Goal: Task Accomplishment & Management: Manage account settings

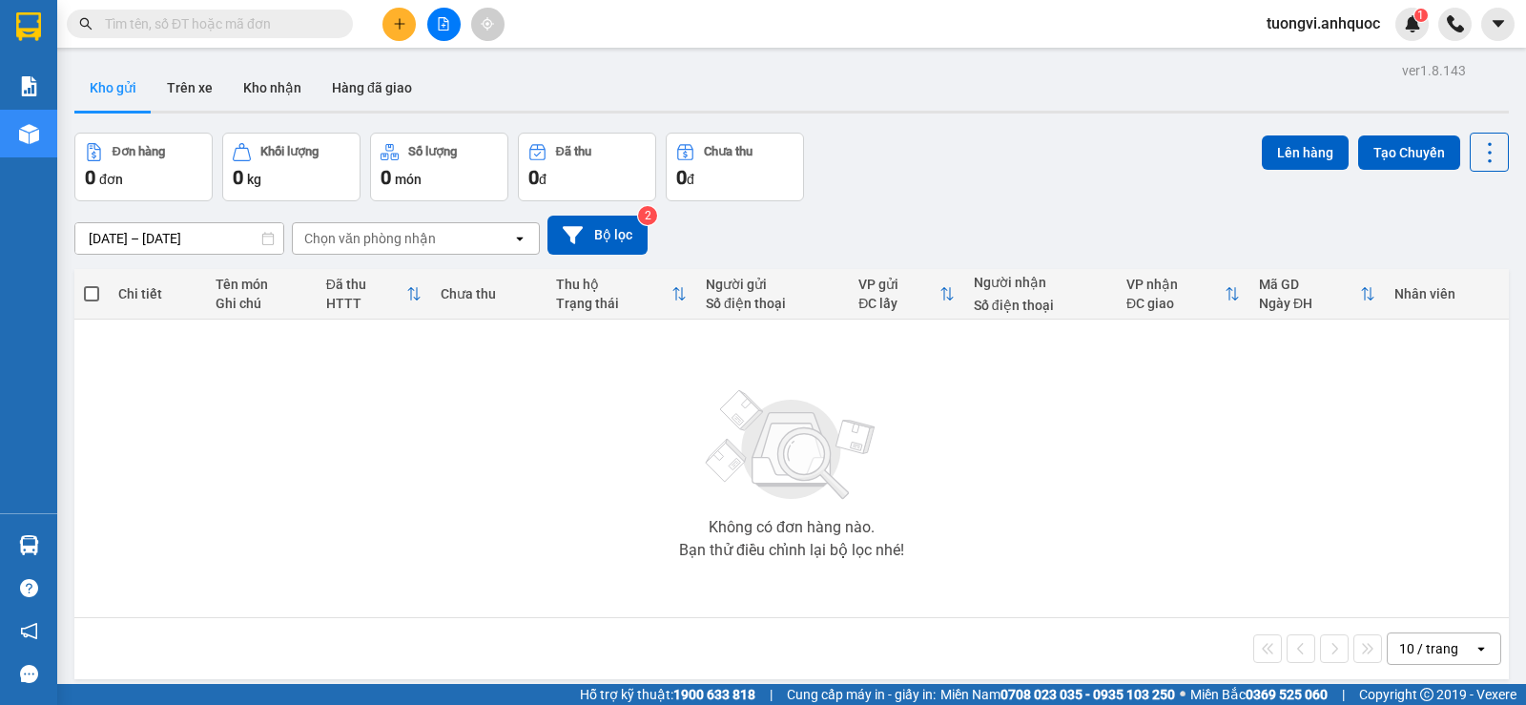
drag, startPoint x: 0, startPoint y: 0, endPoint x: 391, endPoint y: 27, distance: 392.0
click at [391, 27] on button at bounding box center [398, 24] width 33 height 33
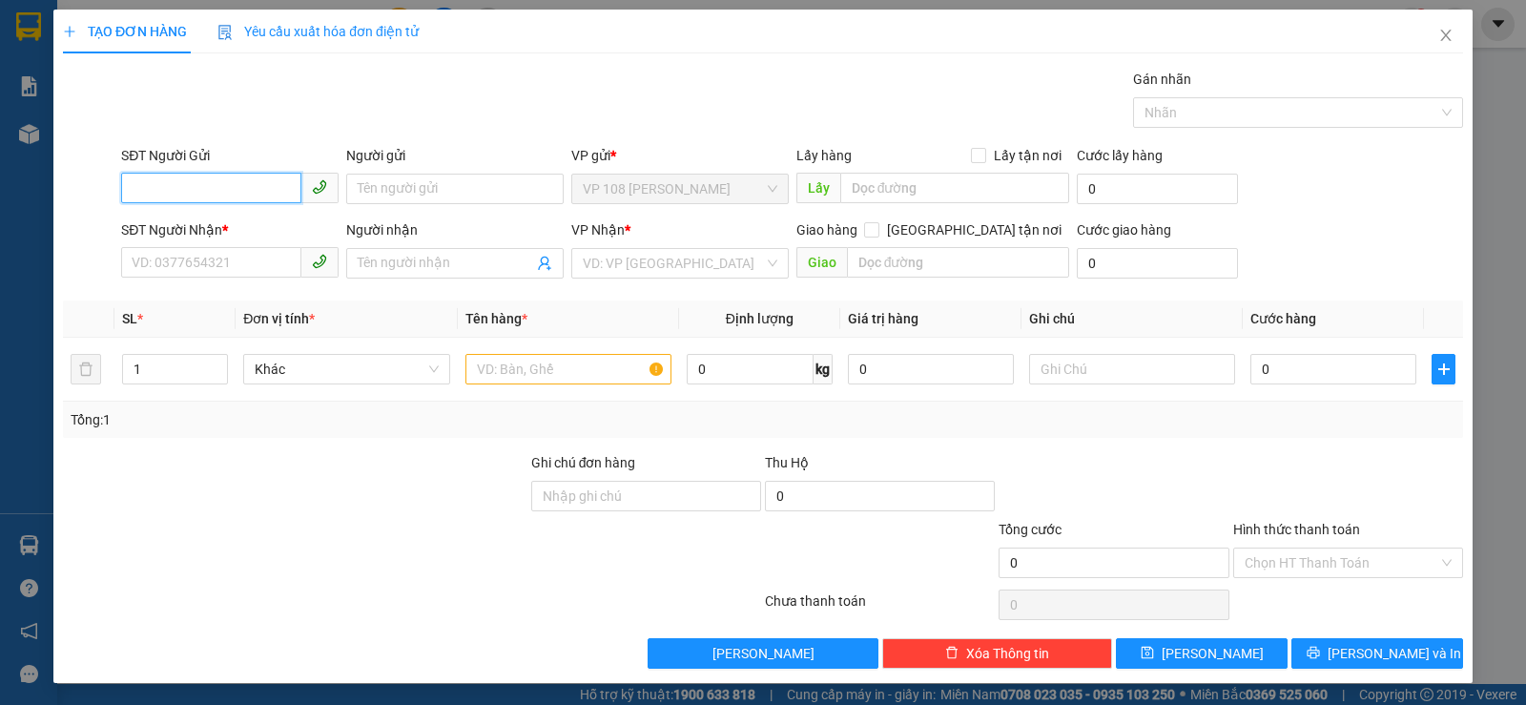
click at [240, 195] on input "SĐT Người Gửi" at bounding box center [211, 188] width 180 height 31
click at [202, 229] on div "0939234667 - [PERSON_NAME]" at bounding box center [228, 227] width 193 height 21
type input "0939234667"
type input "[PERSON_NAME]"
type input "0934437499"
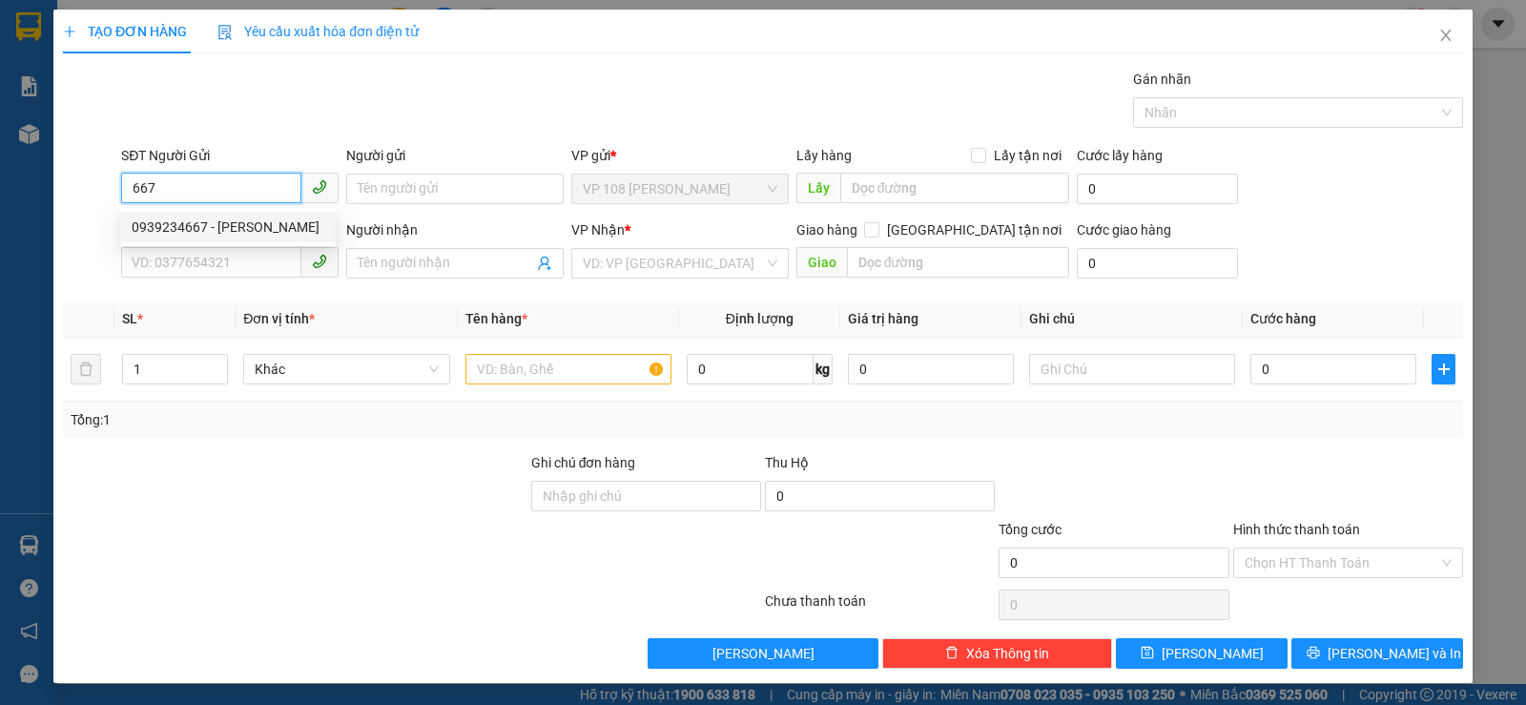
type input "ANH TAM"
type input "VP184"
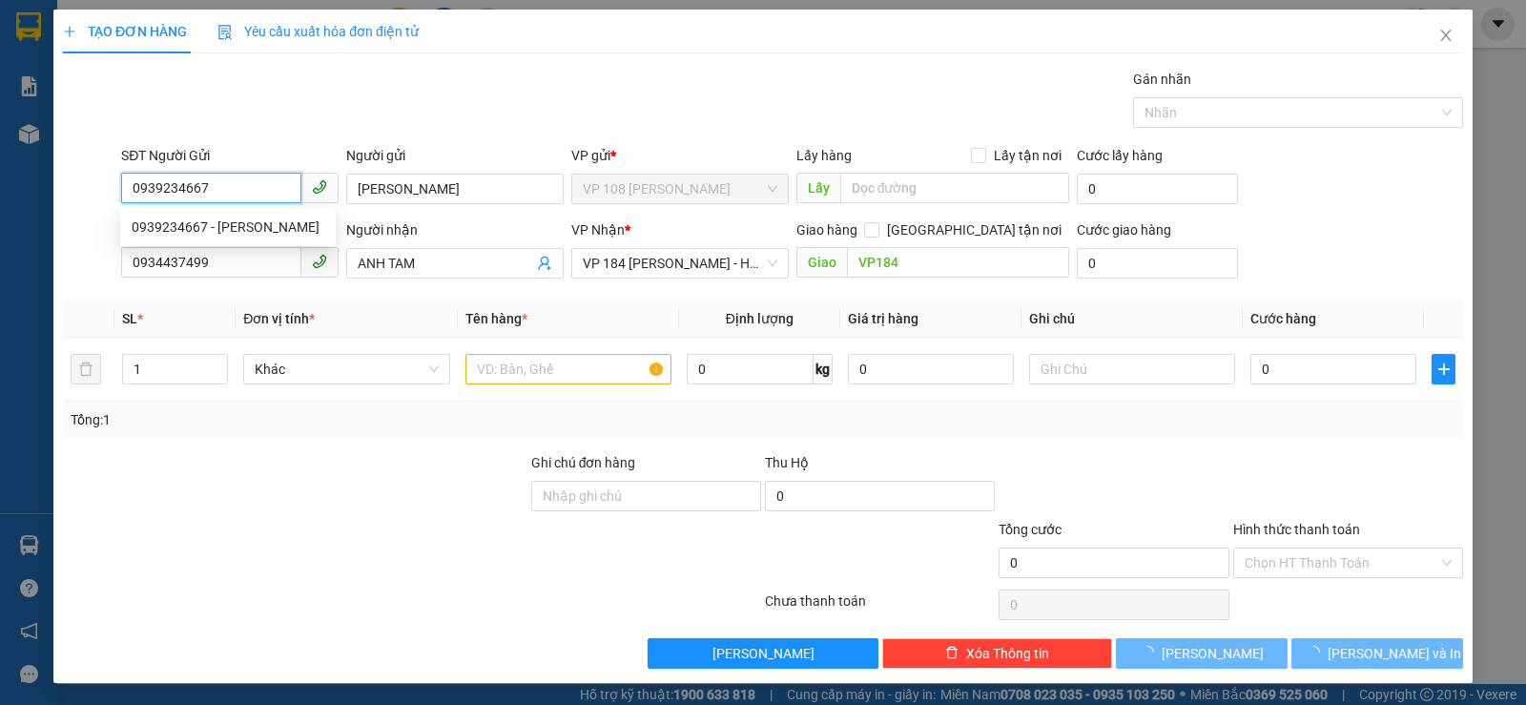
type input "20.000"
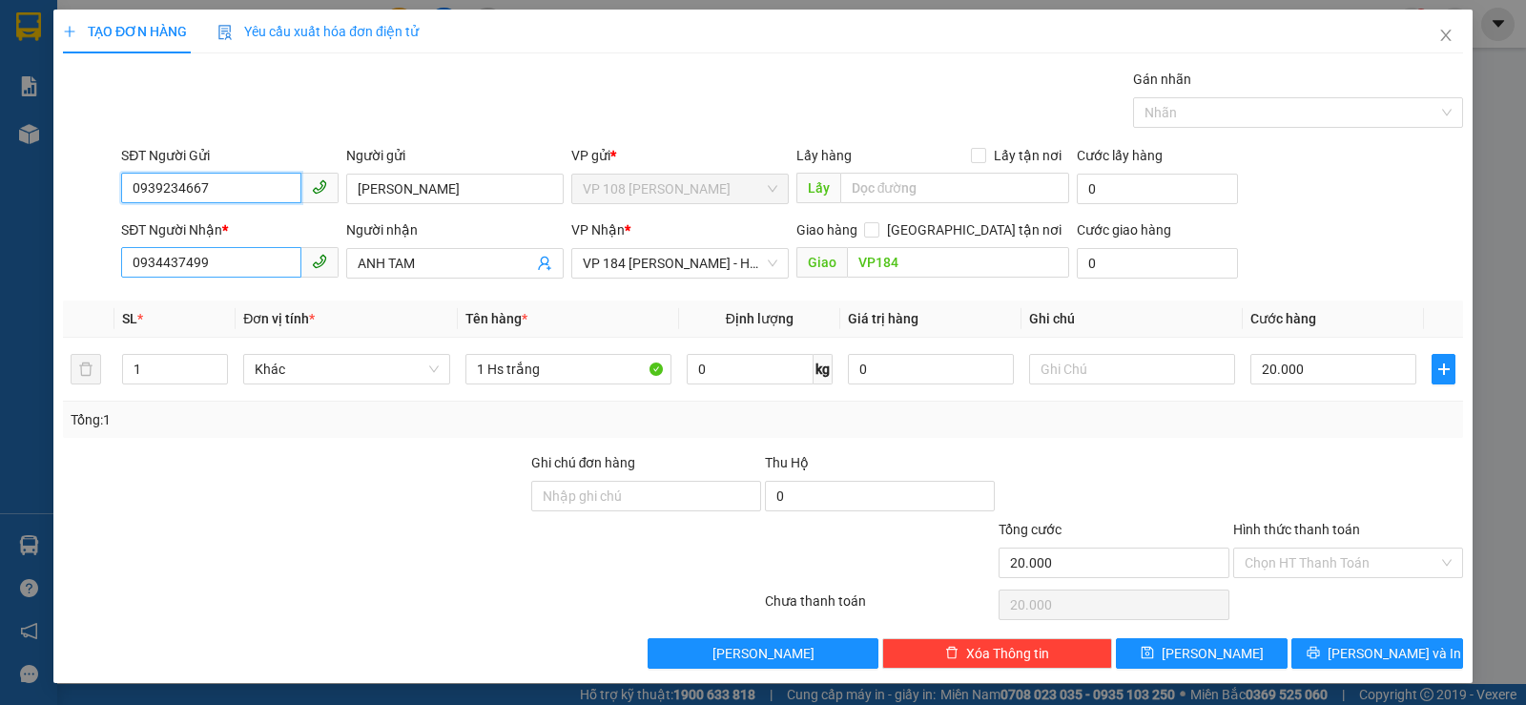
type input "0939234667"
click at [196, 277] on input "0934437499" at bounding box center [211, 262] width 180 height 31
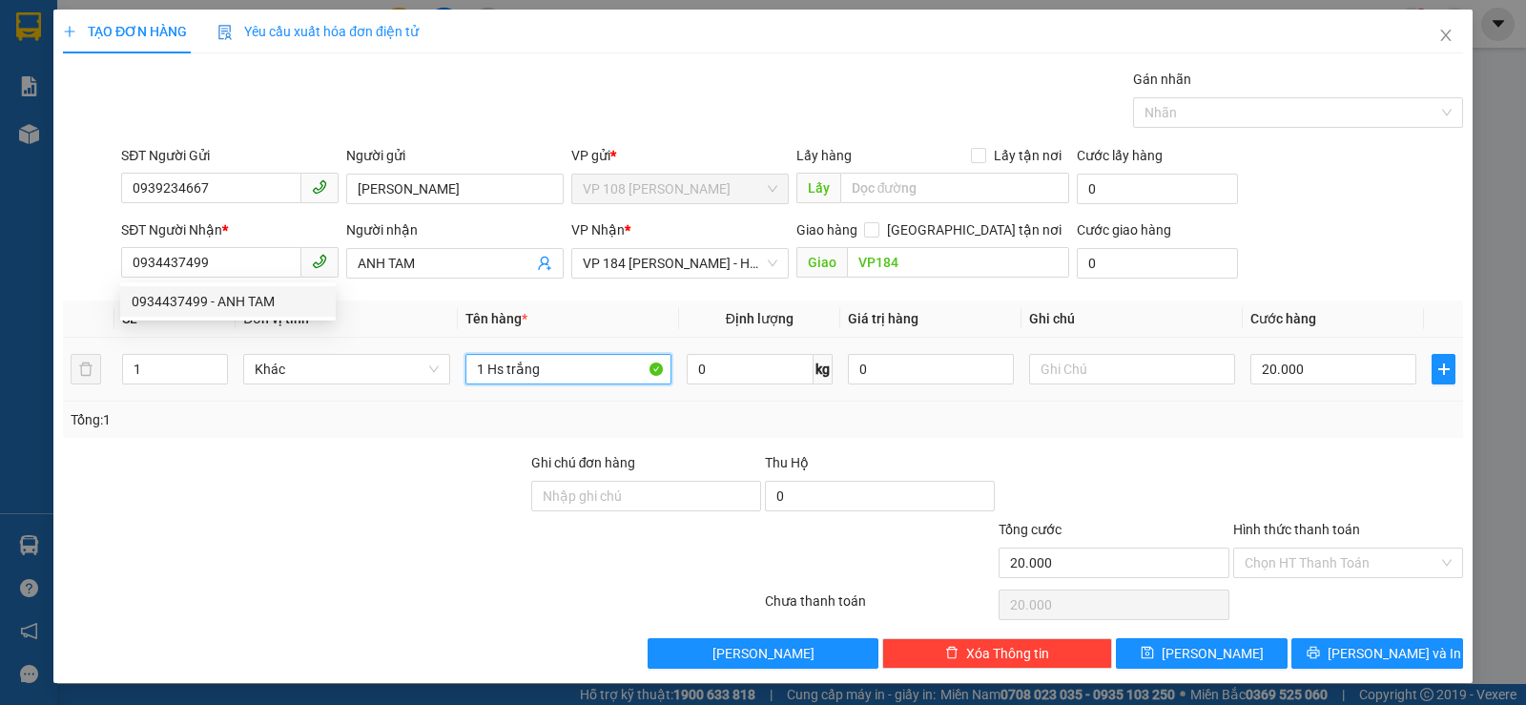
click at [595, 361] on input "1 Hs trắng" at bounding box center [568, 369] width 206 height 31
type input "1 HS VÀNG"
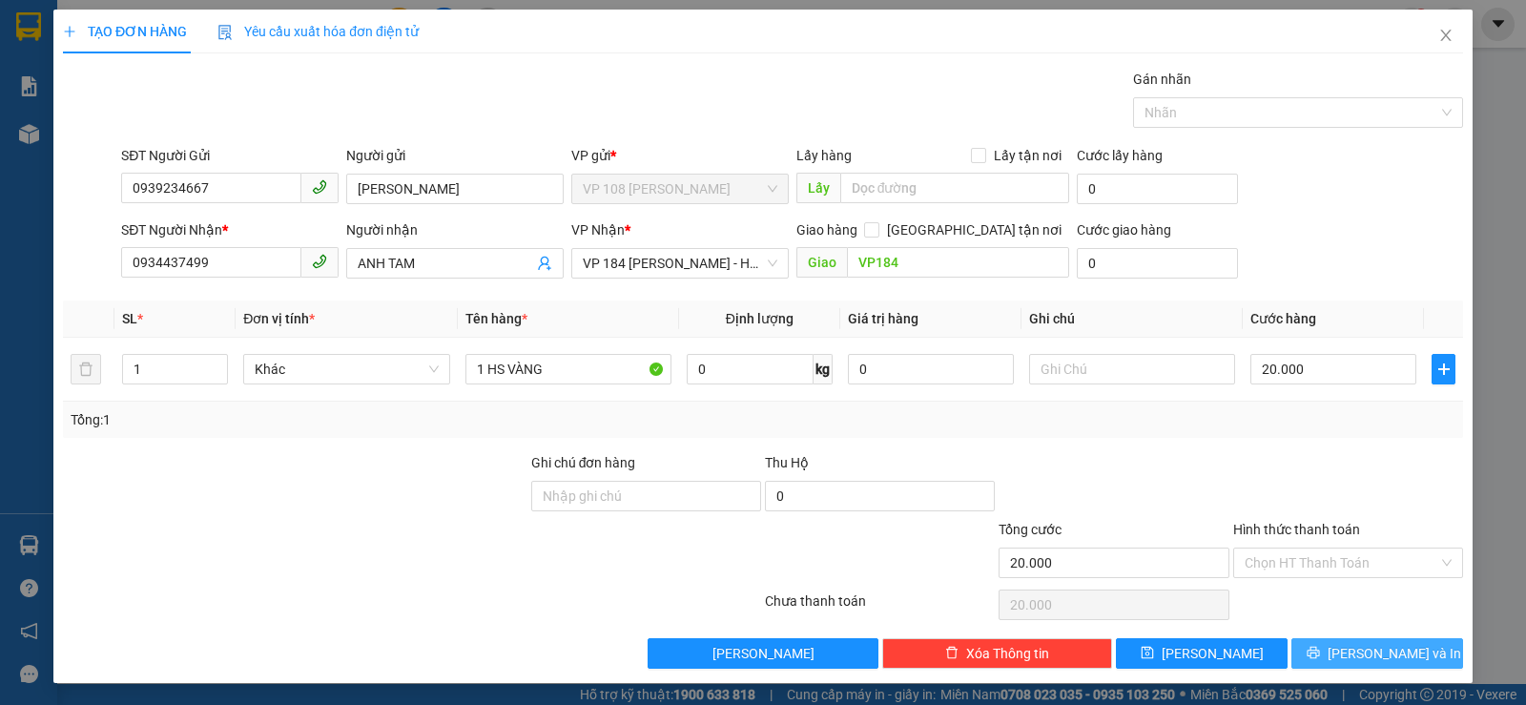
click at [1320, 646] on button "[PERSON_NAME] và In" at bounding box center [1377, 653] width 172 height 31
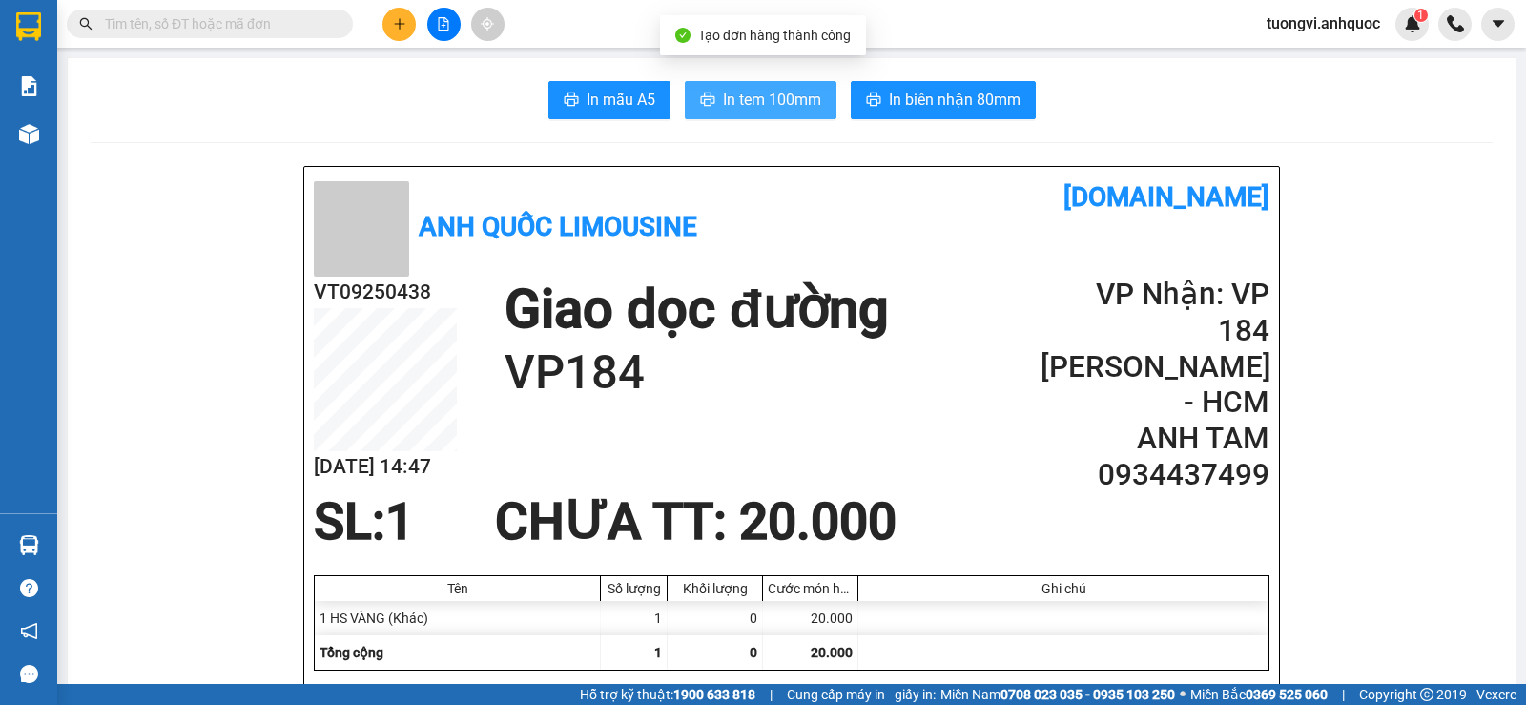
click at [801, 104] on span "In tem 100mm" at bounding box center [772, 100] width 98 height 24
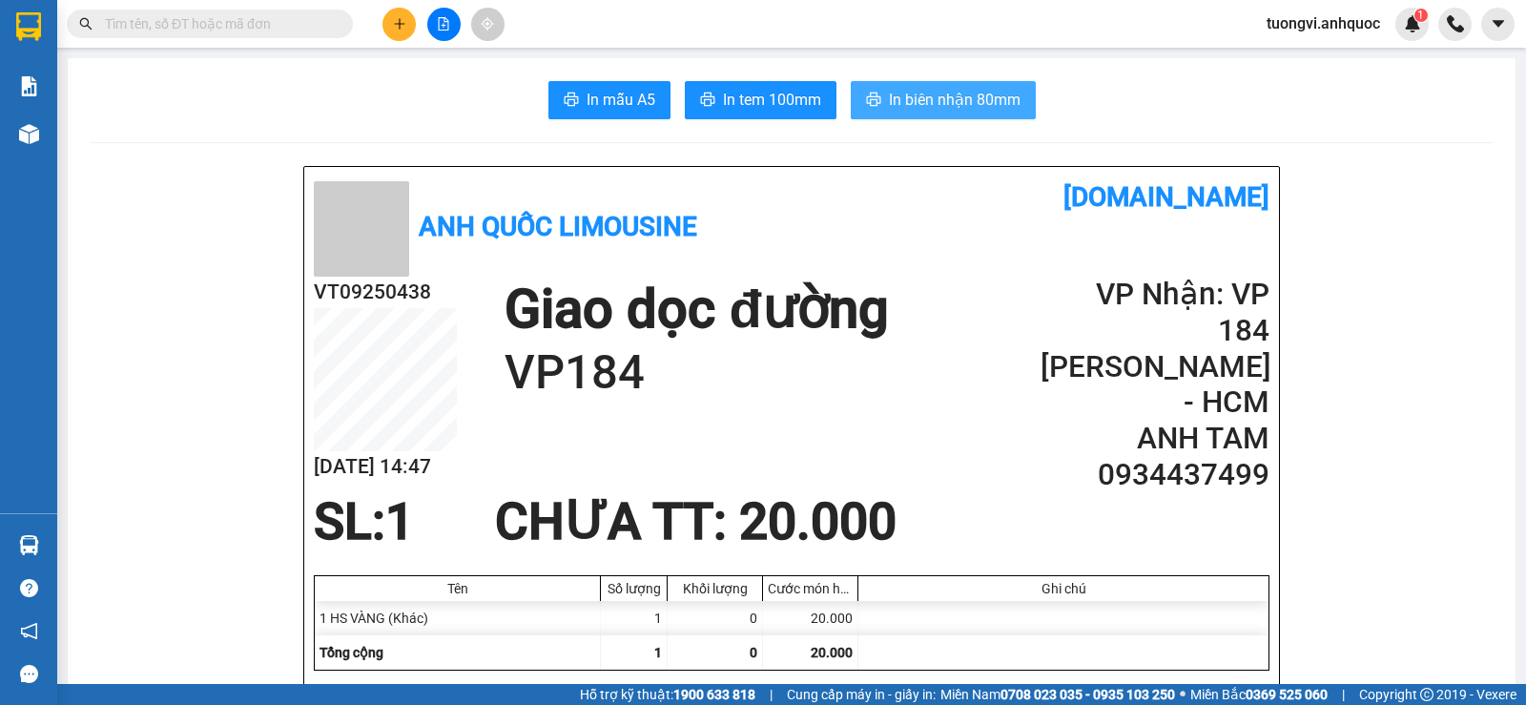
click at [879, 115] on button "In biên nhận 80mm" at bounding box center [943, 100] width 185 height 38
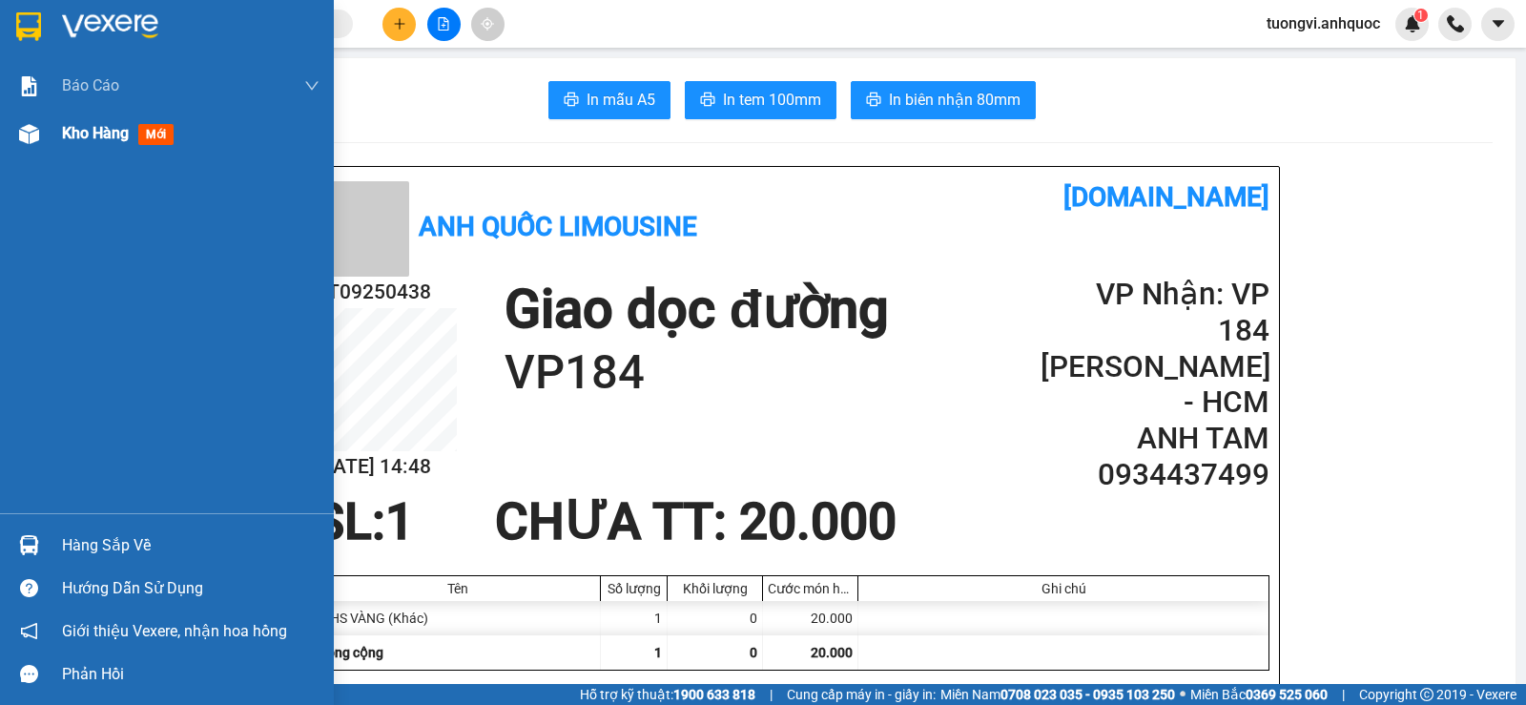
click at [57, 132] on div "Kho hàng mới" at bounding box center [167, 134] width 334 height 48
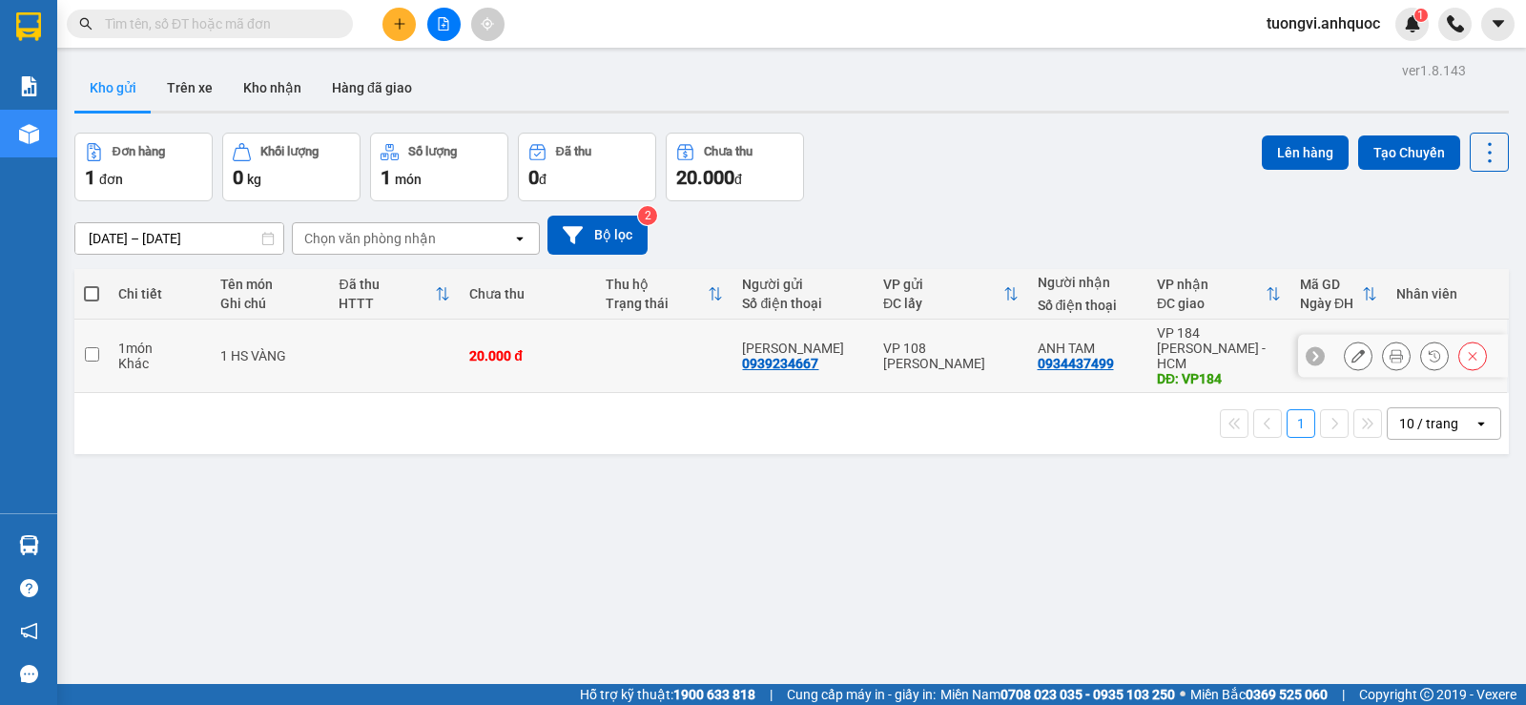
click at [1225, 371] on div "DĐ: VP184" at bounding box center [1219, 378] width 124 height 15
checkbox input "true"
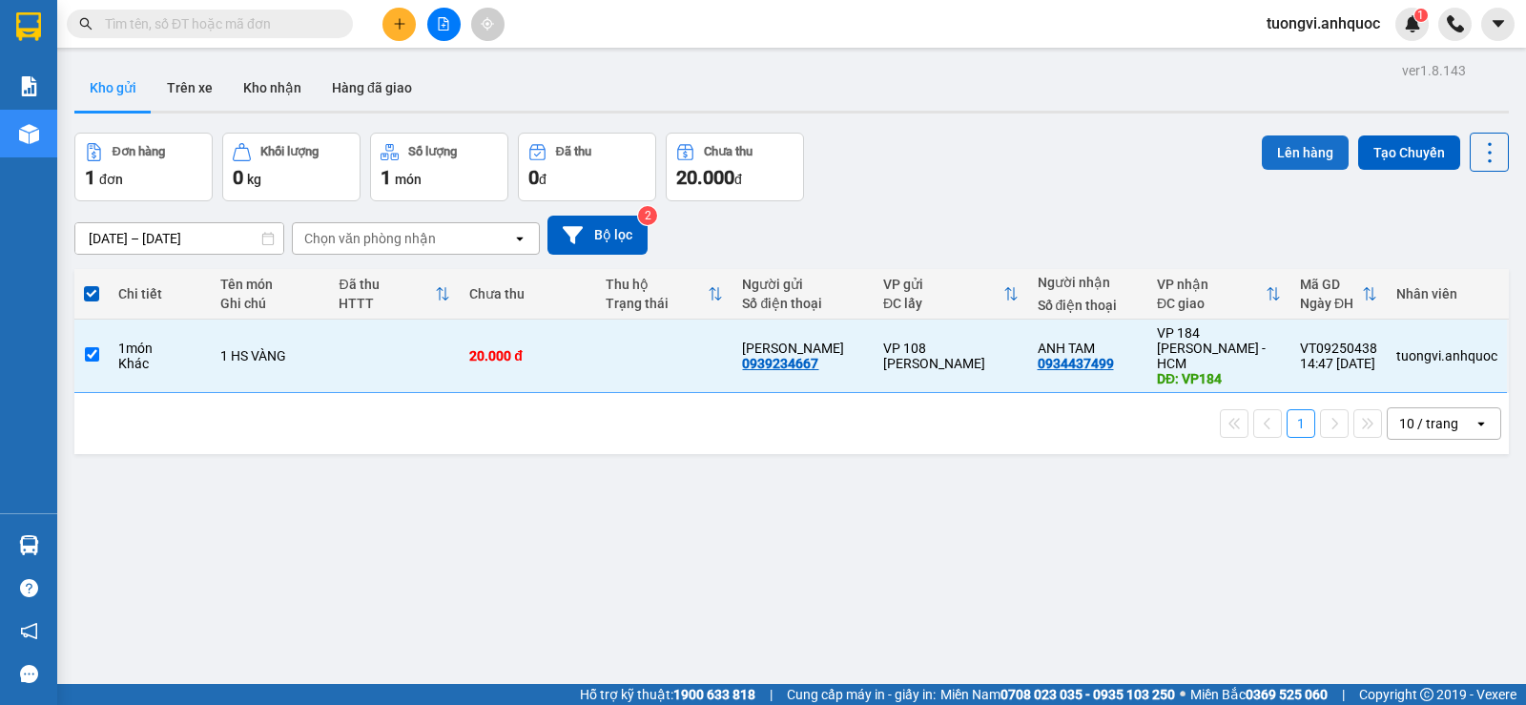
drag, startPoint x: 1272, startPoint y: 151, endPoint x: 1253, endPoint y: 152, distance: 19.1
click at [1266, 152] on button "Lên hàng" at bounding box center [1305, 152] width 87 height 34
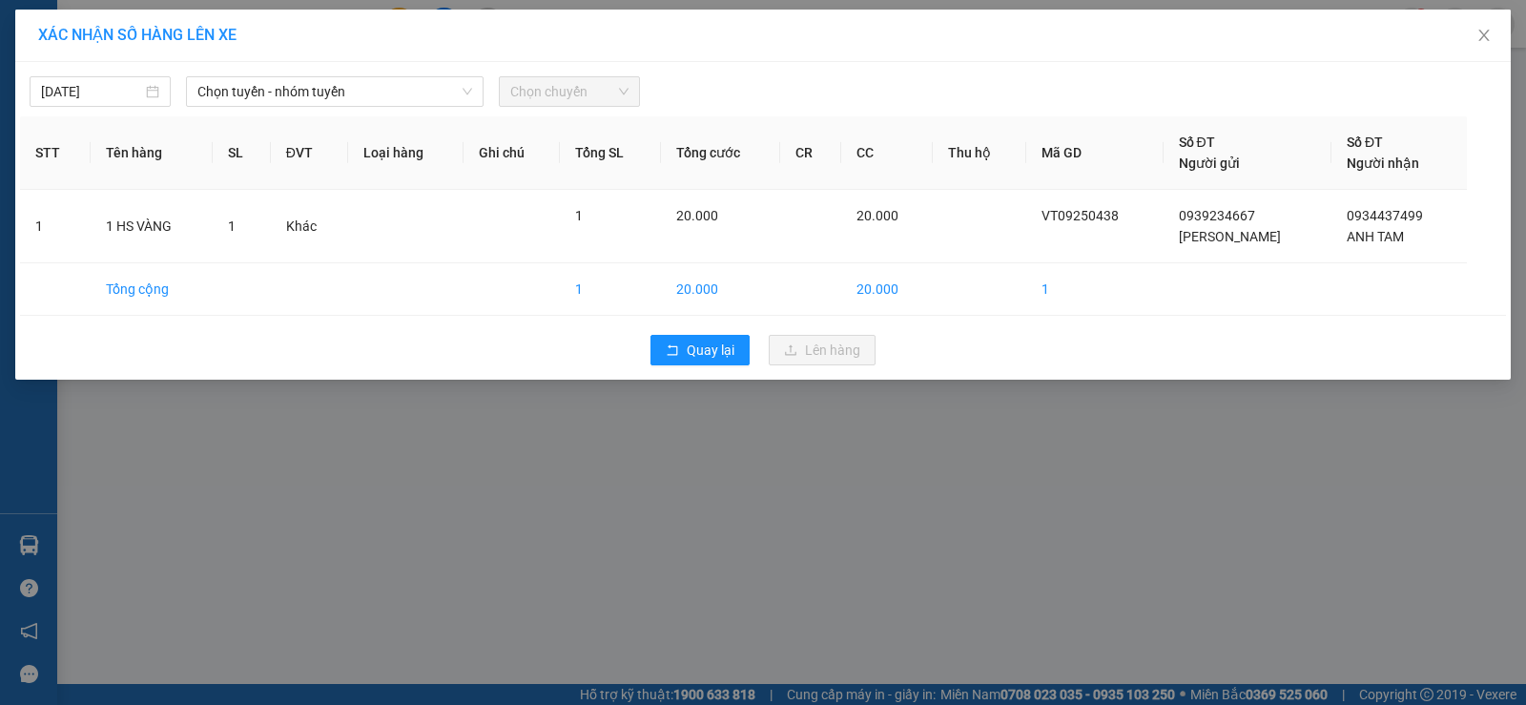
click at [220, 74] on div "[DATE] Chọn tuyến - nhóm tuyến Chọn chuyến" at bounding box center [763, 87] width 1486 height 40
click at [273, 81] on span "Chọn tuyến - nhóm tuyến" at bounding box center [334, 91] width 275 height 29
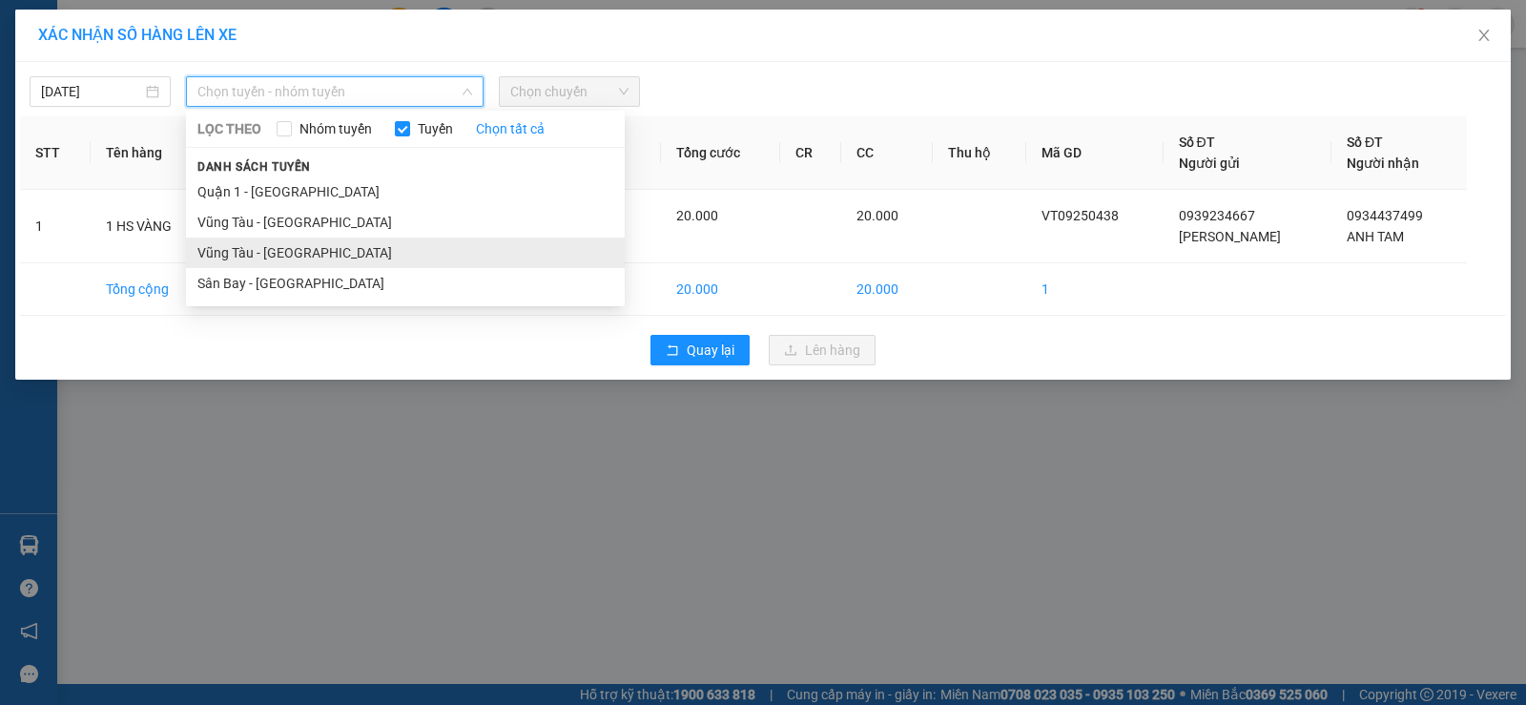
click at [258, 247] on li "Vũng Tàu - [GEOGRAPHIC_DATA]" at bounding box center [405, 252] width 439 height 31
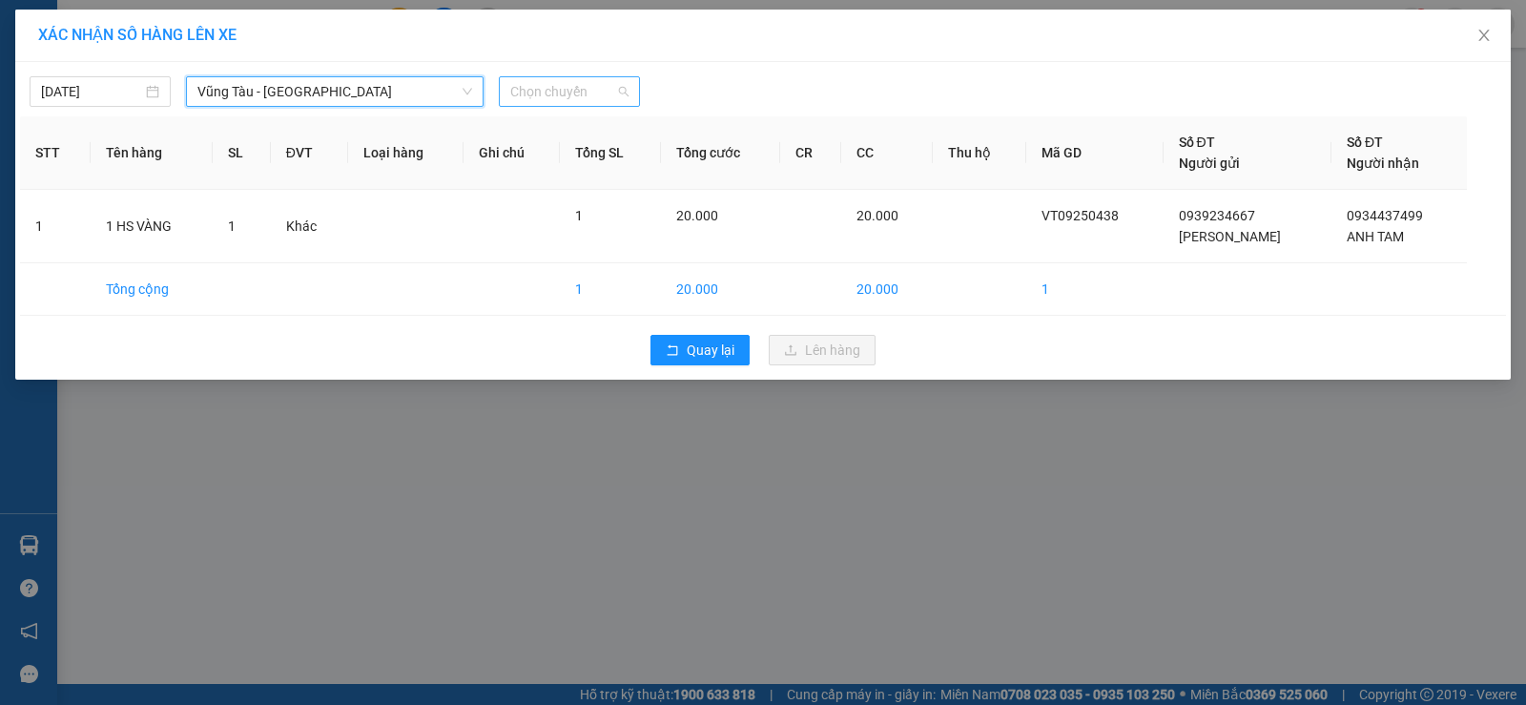
click at [573, 96] on span "Chọn chuyến" at bounding box center [569, 91] width 118 height 29
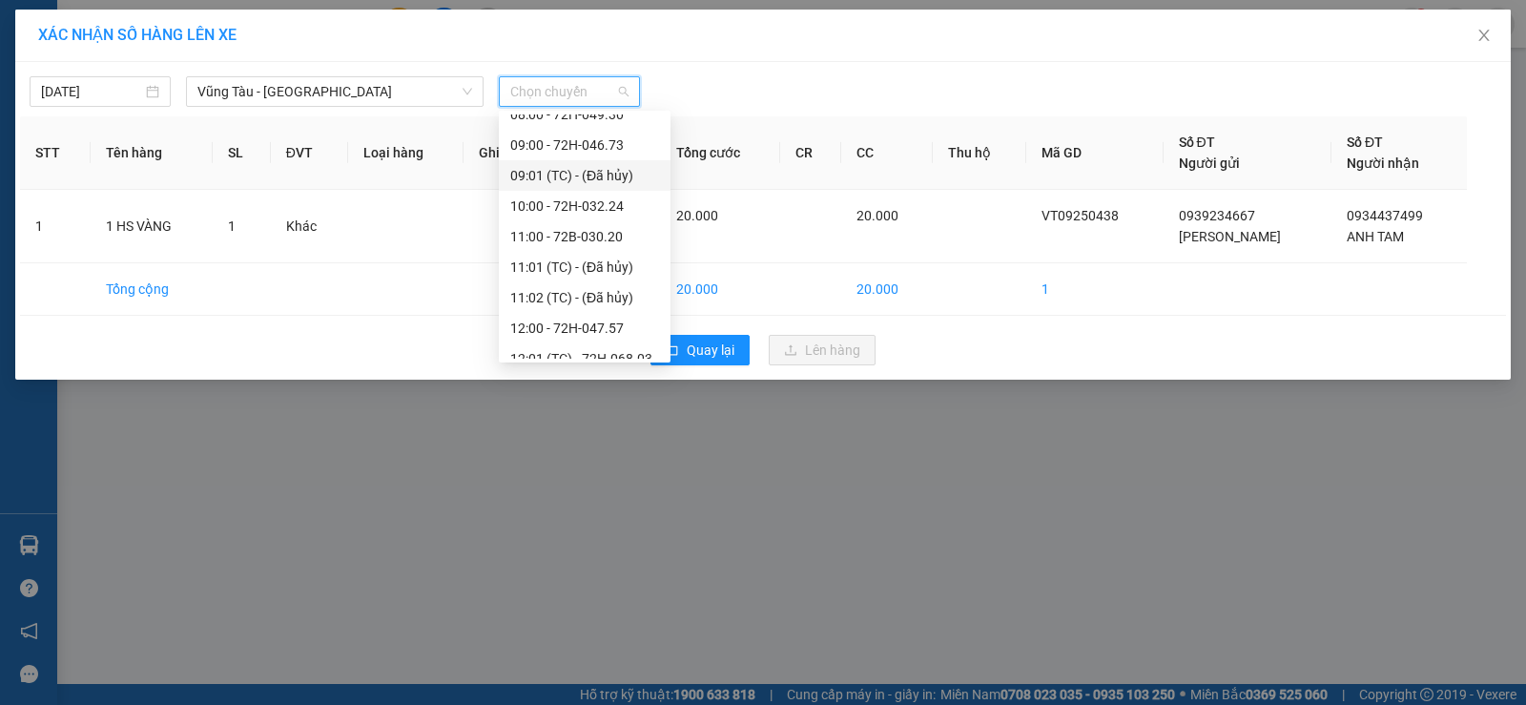
scroll to position [763, 0]
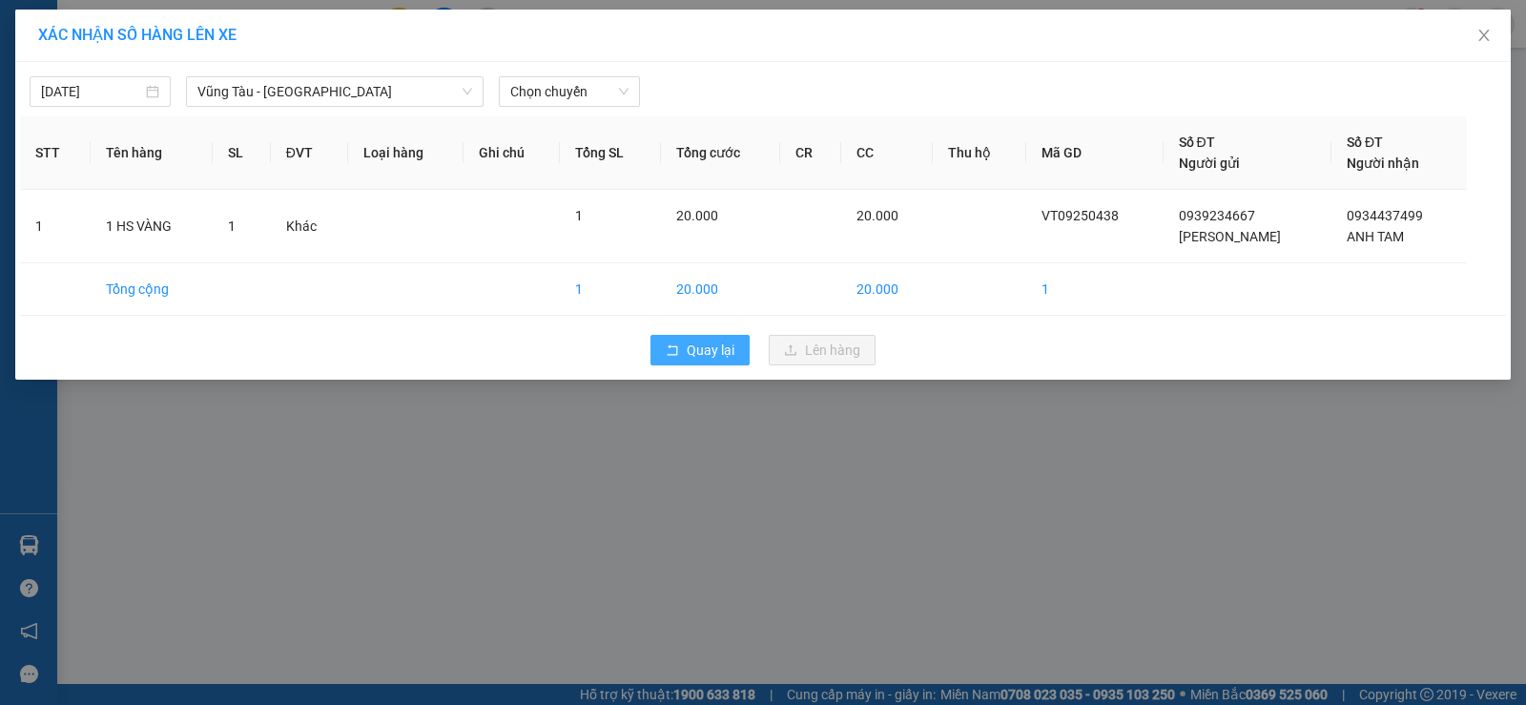
click at [680, 351] on button "Quay lại" at bounding box center [699, 350] width 99 height 31
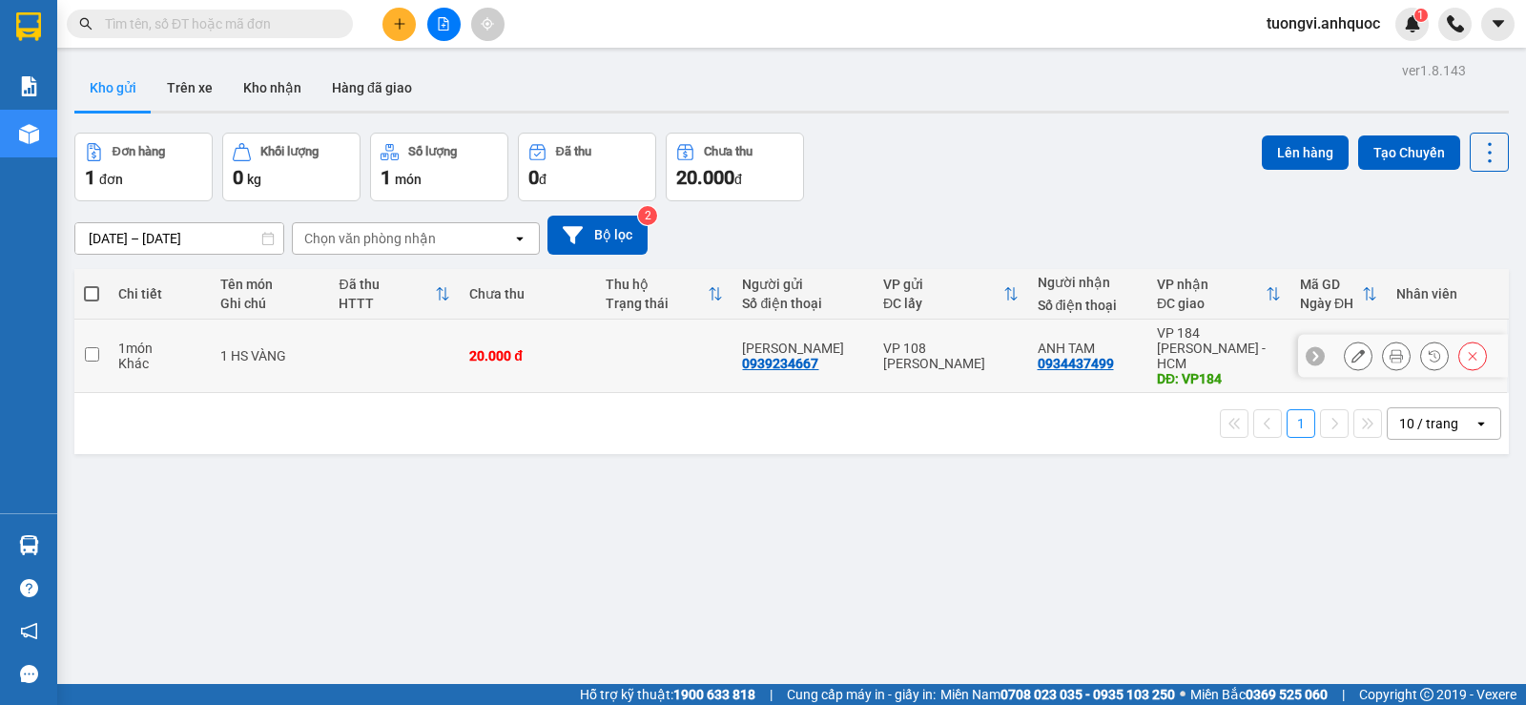
click at [862, 358] on td "ANH LINH 0939234667" at bounding box center [803, 356] width 140 height 73
checkbox input "true"
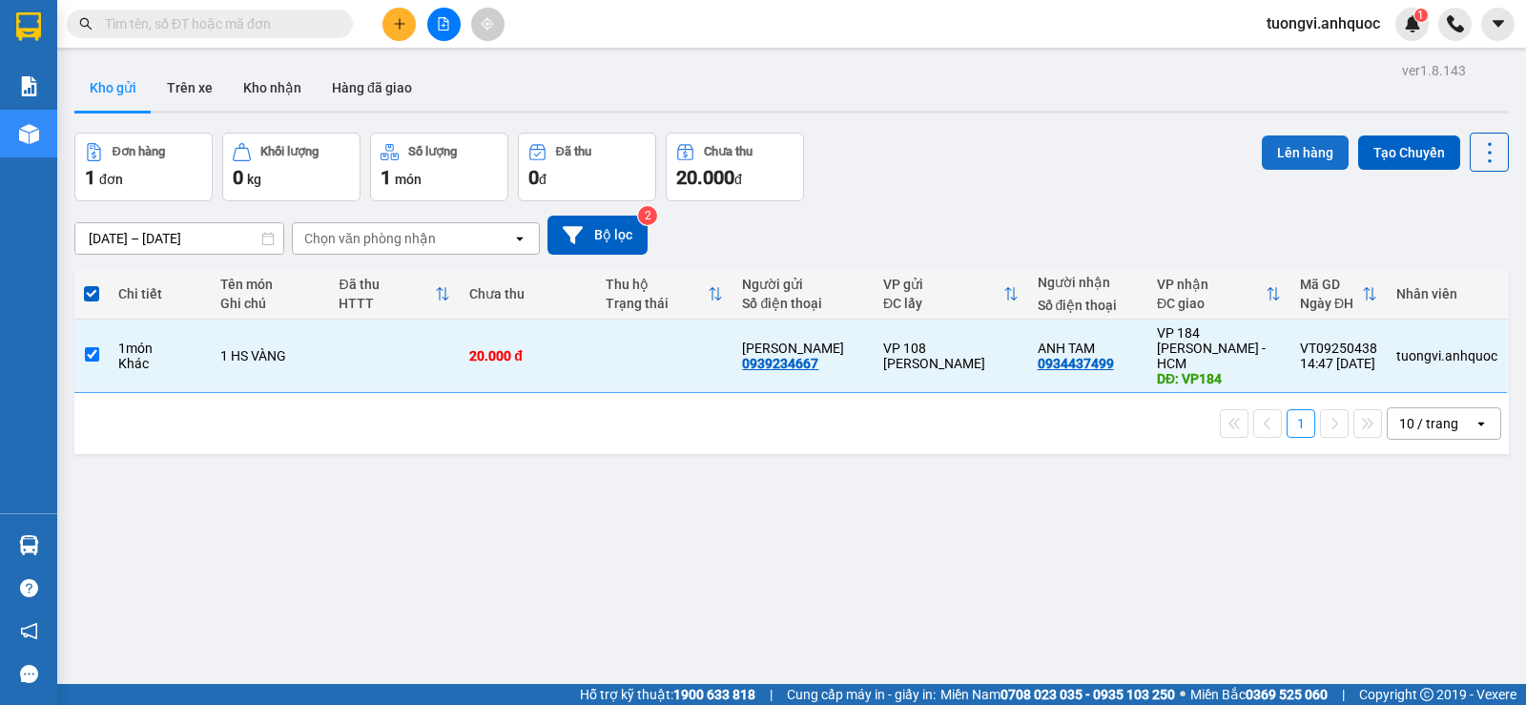
click at [1281, 156] on button "Lên hàng" at bounding box center [1305, 152] width 87 height 34
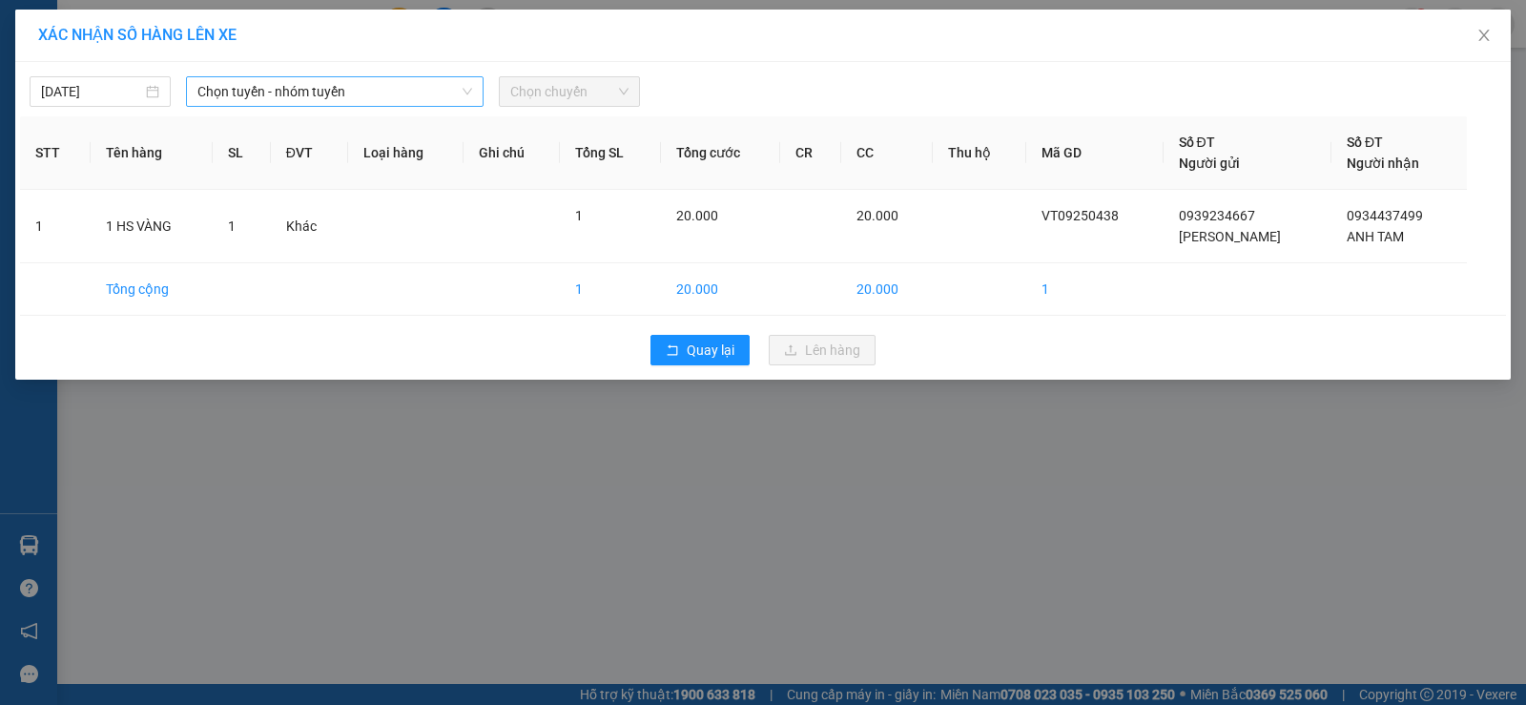
click at [300, 98] on span "Chọn tuyến - nhóm tuyến" at bounding box center [334, 91] width 275 height 29
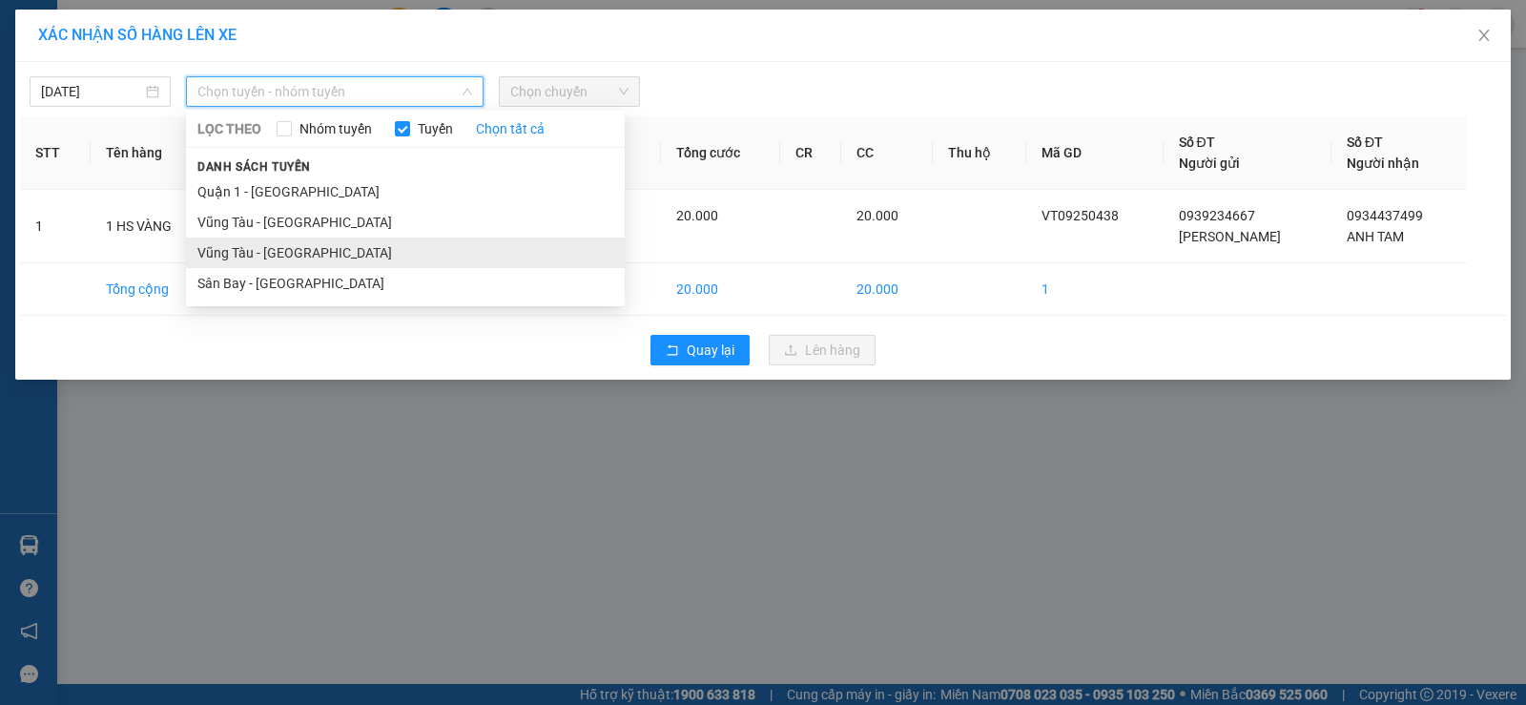
click at [298, 261] on li "Vũng Tàu - [GEOGRAPHIC_DATA]" at bounding box center [405, 252] width 439 height 31
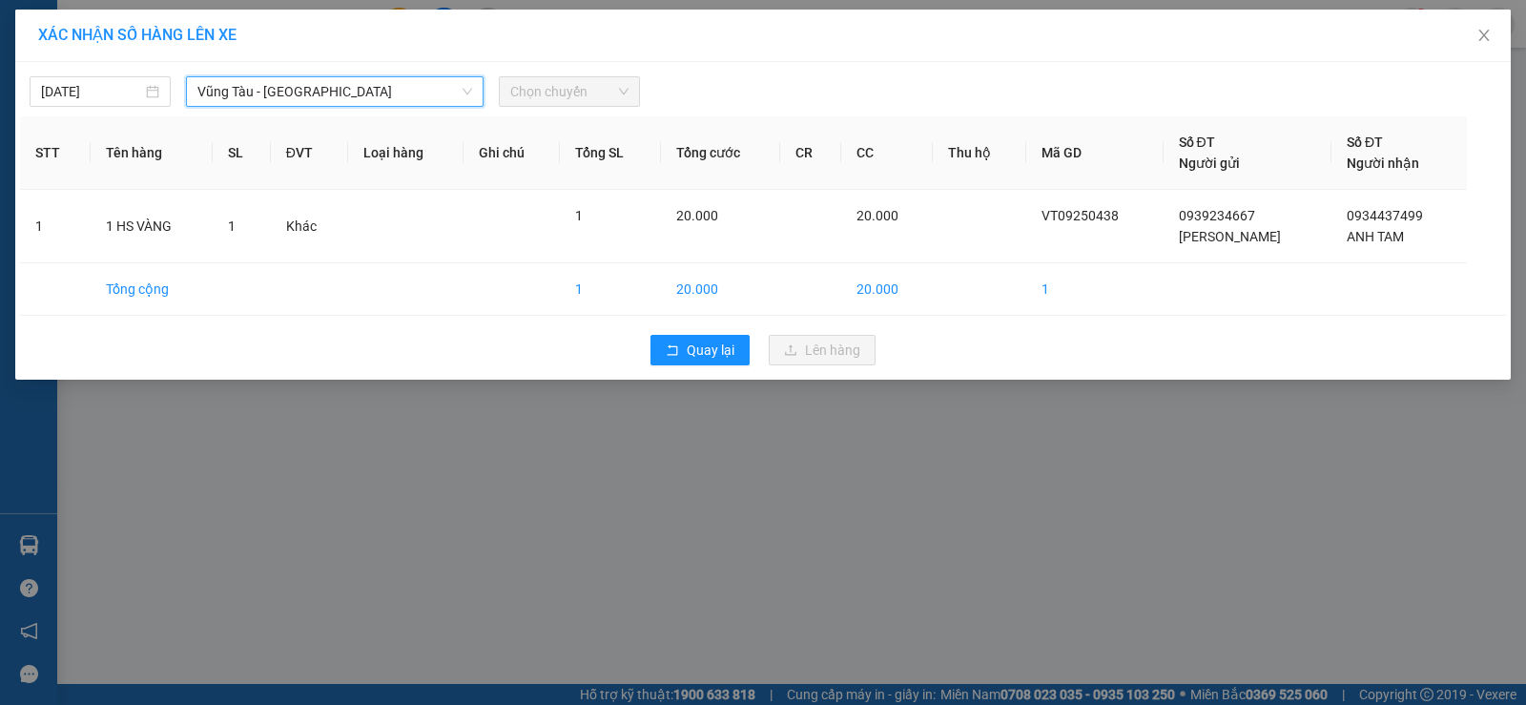
drag, startPoint x: 527, startPoint y: 112, endPoint x: 540, endPoint y: 90, distance: 25.2
click at [532, 105] on div "[DATE] [GEOGRAPHIC_DATA] - [GEOGRAPHIC_DATA] [GEOGRAPHIC_DATA] - [GEOGRAPHIC_DA…" at bounding box center [763, 221] width 1496 height 318
click at [540, 90] on span "Chọn chuyến" at bounding box center [569, 91] width 118 height 29
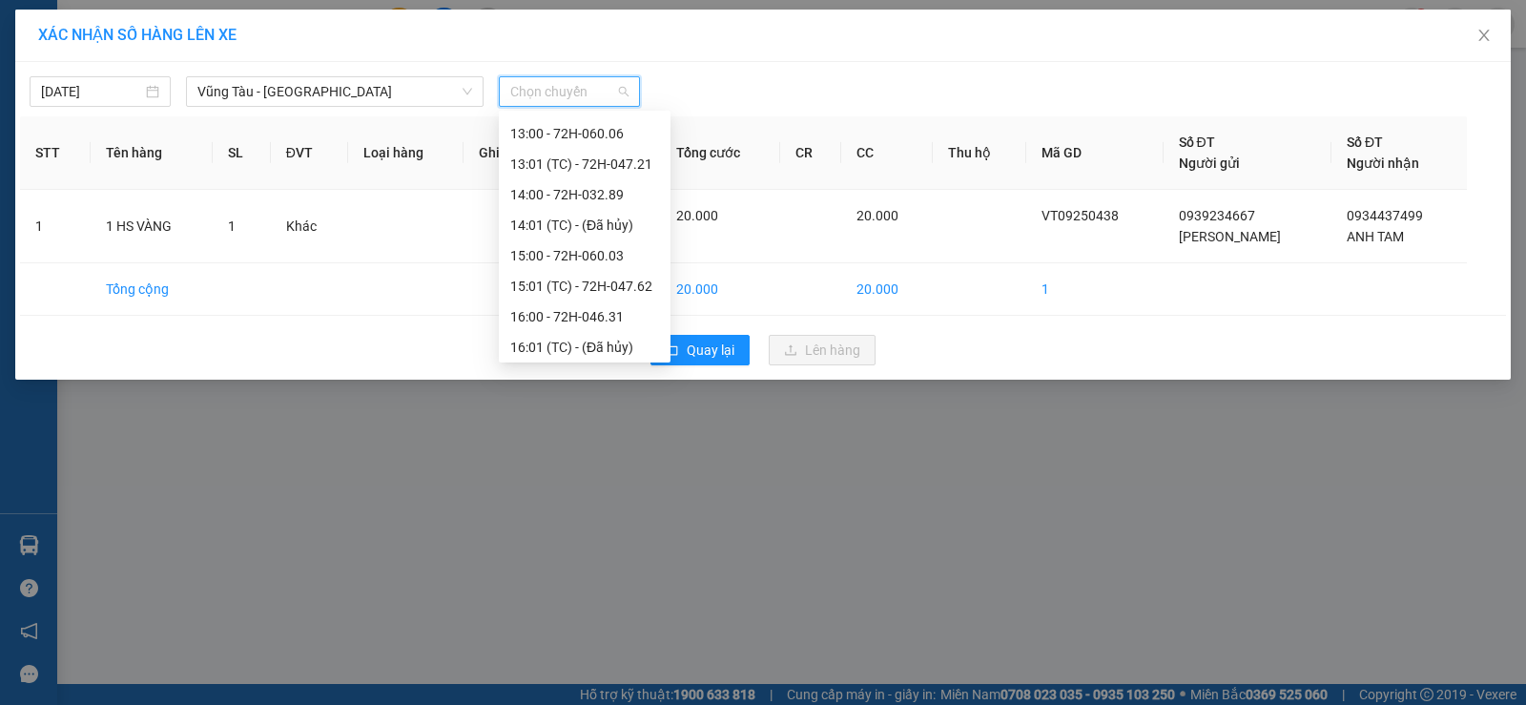
scroll to position [763, 0]
click at [571, 223] on div "16:00 - 72H-046.31" at bounding box center [584, 221] width 149 height 21
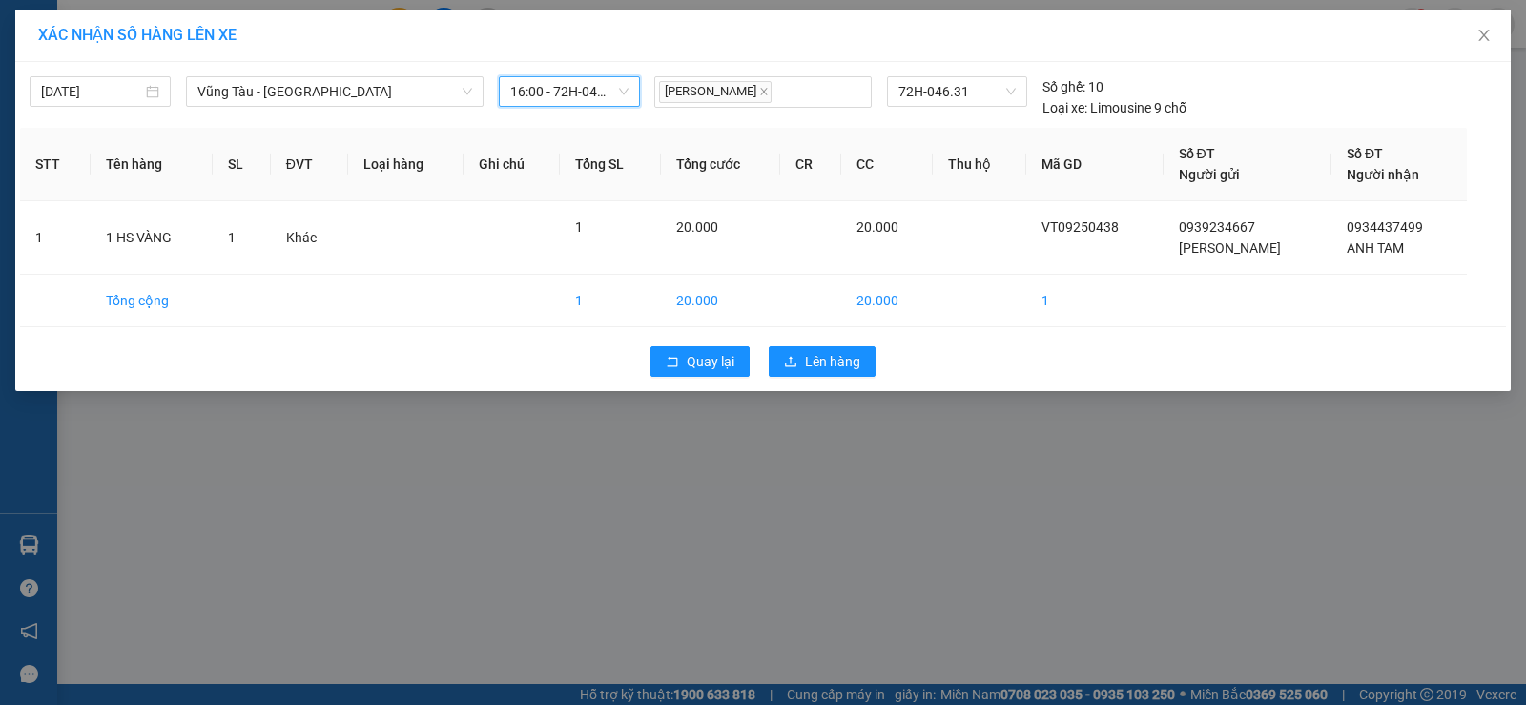
click at [802, 381] on div "Quay lại Lên hàng" at bounding box center [763, 362] width 1486 height 50
click at [801, 371] on button "Lên hàng" at bounding box center [822, 361] width 107 height 31
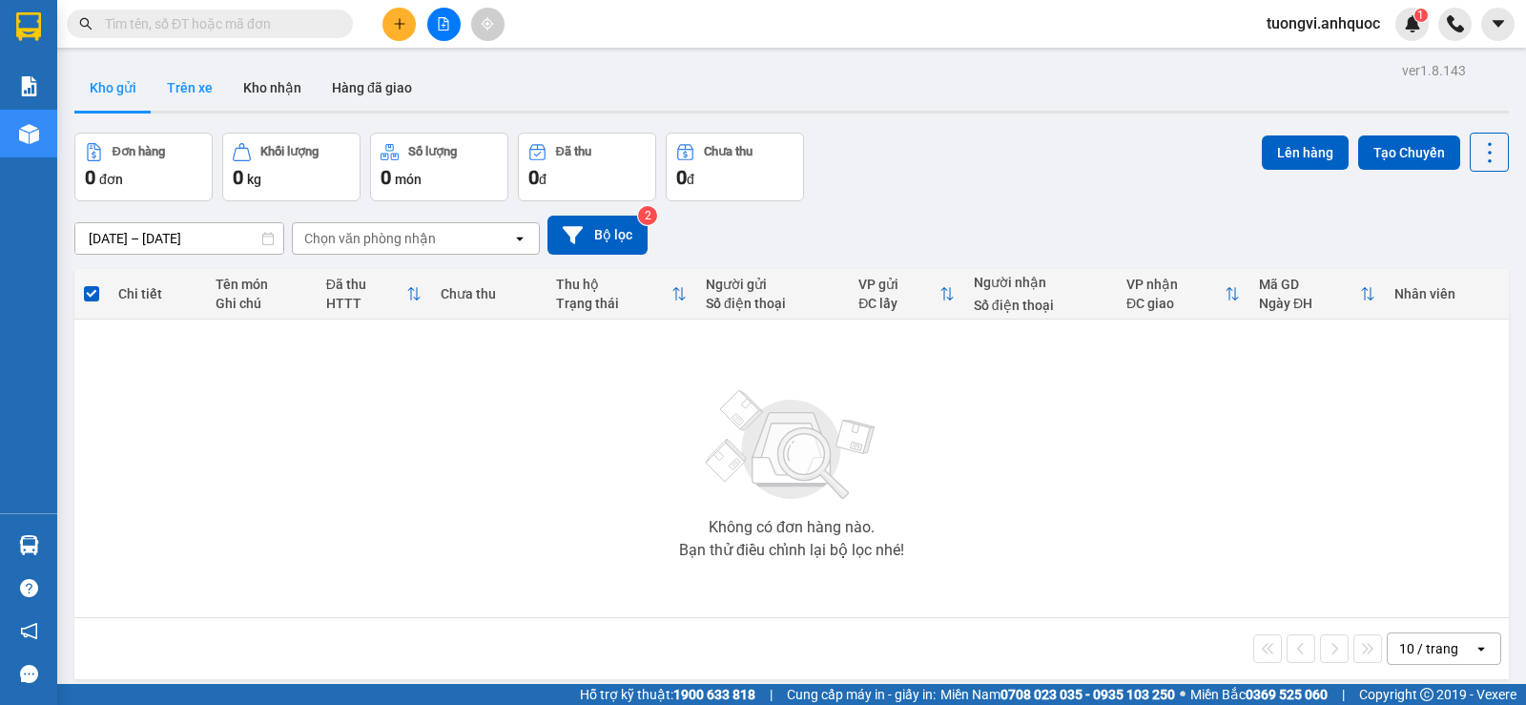
click at [184, 84] on button "Trên xe" at bounding box center [190, 88] width 76 height 46
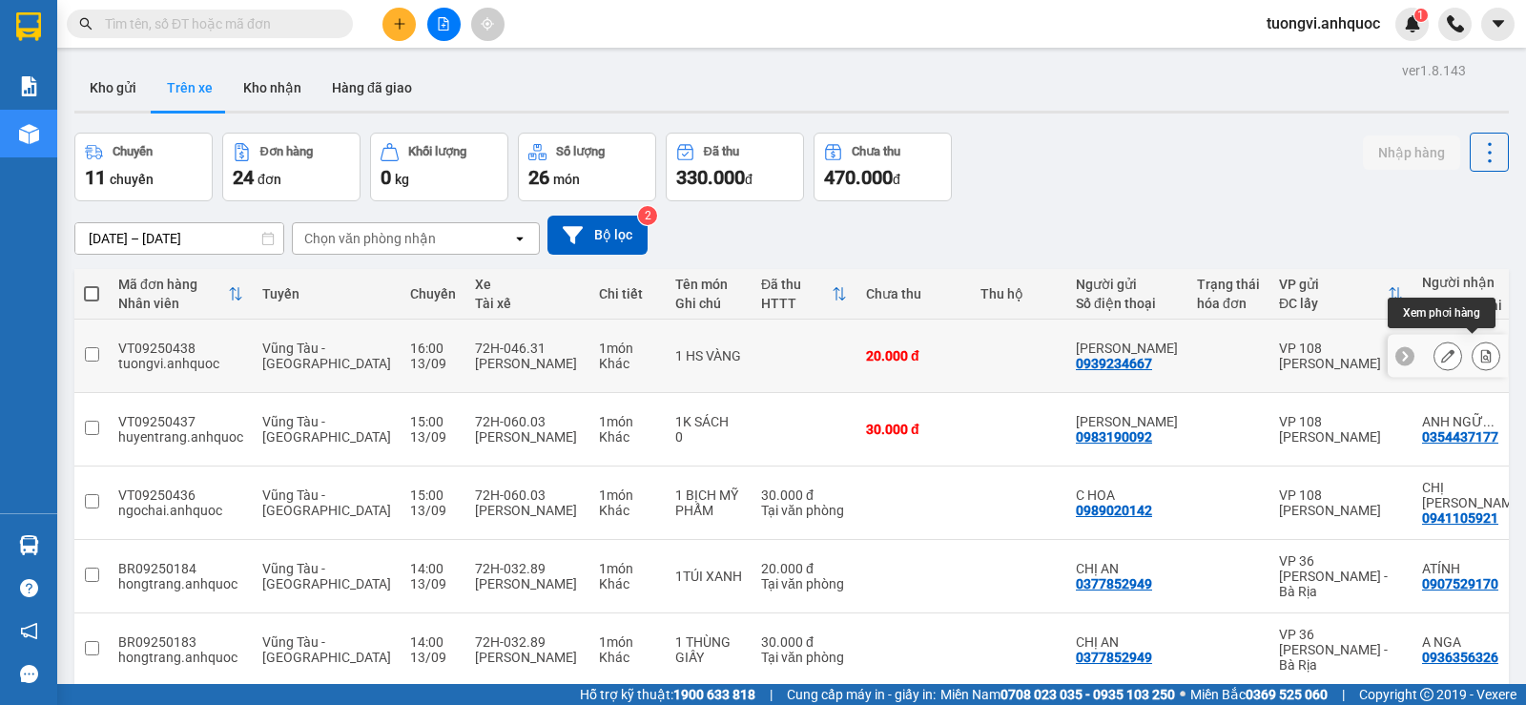
click at [1476, 340] on button at bounding box center [1486, 356] width 27 height 33
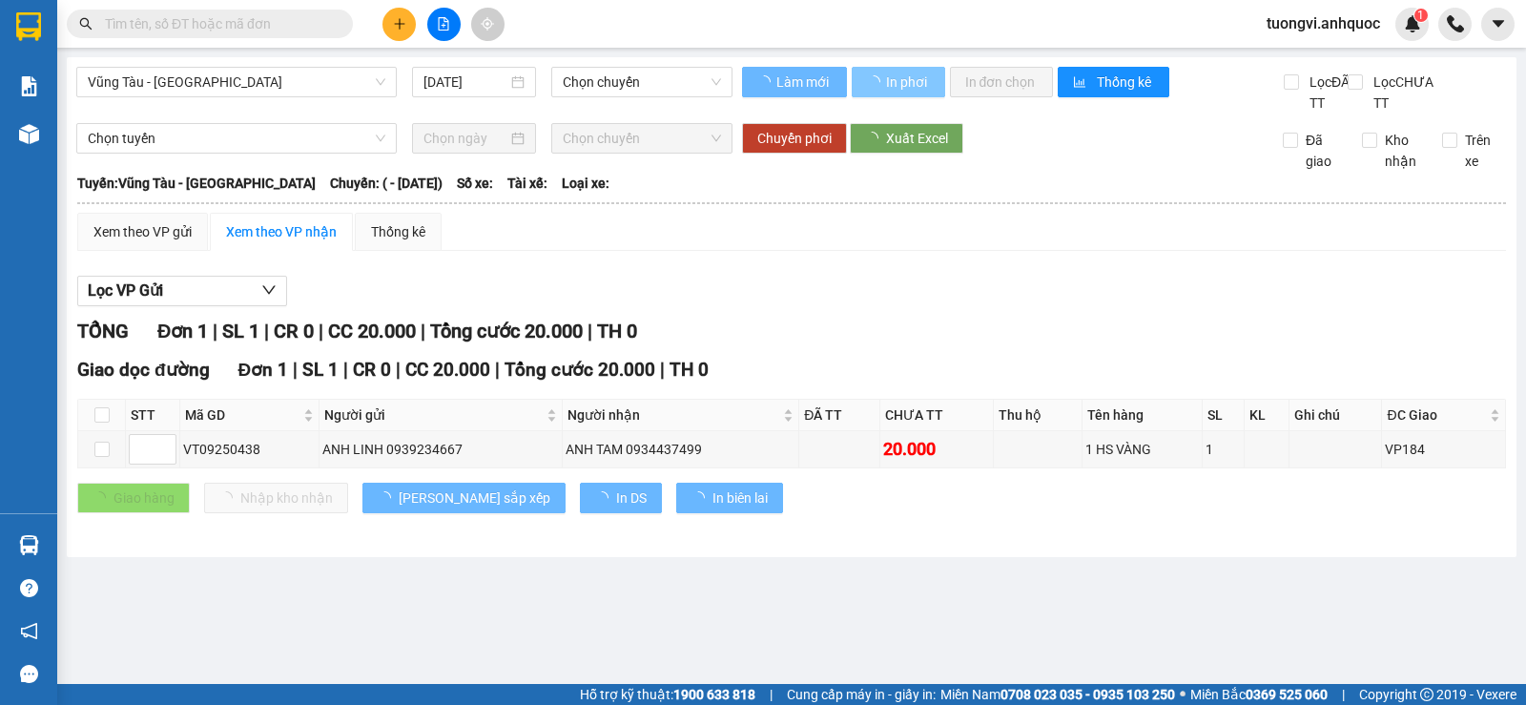
click at [930, 87] on span "In phơi" at bounding box center [908, 82] width 44 height 21
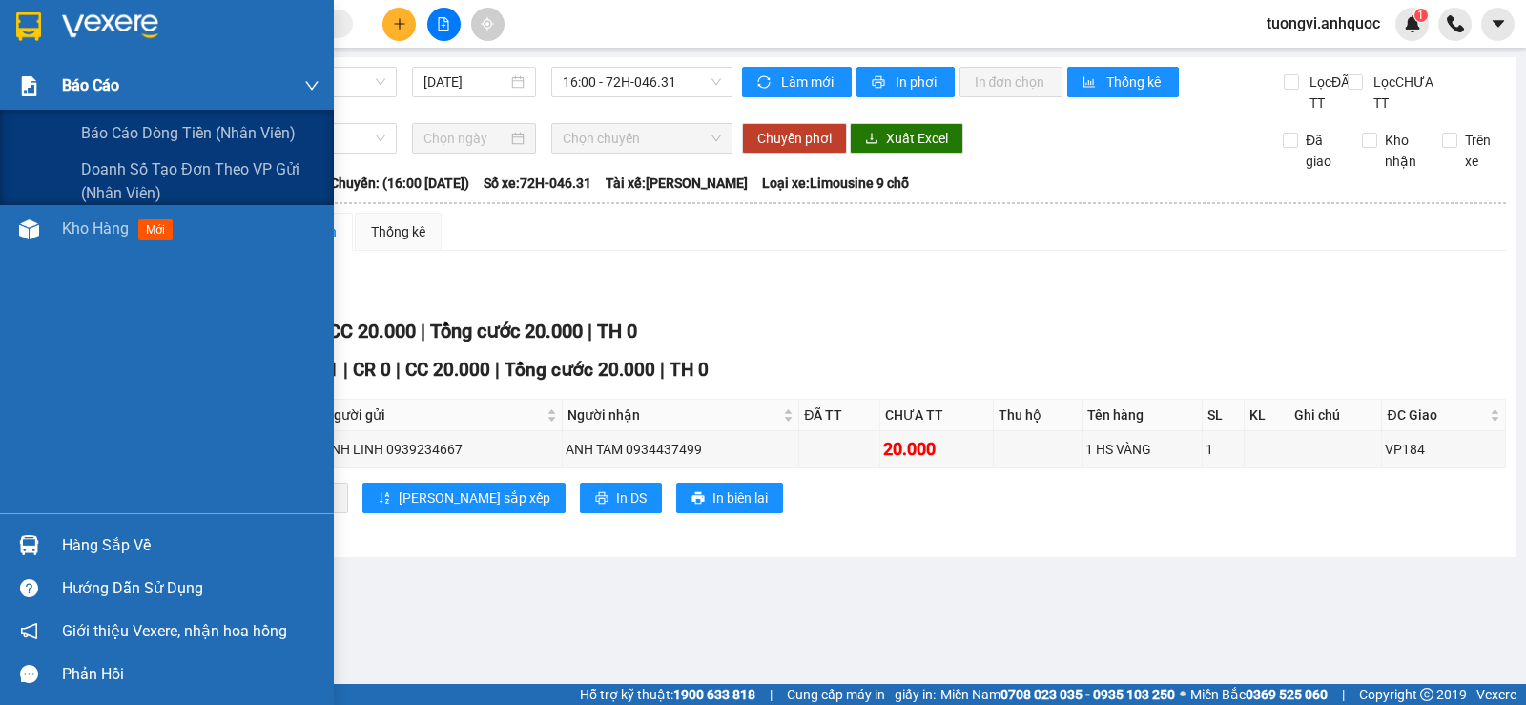
click at [78, 103] on div "Báo cáo" at bounding box center [191, 86] width 258 height 48
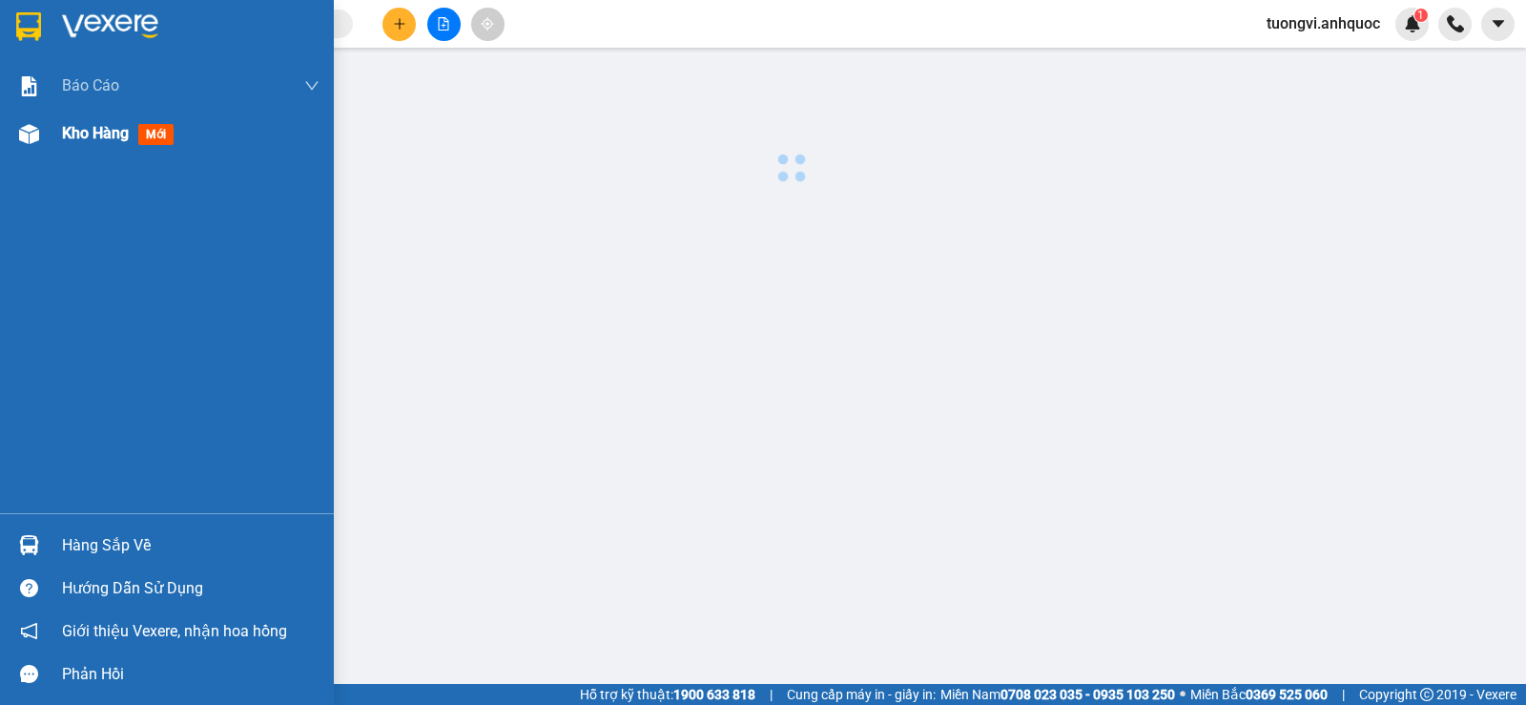
click at [121, 148] on div "Kho hàng mới" at bounding box center [191, 134] width 258 height 48
click at [122, 147] on div "Kho hàng mới" at bounding box center [191, 134] width 258 height 48
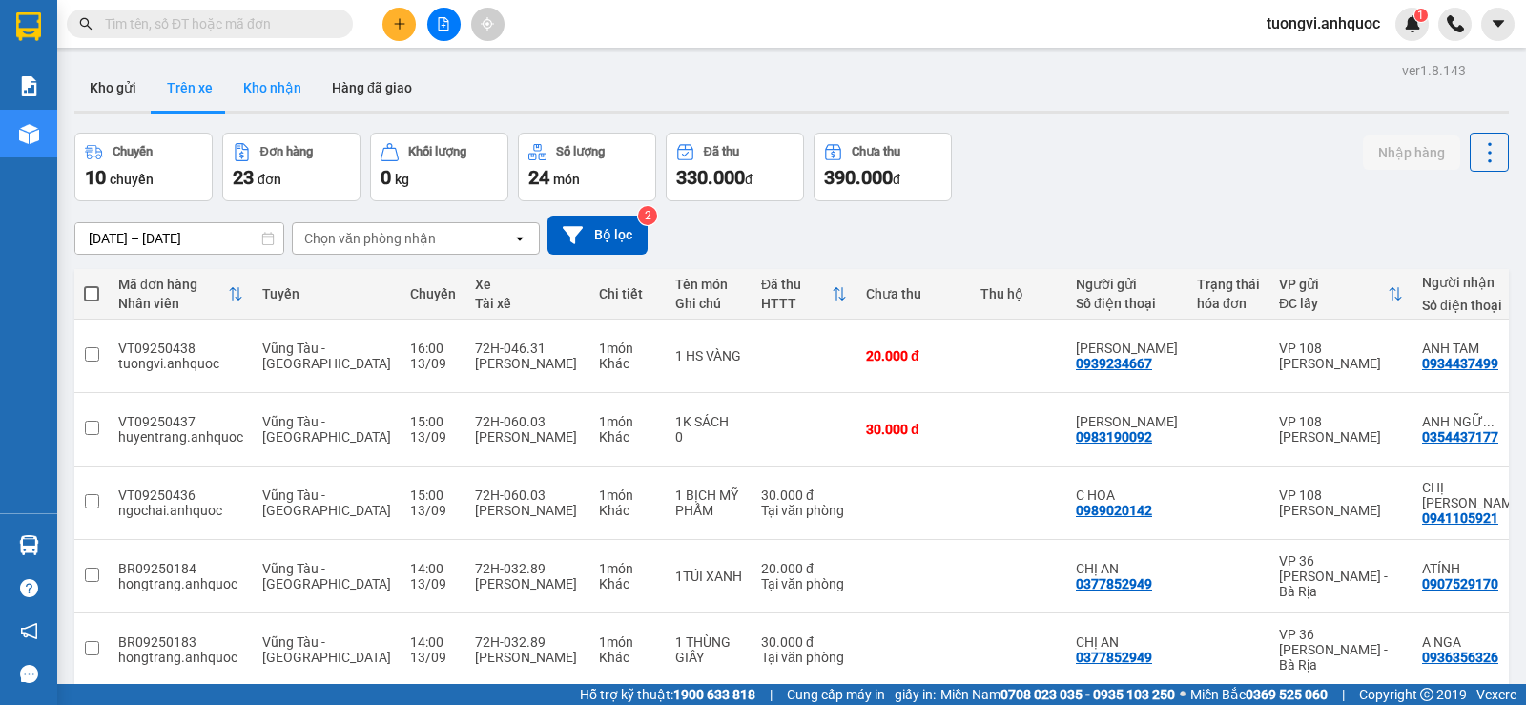
click at [272, 89] on button "Kho nhận" at bounding box center [272, 88] width 89 height 46
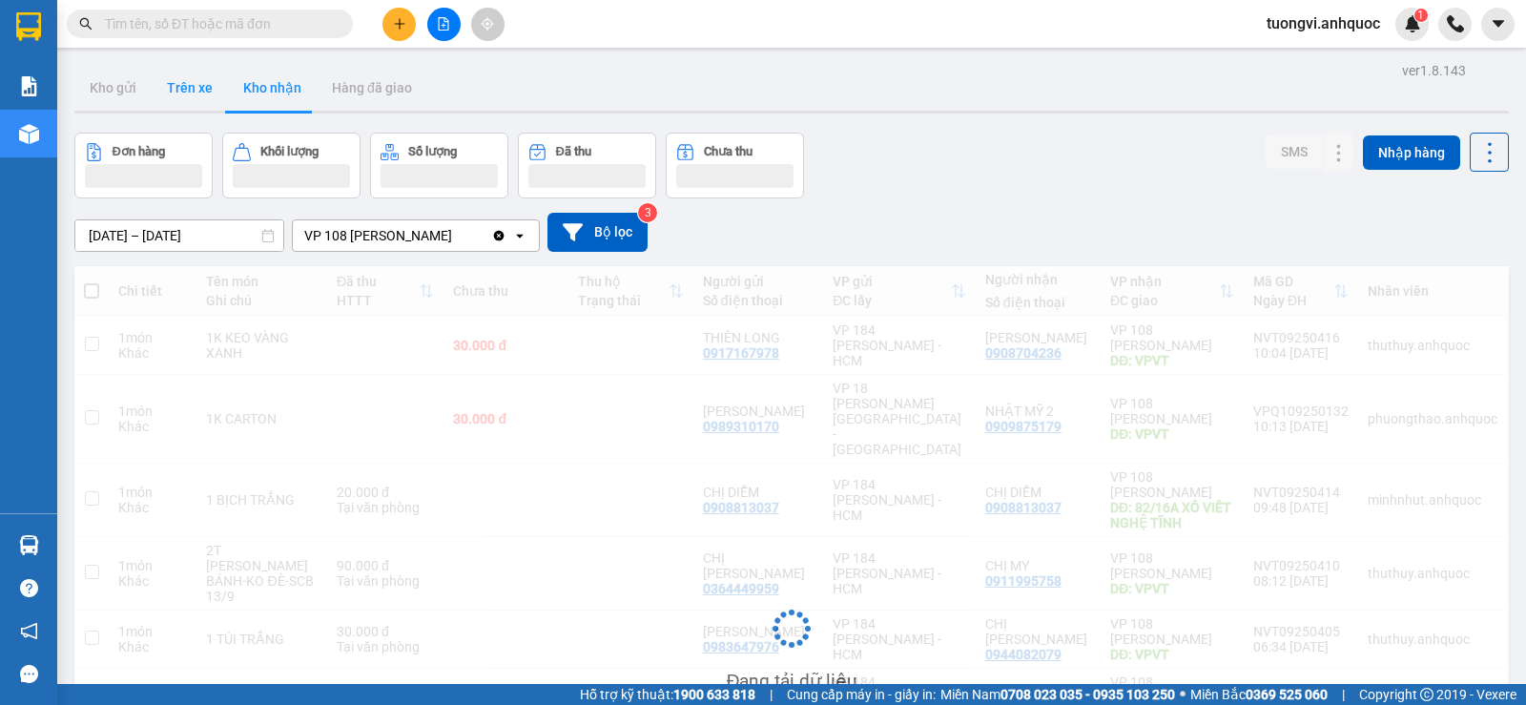
click at [192, 93] on button "Trên xe" at bounding box center [190, 88] width 76 height 46
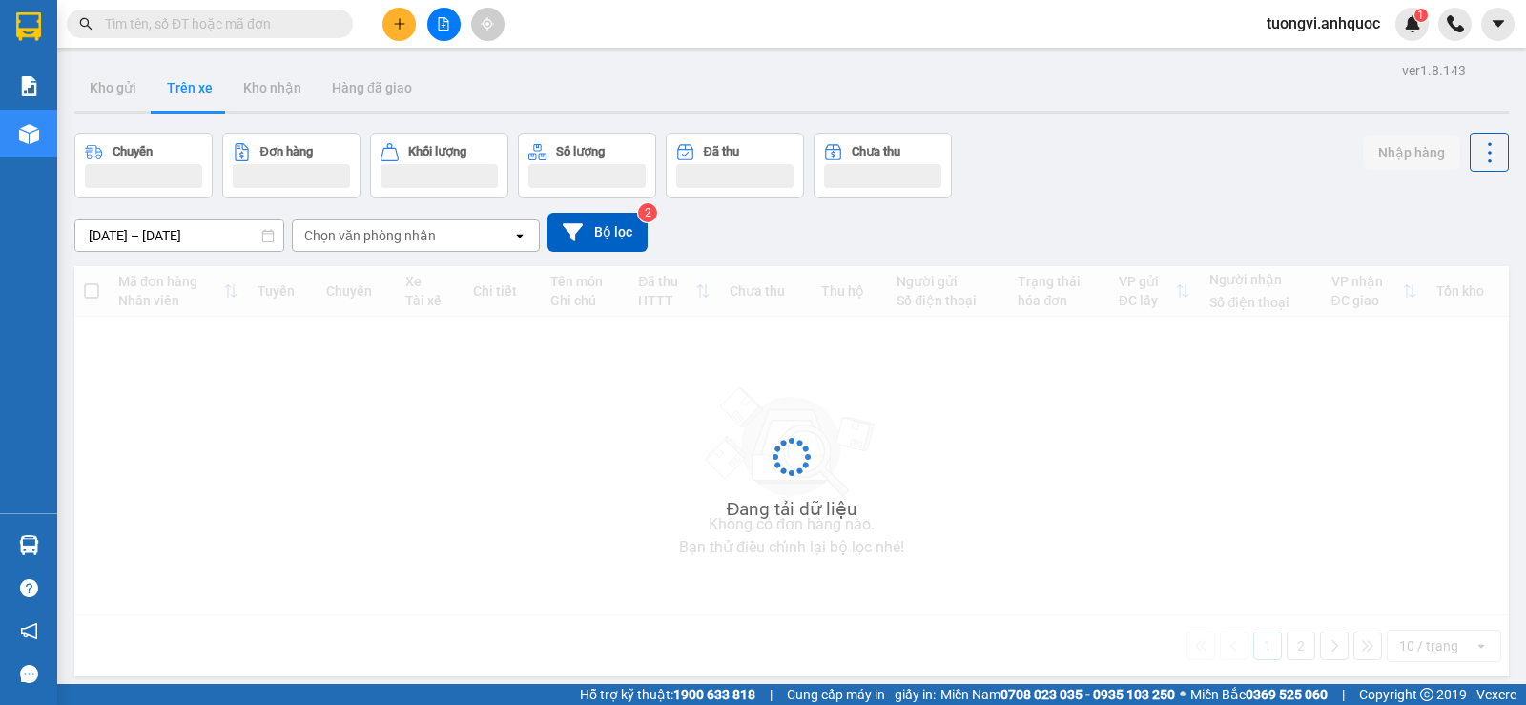
click at [192, 93] on button "Trên xe" at bounding box center [190, 88] width 76 height 46
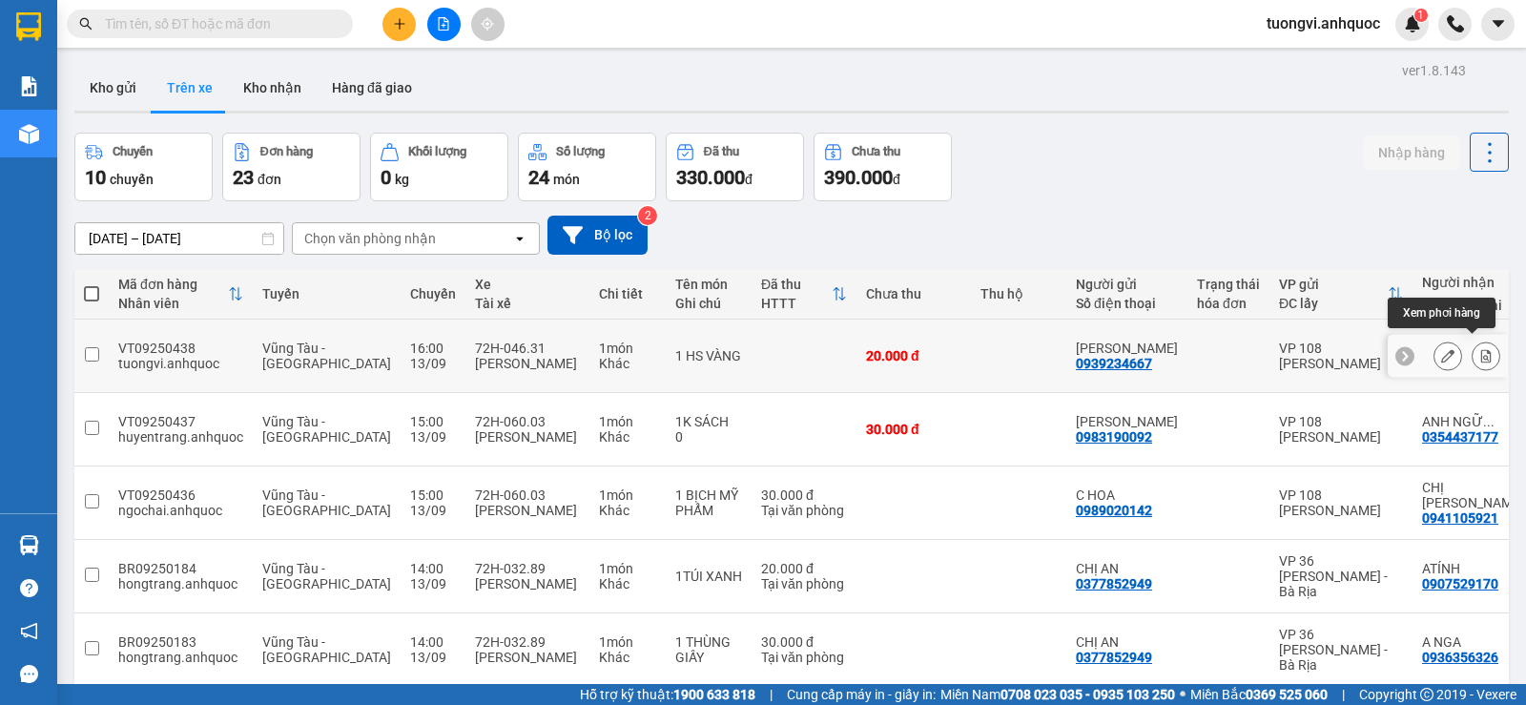
click at [1481, 349] on icon at bounding box center [1486, 355] width 10 height 13
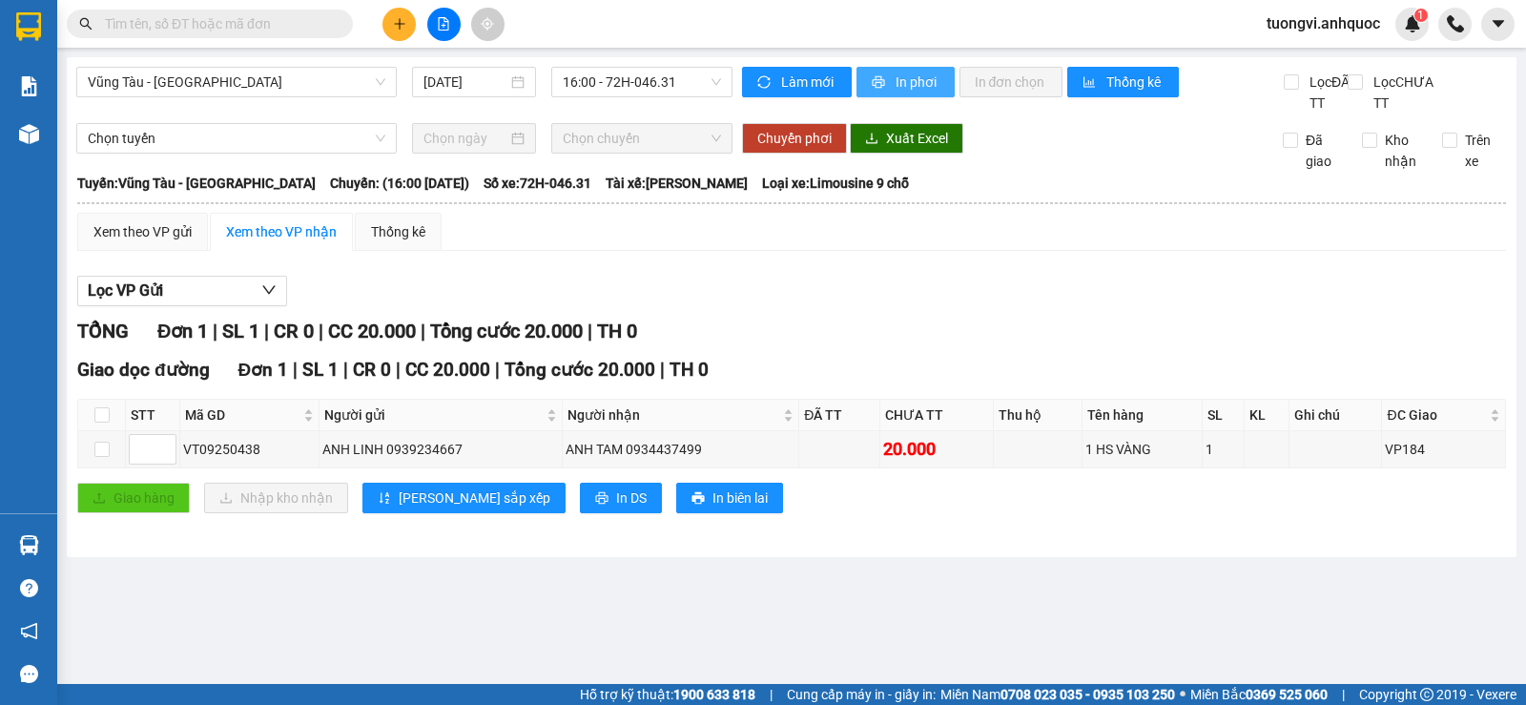
click at [937, 86] on span "In phơi" at bounding box center [918, 82] width 44 height 21
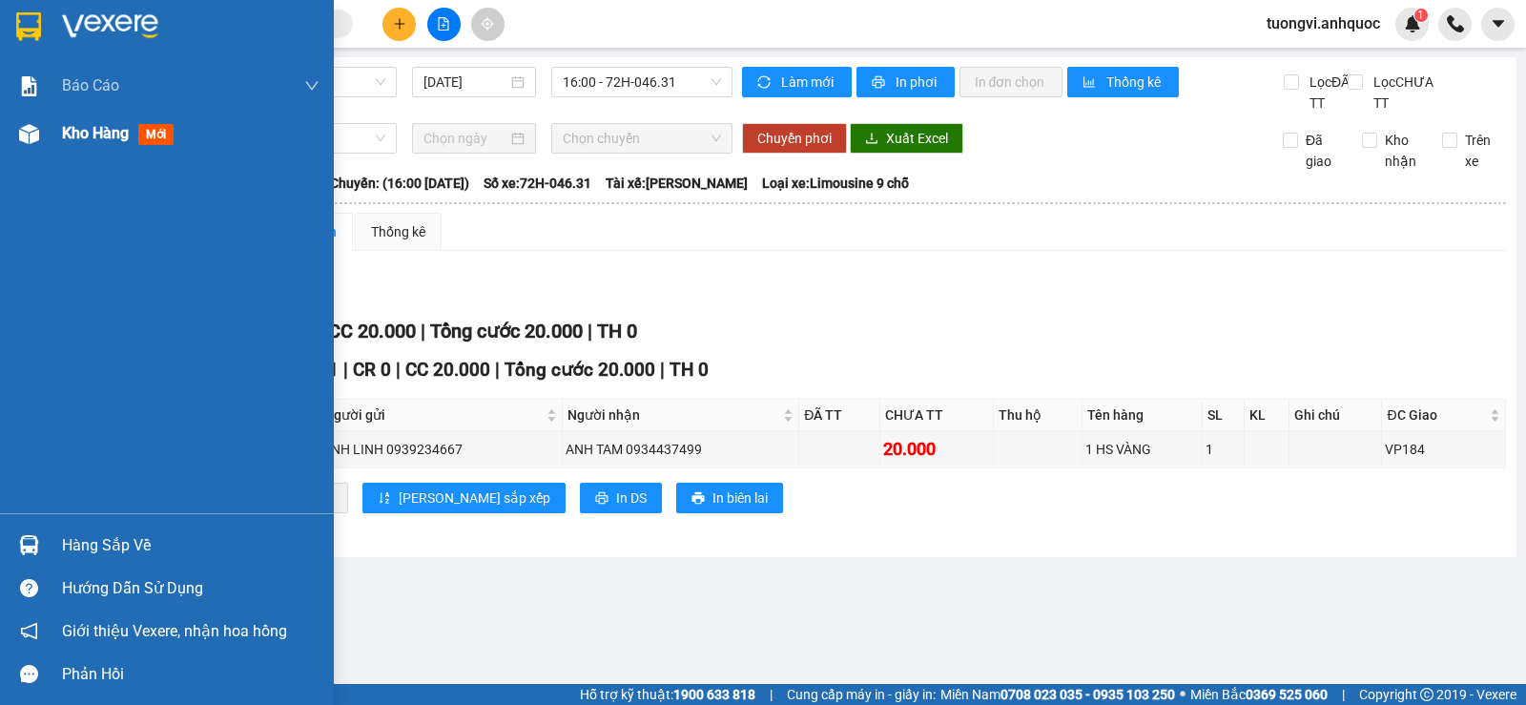
click at [45, 133] on div at bounding box center [28, 133] width 33 height 33
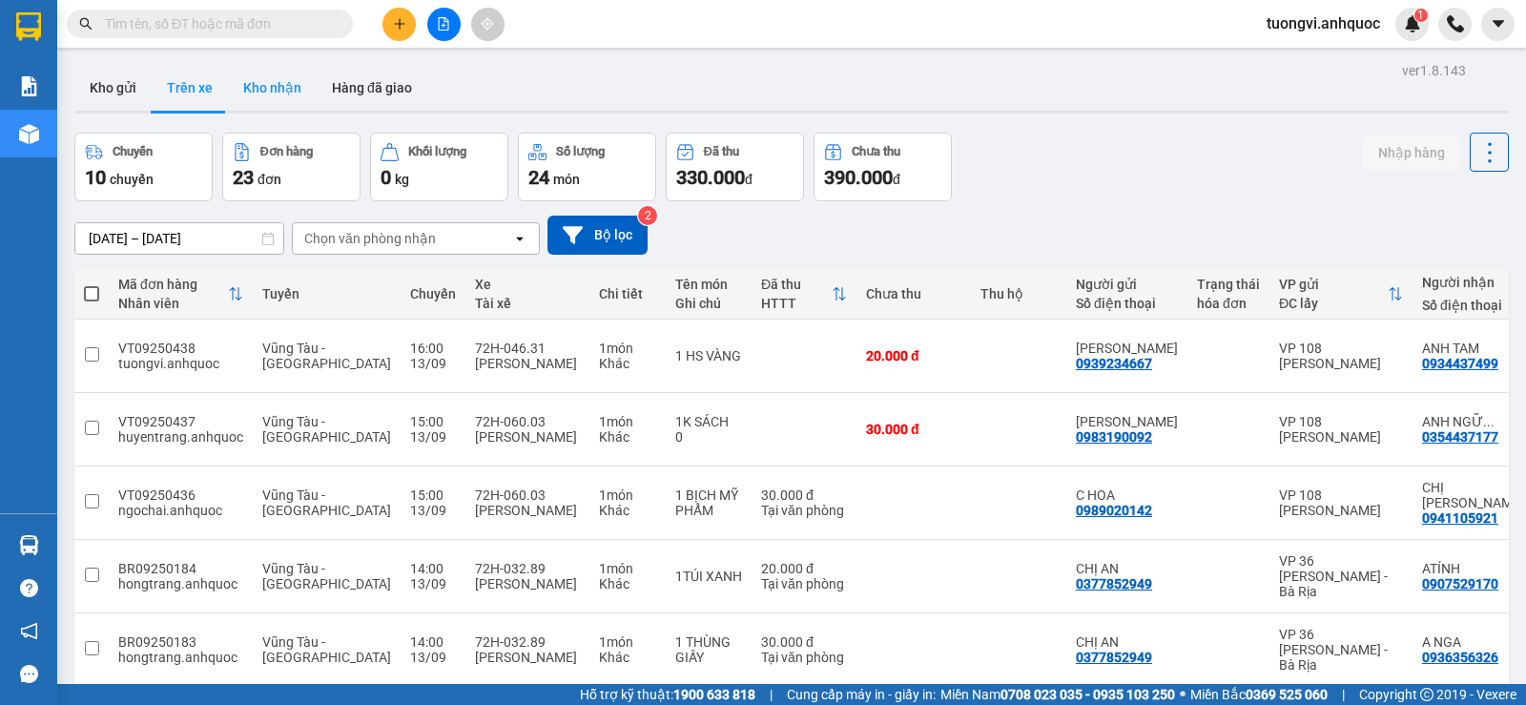
click at [283, 90] on button "Kho nhận" at bounding box center [272, 88] width 89 height 46
click at [279, 88] on button "Kho nhận" at bounding box center [272, 88] width 89 height 46
click at [279, 89] on button "Kho nhận" at bounding box center [272, 88] width 89 height 46
click at [281, 89] on button "Kho nhận" at bounding box center [272, 88] width 89 height 46
click at [284, 89] on button "Kho nhận" at bounding box center [272, 88] width 89 height 46
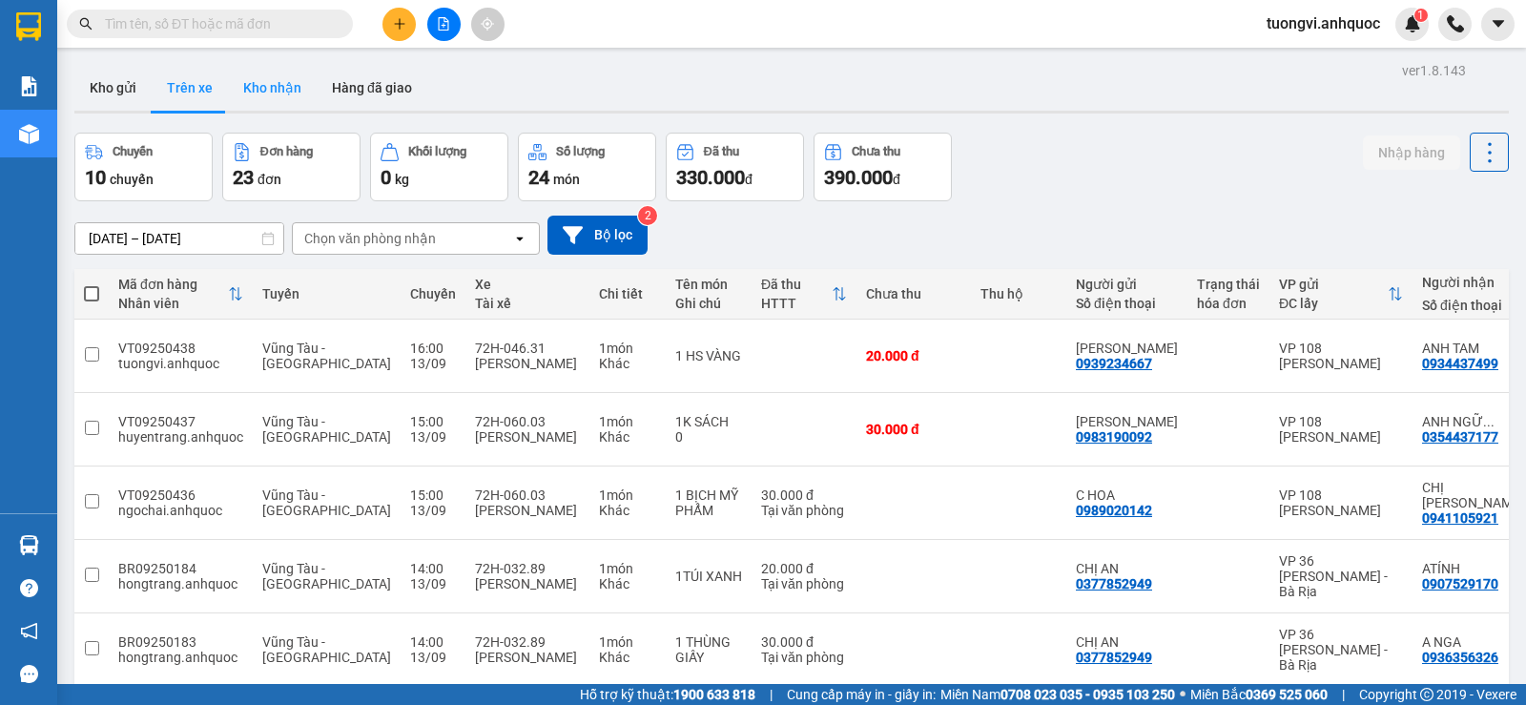
click at [284, 89] on button "Kho nhận" at bounding box center [272, 88] width 89 height 46
click at [286, 90] on button "Kho nhận" at bounding box center [272, 88] width 89 height 46
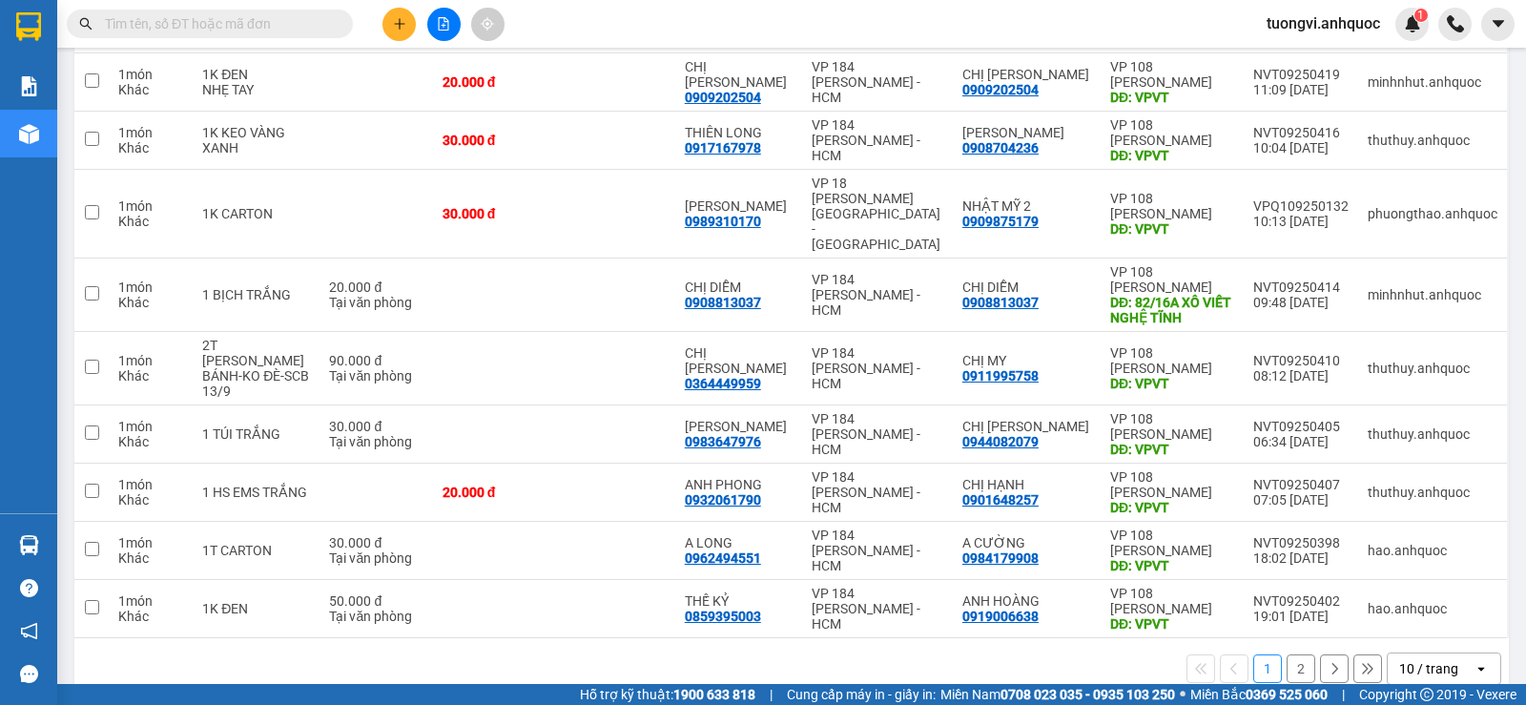
scroll to position [326, 0]
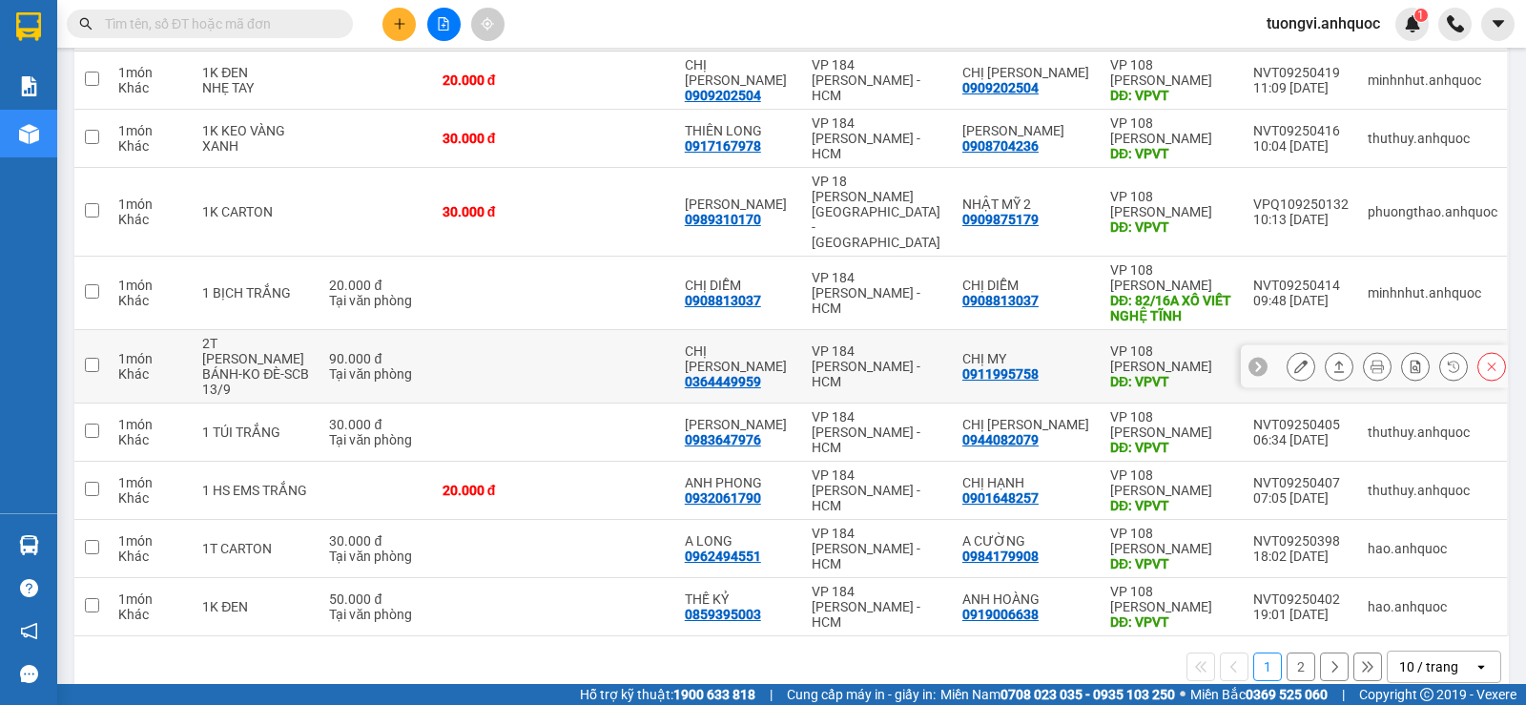
click at [1288, 350] on button at bounding box center [1301, 366] width 27 height 33
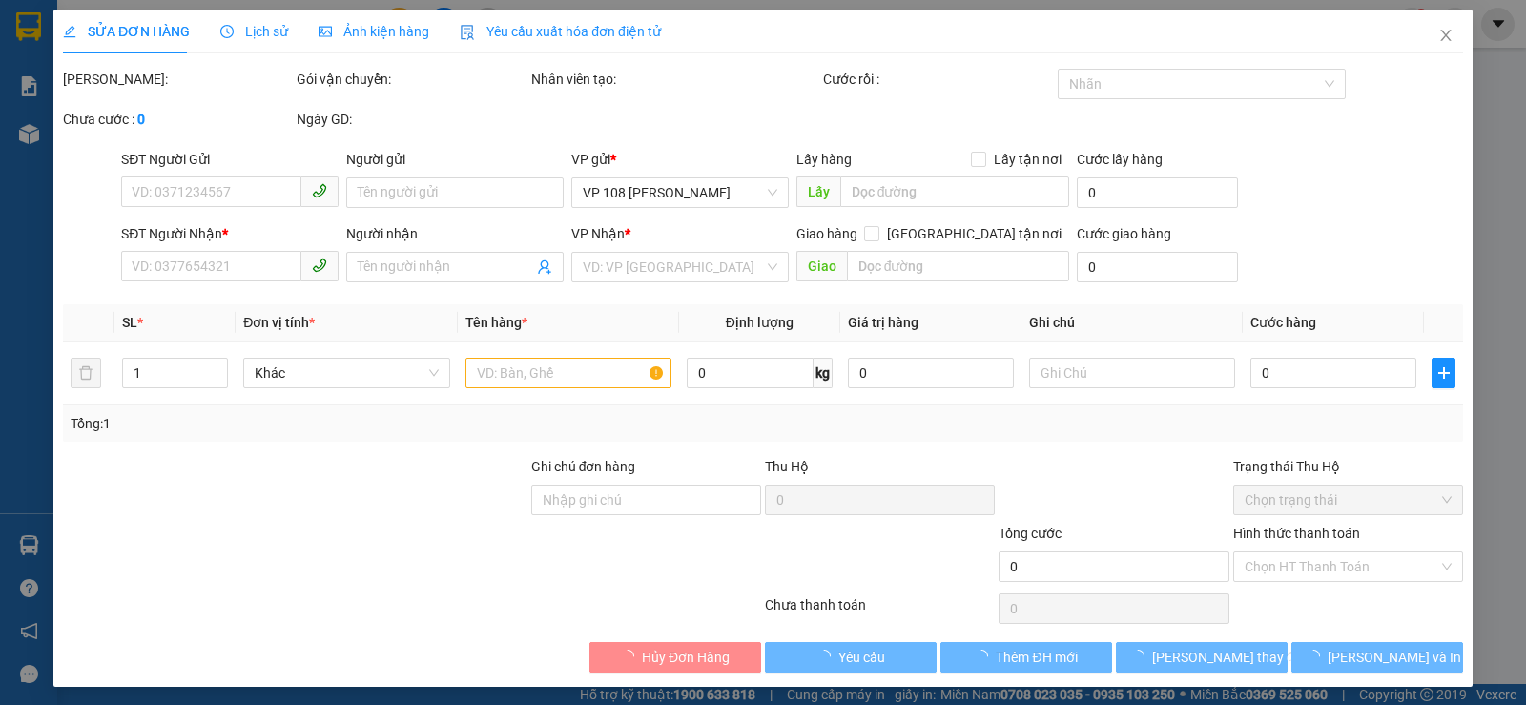
type input "0364449959"
type input "CHỊ [PERSON_NAME]"
type input "0911995758"
type input "CHỊ MY"
type input "VPVT"
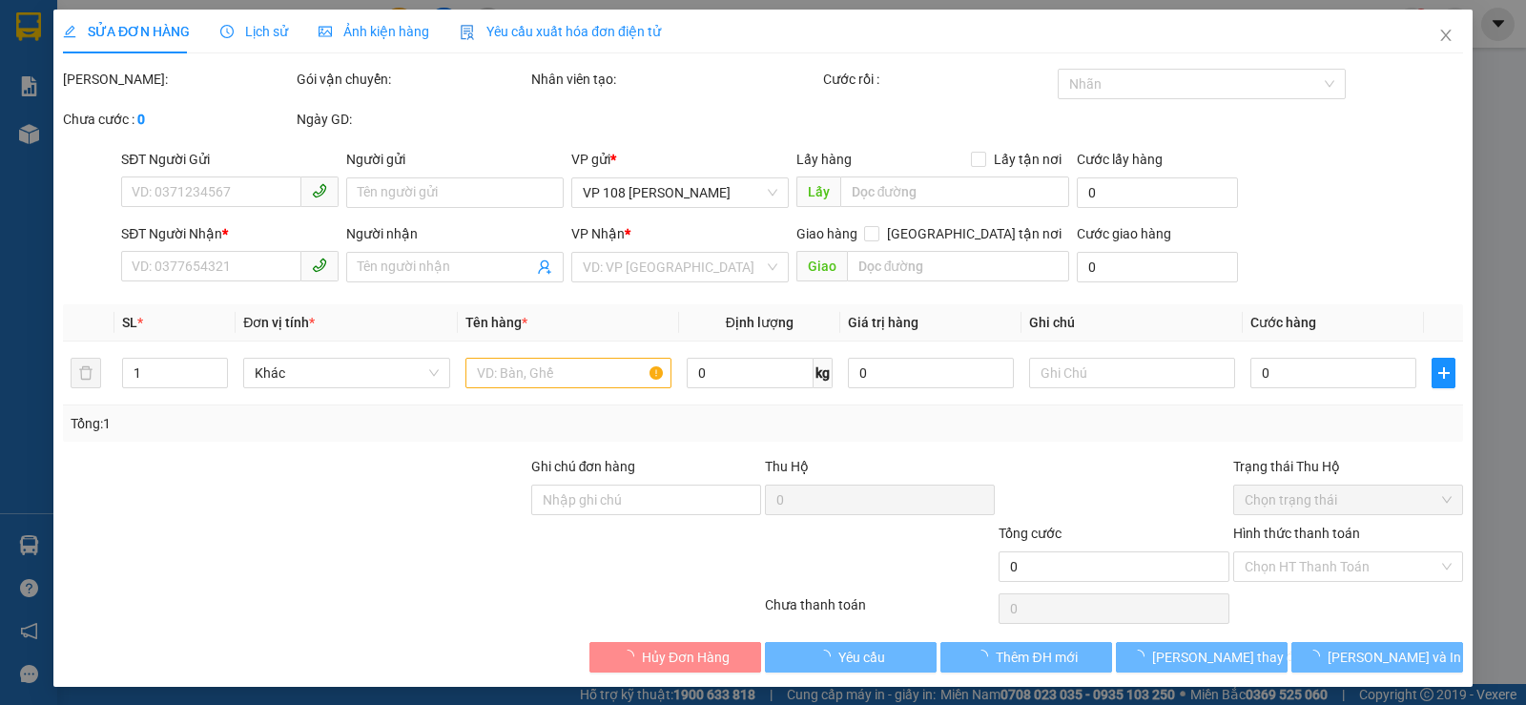
type input "90.000"
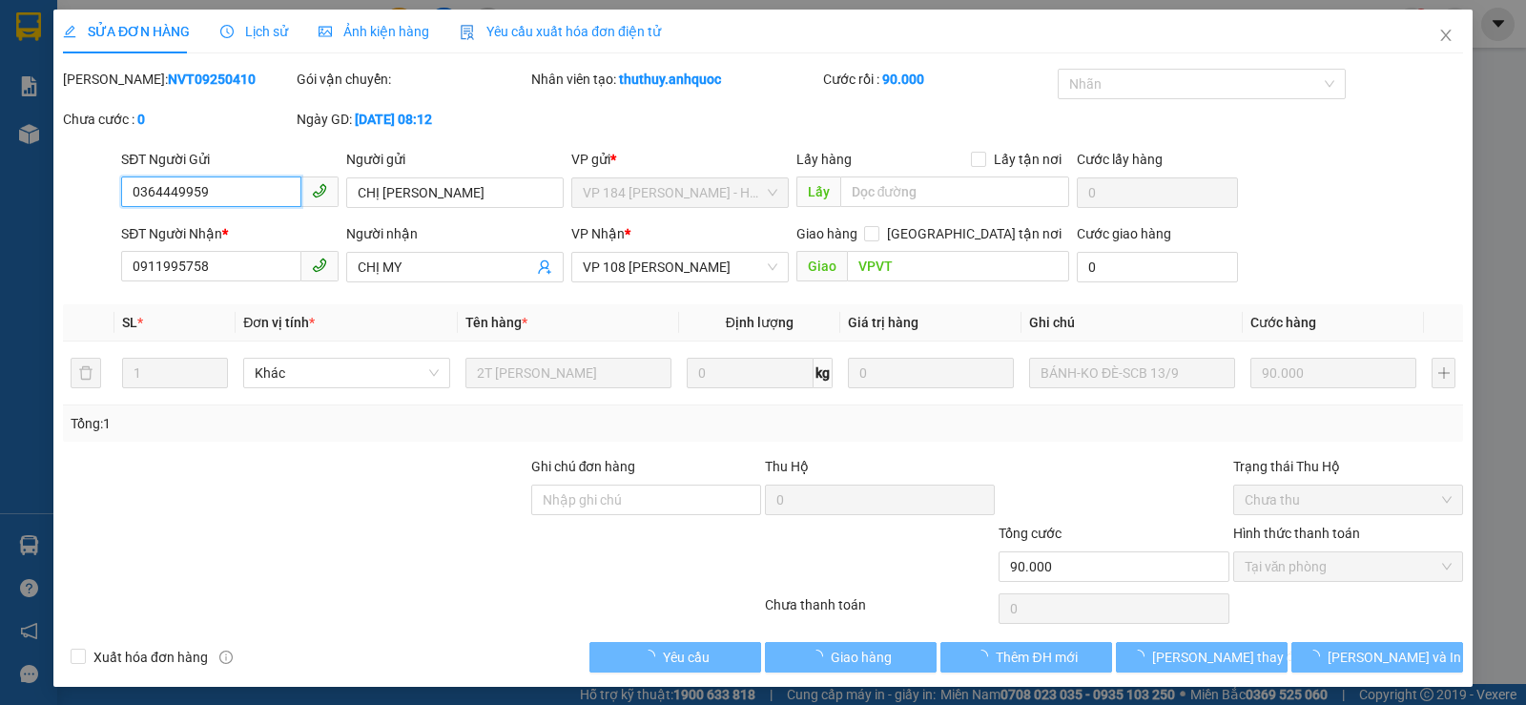
checkbox input "true"
click at [1305, 566] on span "Tại văn phòng" at bounding box center [1348, 566] width 207 height 29
click at [1438, 34] on icon "close" at bounding box center [1445, 35] width 15 height 15
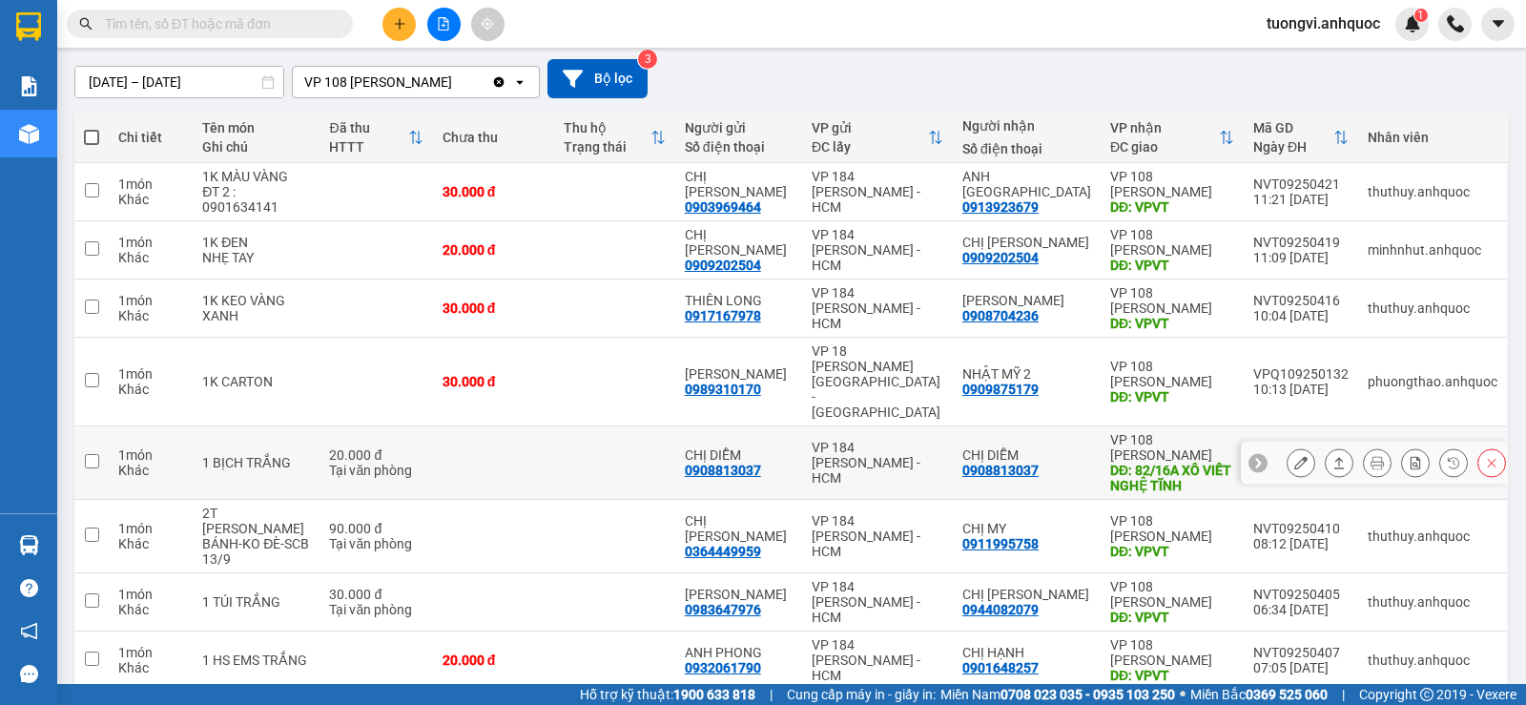
scroll to position [191, 0]
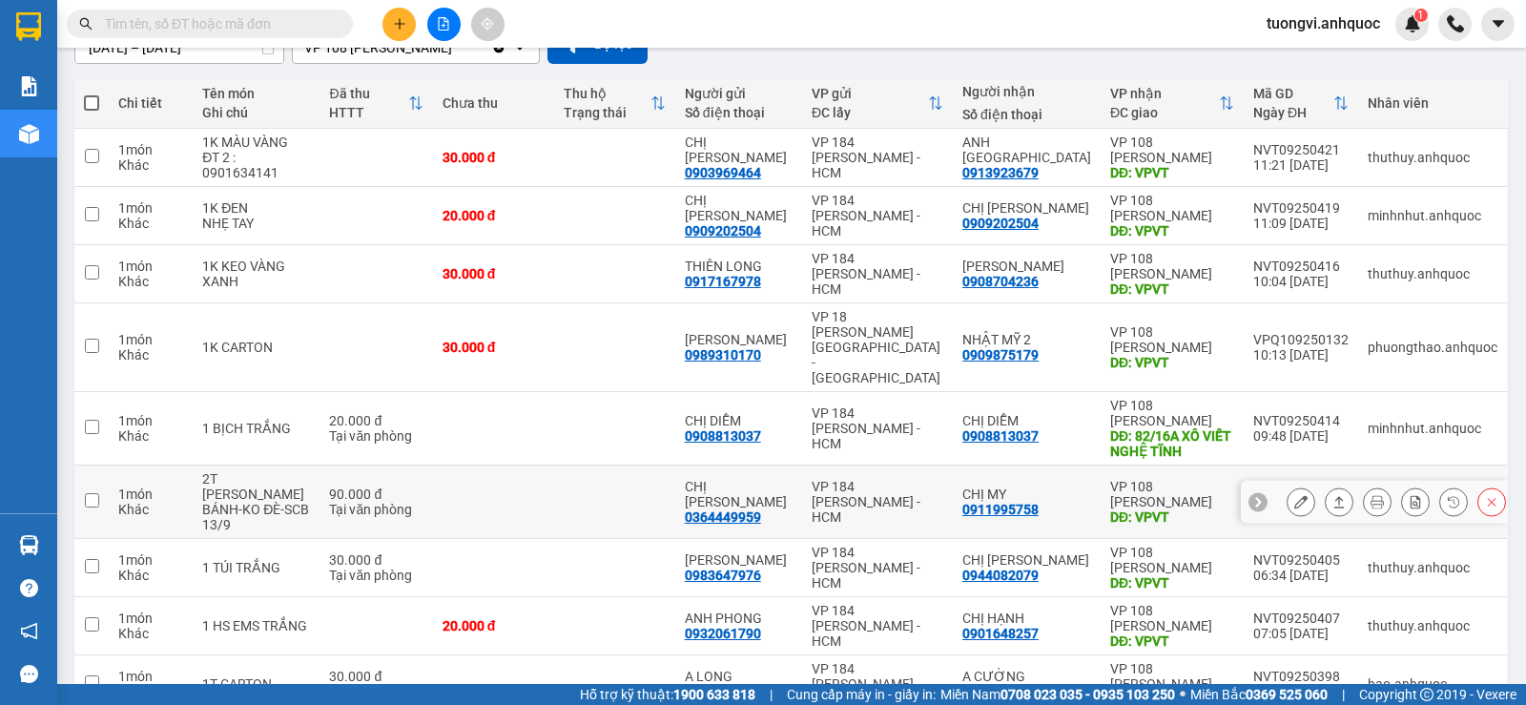
click at [1252, 481] on div at bounding box center [1374, 502] width 267 height 43
click at [1298, 485] on button at bounding box center [1301, 501] width 27 height 33
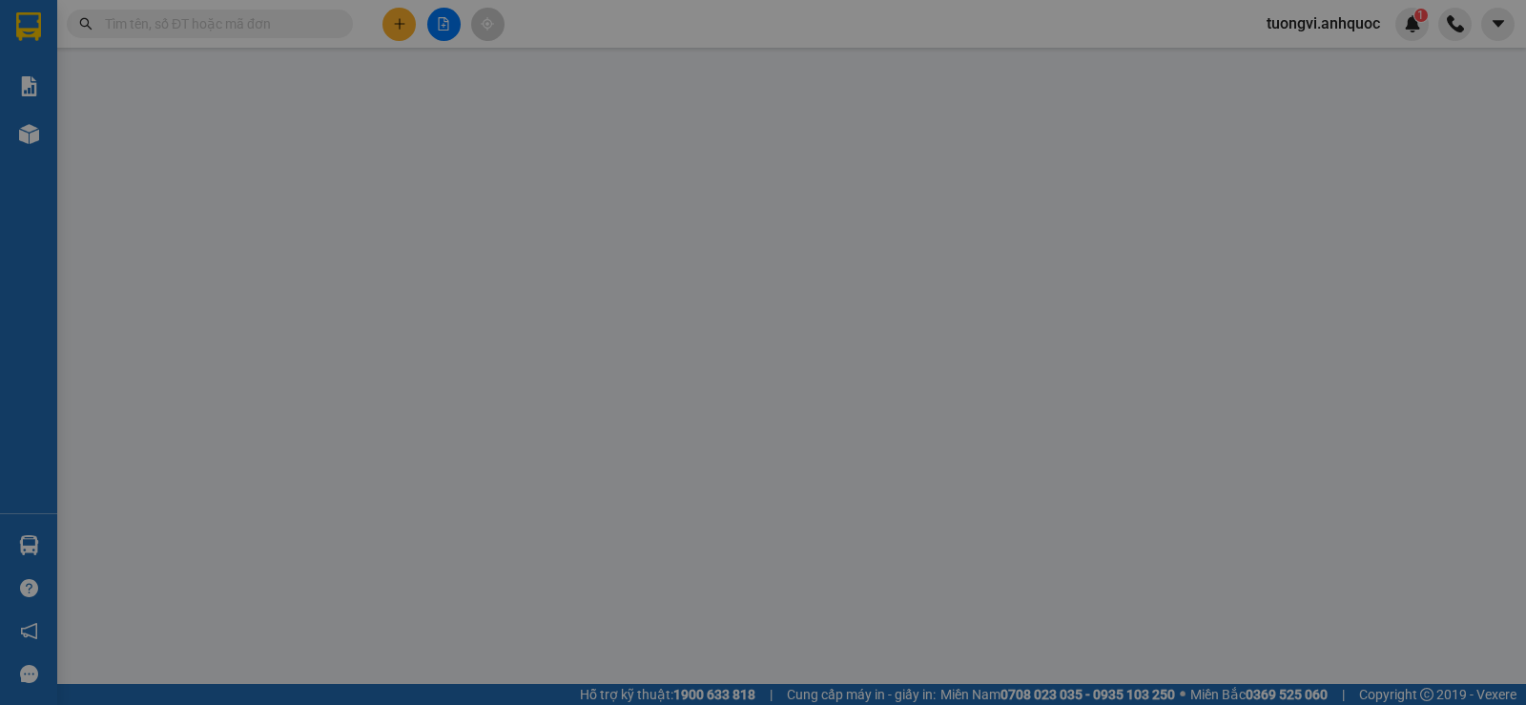
type input "0364449959"
type input "CHỊ [PERSON_NAME]"
type input "0911995758"
type input "CHỊ MY"
type input "VPVT"
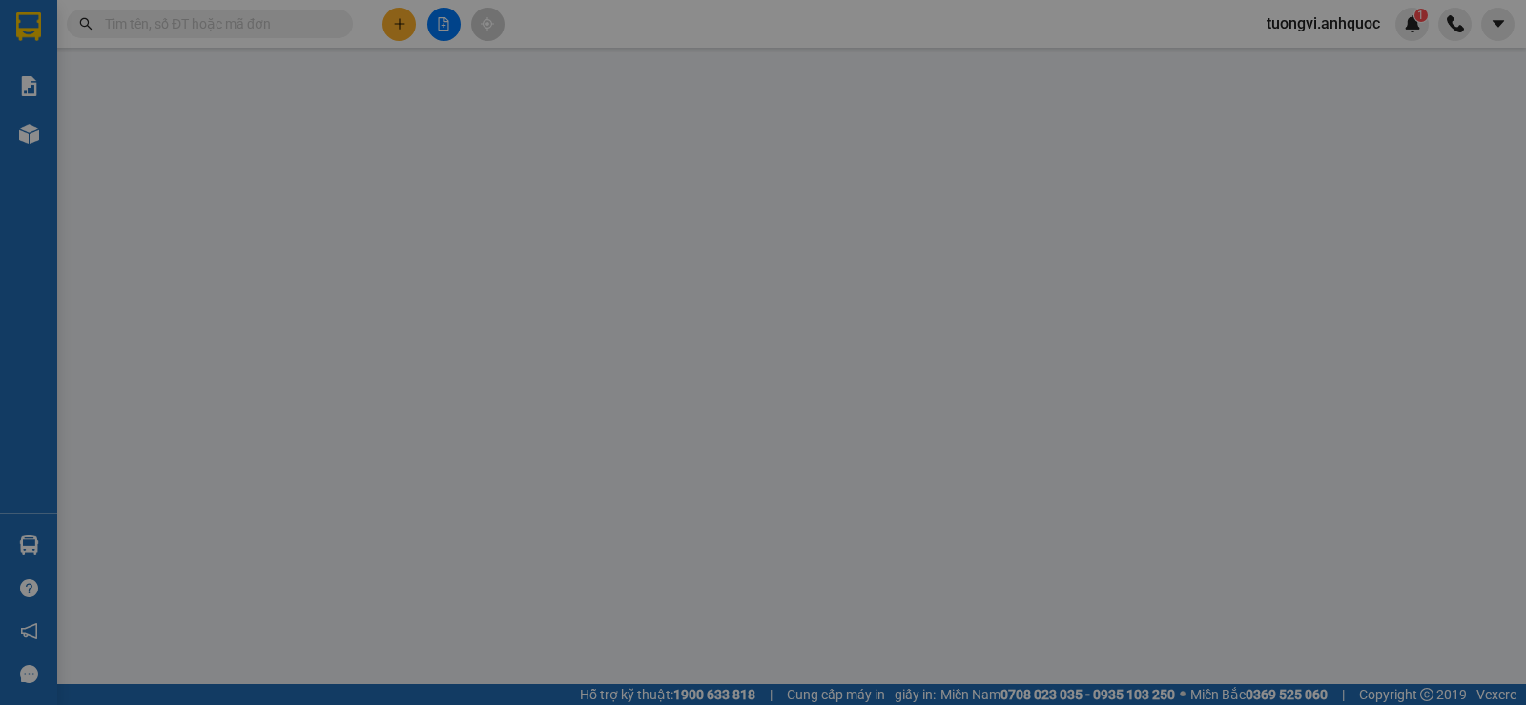
type input "90.000"
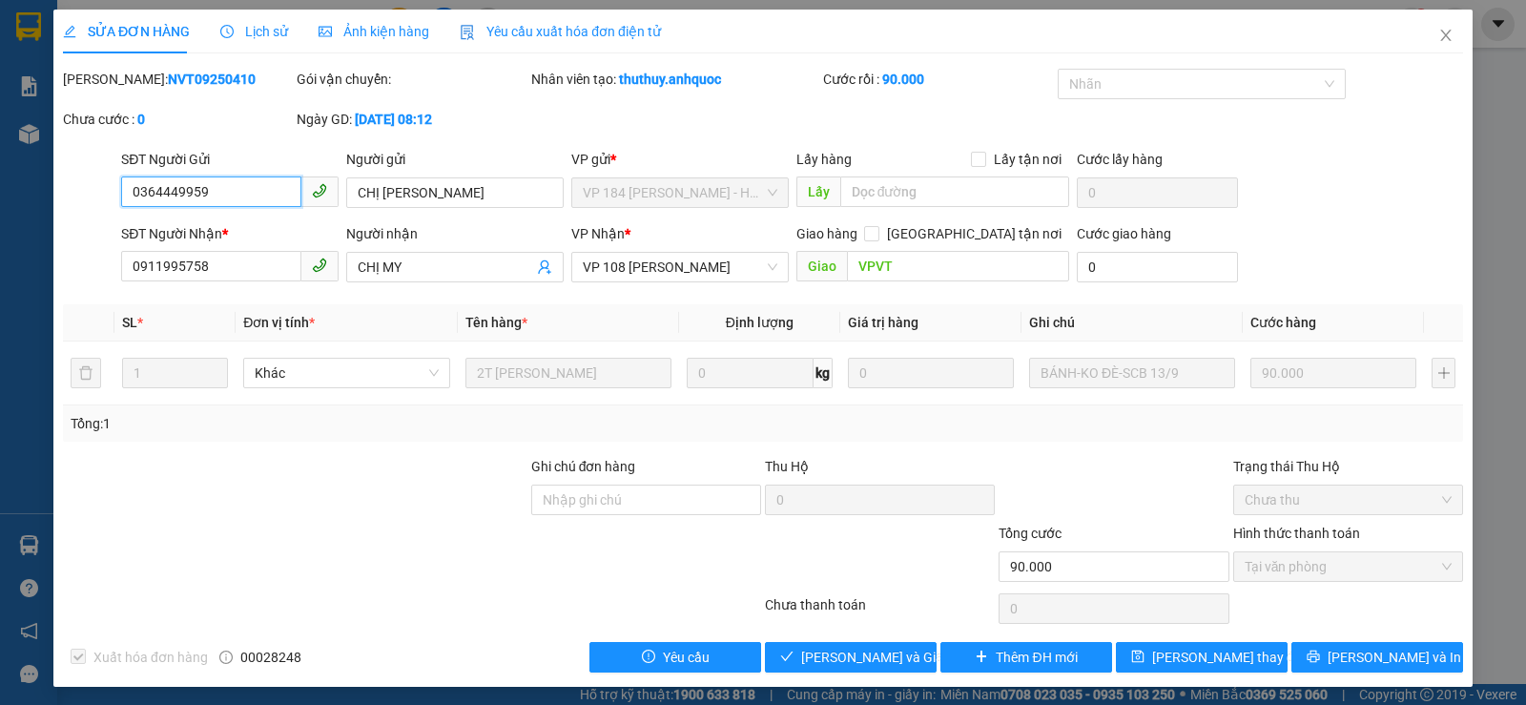
checkbox input "true"
click at [905, 669] on button "[PERSON_NAME] và Giao hàng" at bounding box center [851, 657] width 172 height 31
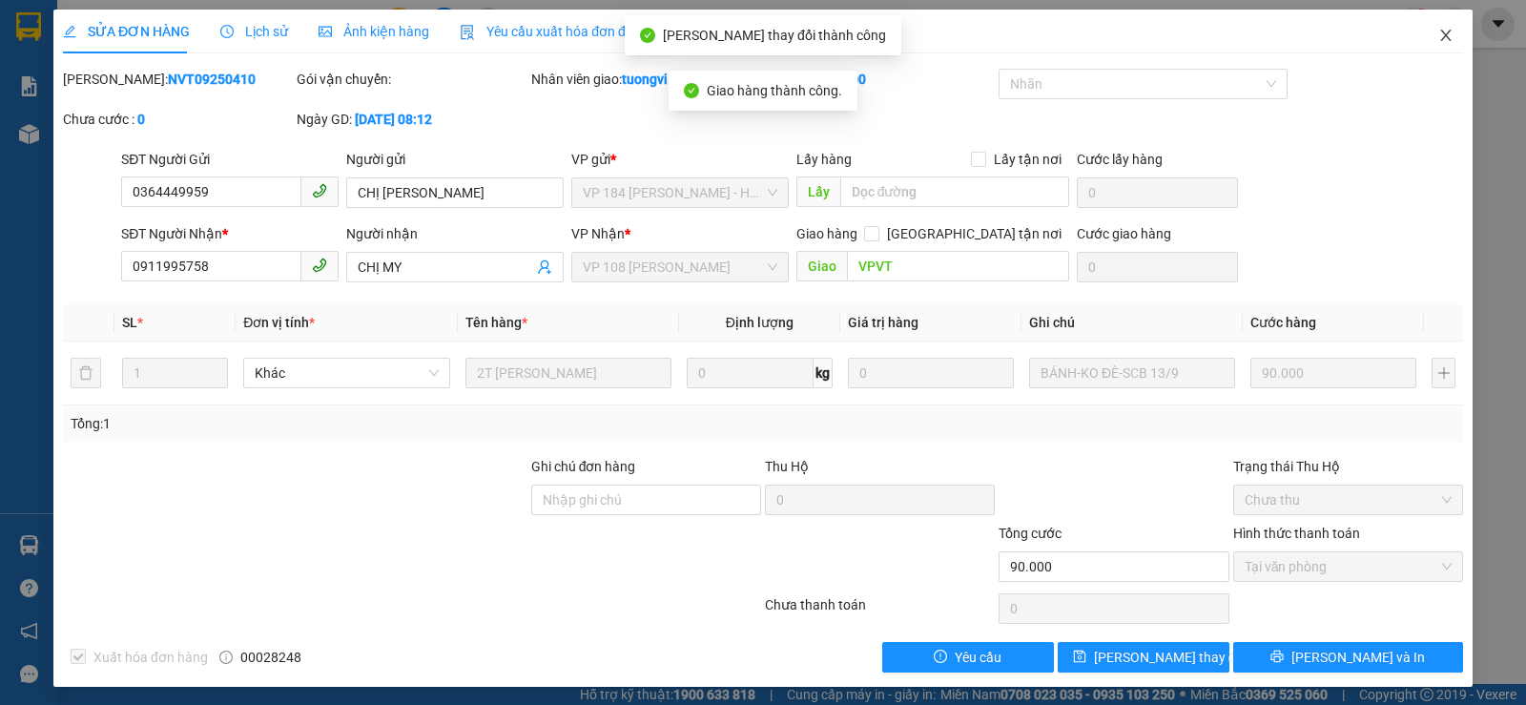
click at [1439, 28] on span "Close" at bounding box center [1445, 36] width 53 height 53
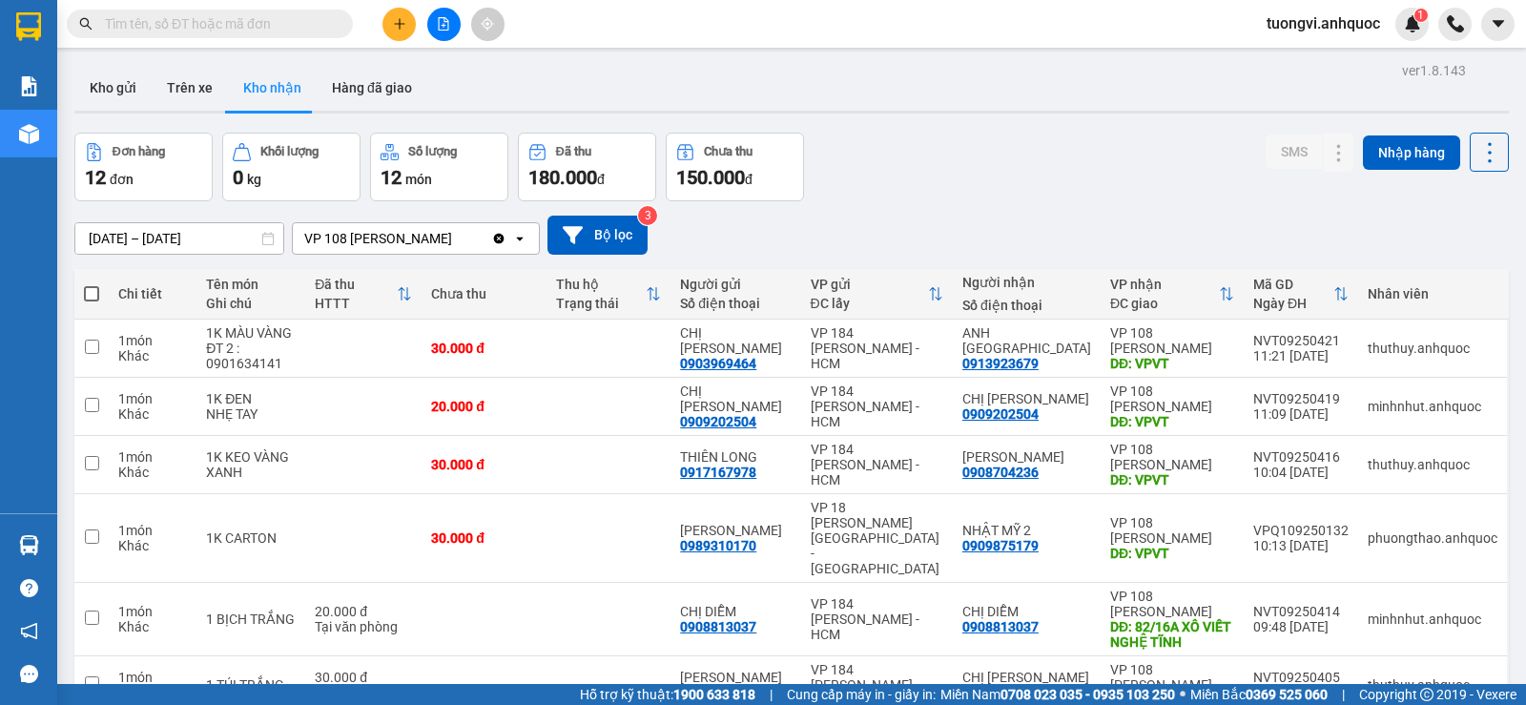
click at [210, 33] on input "text" at bounding box center [217, 23] width 225 height 21
click at [213, 30] on input "text" at bounding box center [217, 23] width 225 height 21
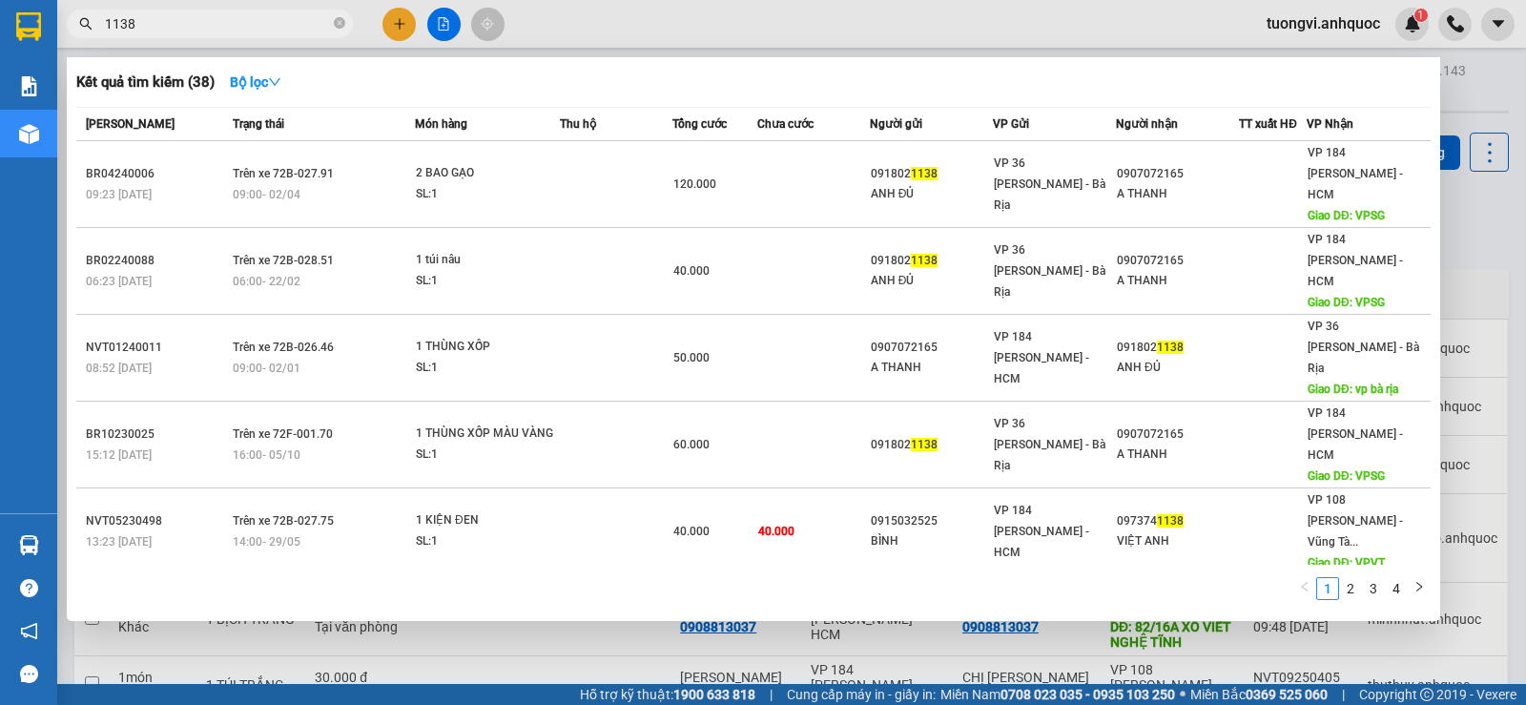
drag, startPoint x: 114, startPoint y: 24, endPoint x: 94, endPoint y: 26, distance: 19.2
click at [94, 26] on span "1138" at bounding box center [210, 24] width 286 height 29
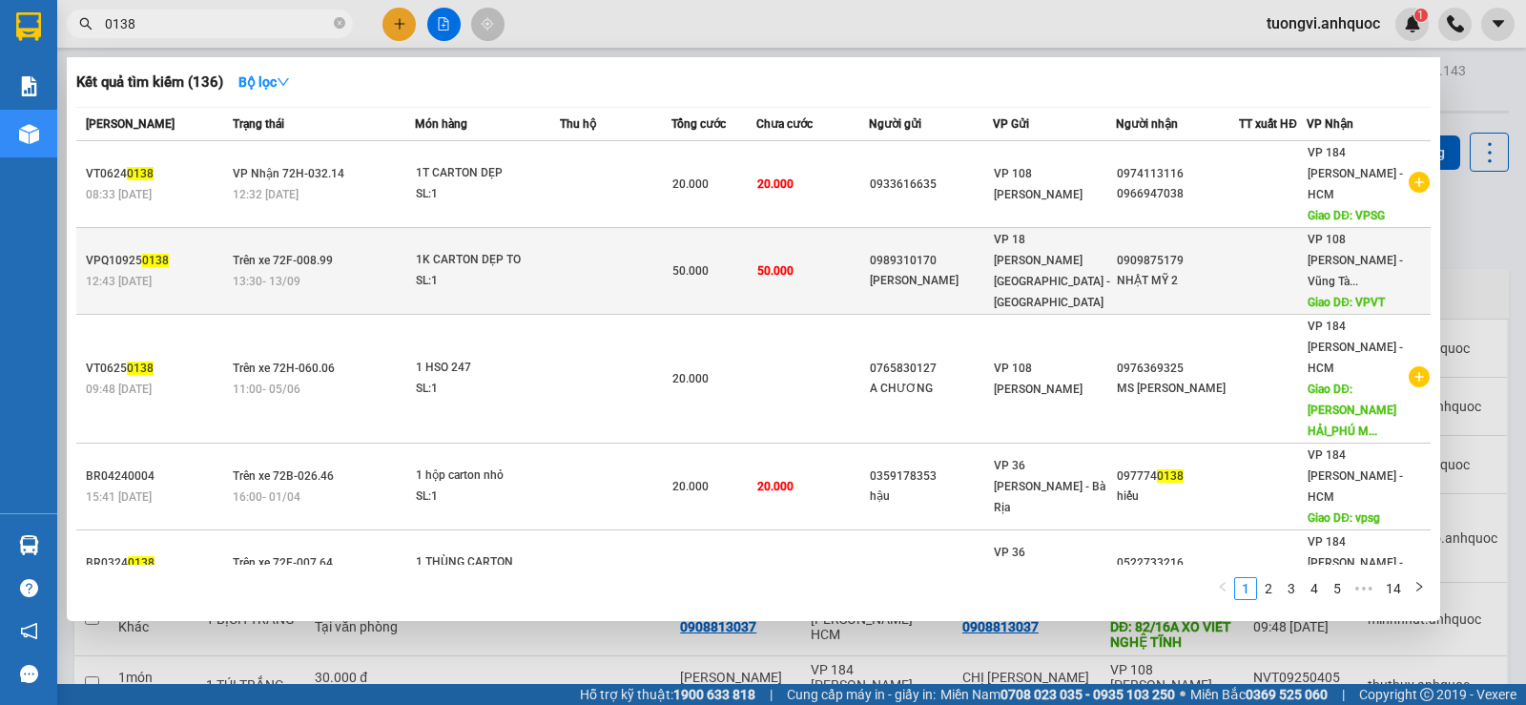
type input "0138"
click at [454, 271] on div "SL: 1" at bounding box center [487, 281] width 143 height 21
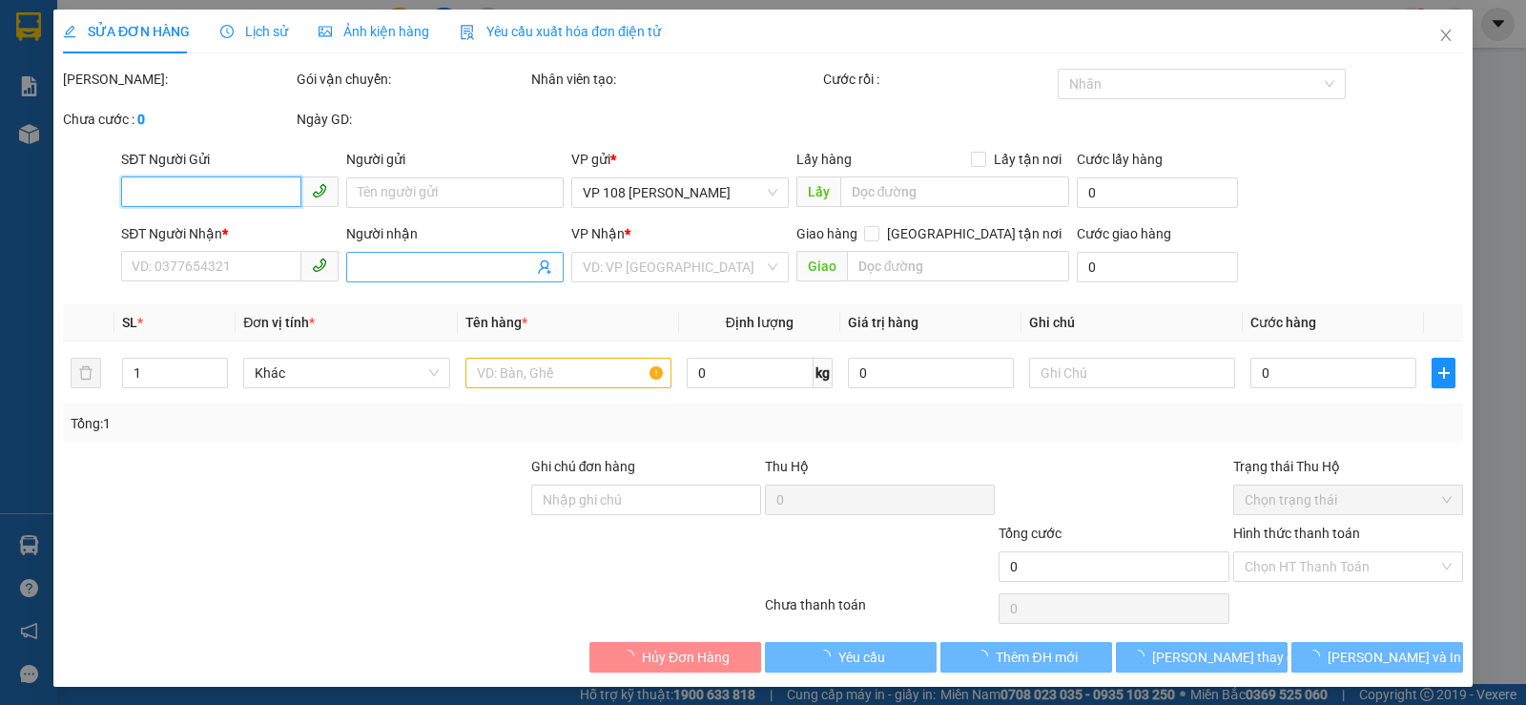
type input "0989310170"
type input "[PERSON_NAME]"
type input "0909875179"
type input "NHẬT MỸ 2"
type input "VPVT"
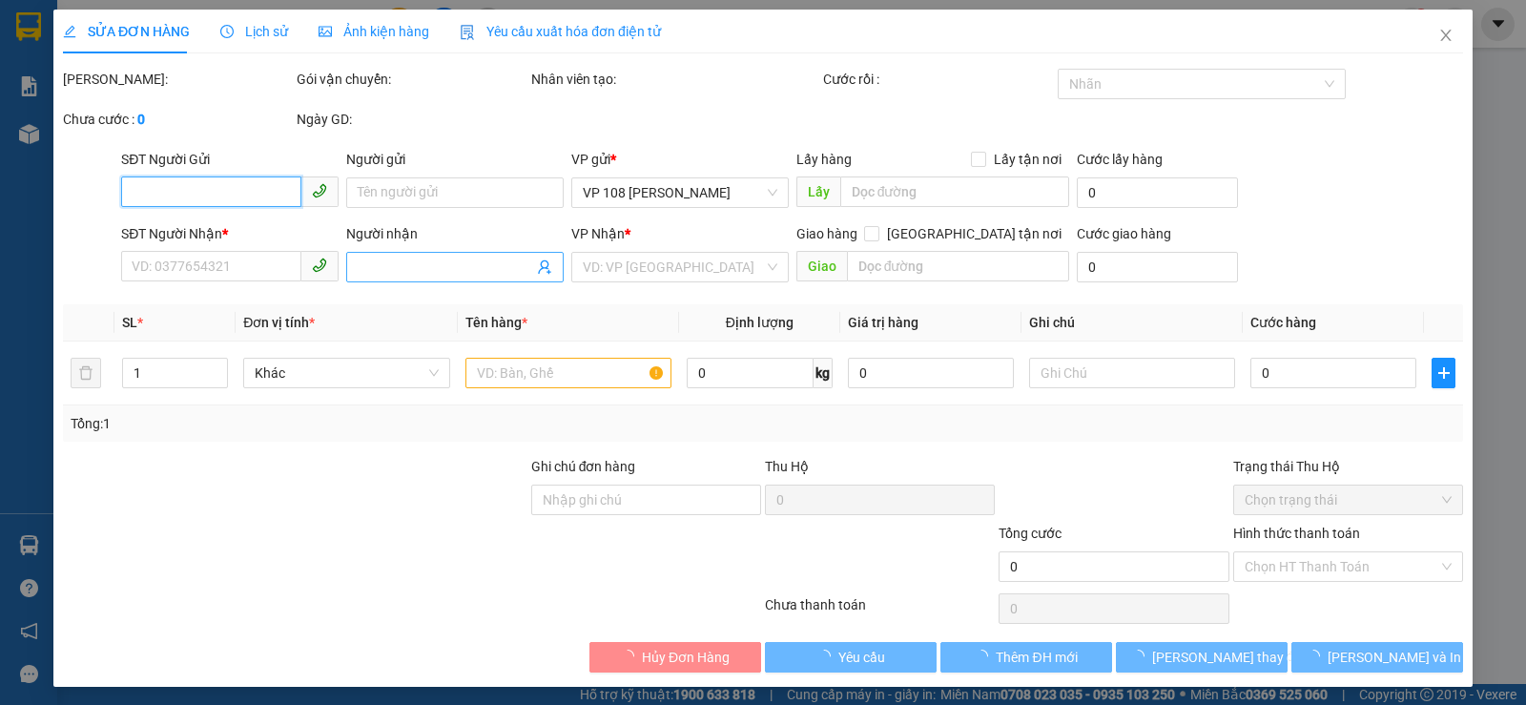
type input "50.000"
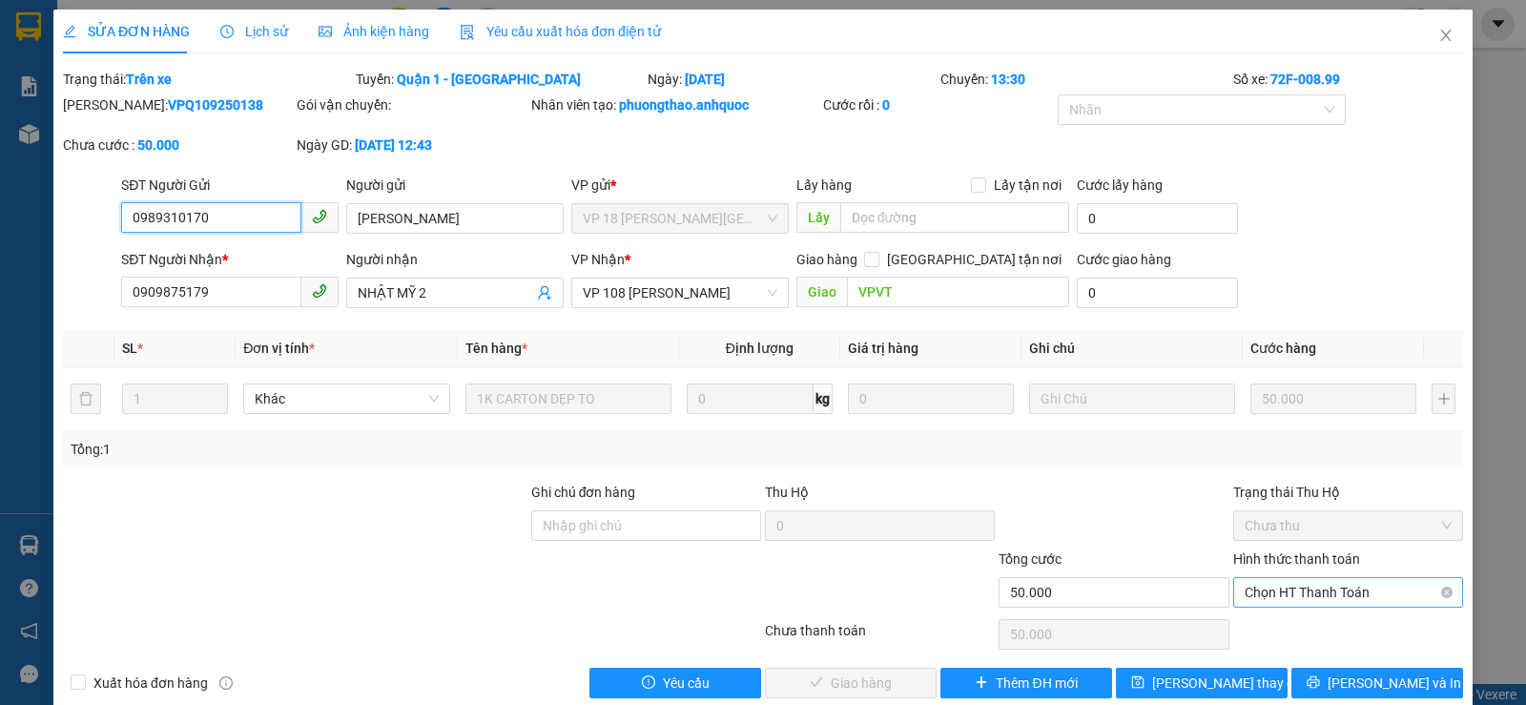
click at [1245, 588] on span "Chọn HT Thanh Toán" at bounding box center [1348, 592] width 207 height 29
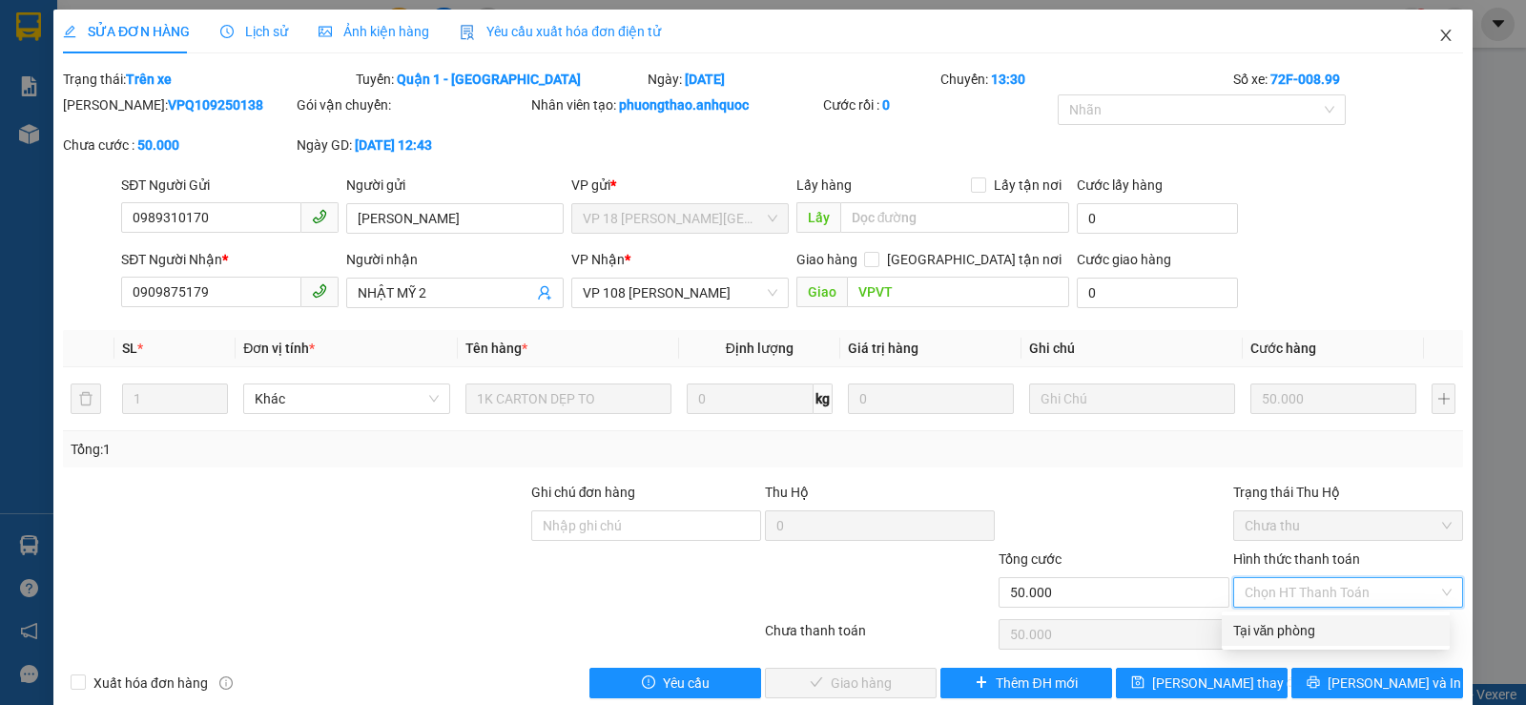
click at [1438, 30] on icon "close" at bounding box center [1445, 35] width 15 height 15
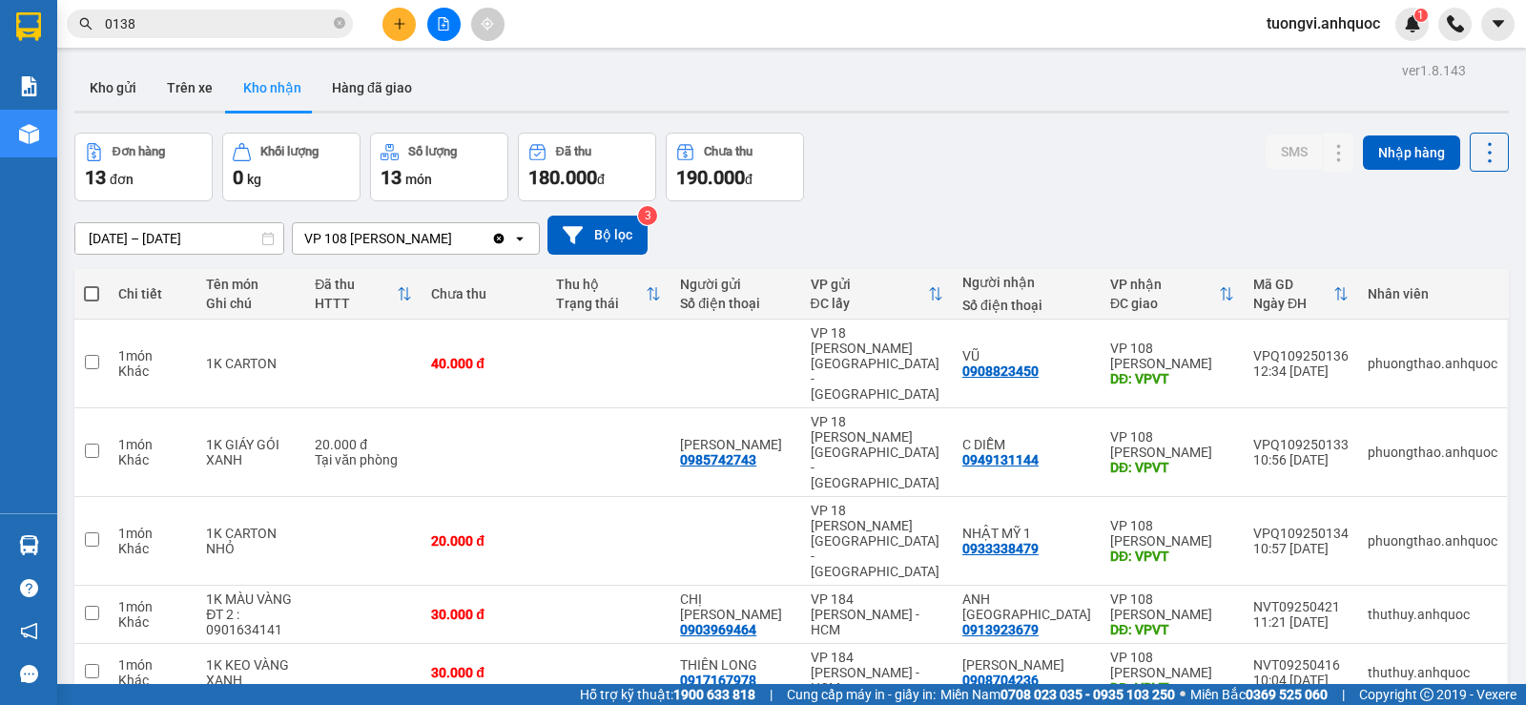
drag, startPoint x: 203, startPoint y: 94, endPoint x: 263, endPoint y: 75, distance: 63.0
click at [203, 95] on button "Trên xe" at bounding box center [190, 88] width 76 height 46
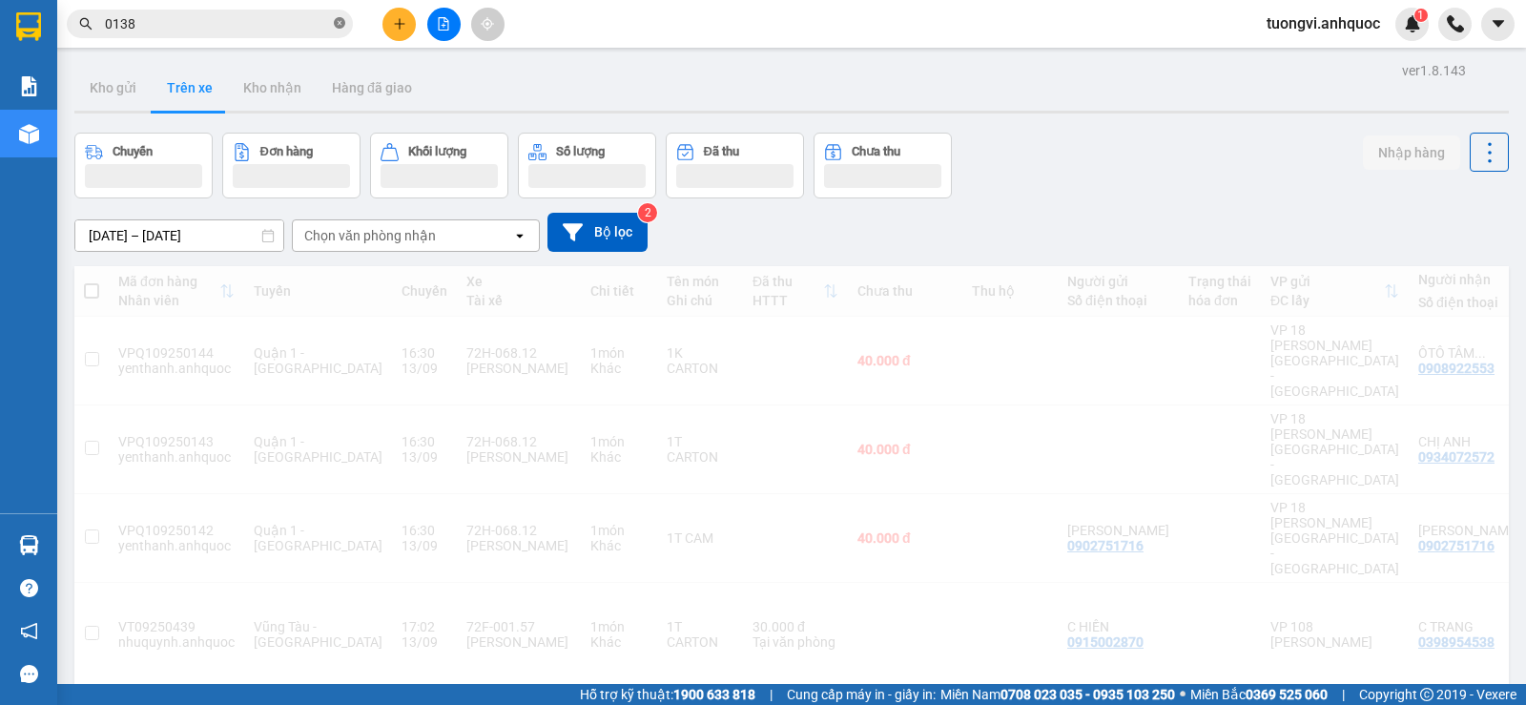
click at [341, 29] on icon "close-circle" at bounding box center [339, 22] width 11 height 11
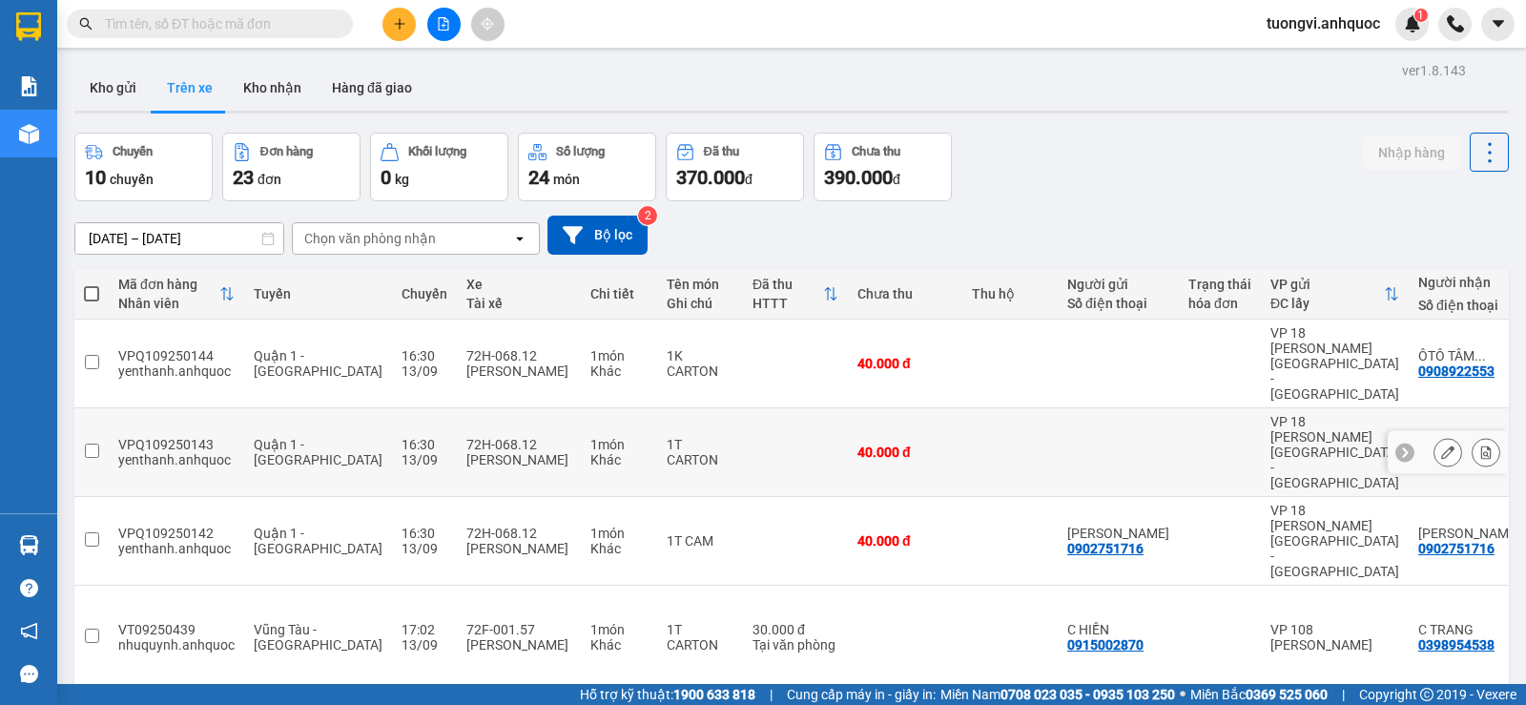
scroll to position [286, 0]
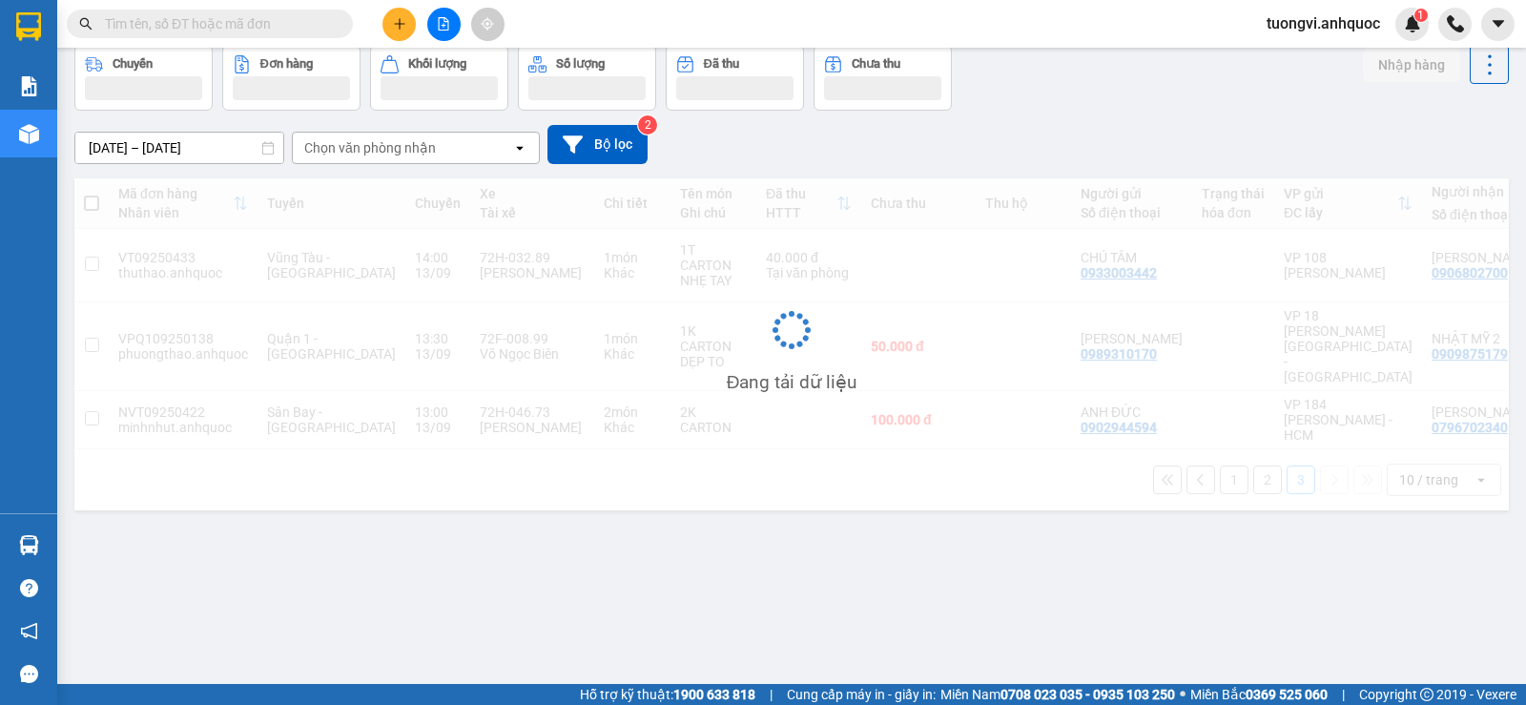
scroll to position [88, 0]
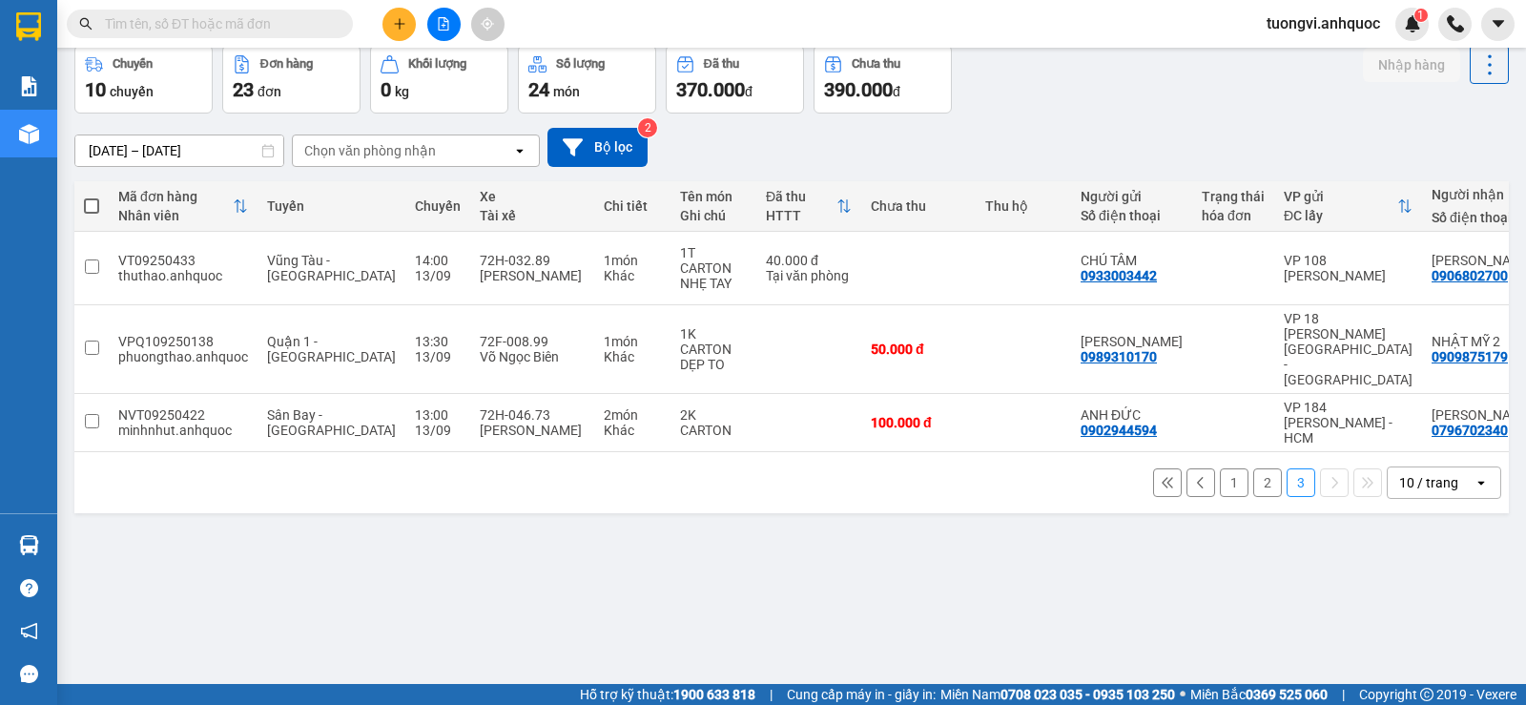
click at [1161, 476] on icon at bounding box center [1167, 482] width 13 height 13
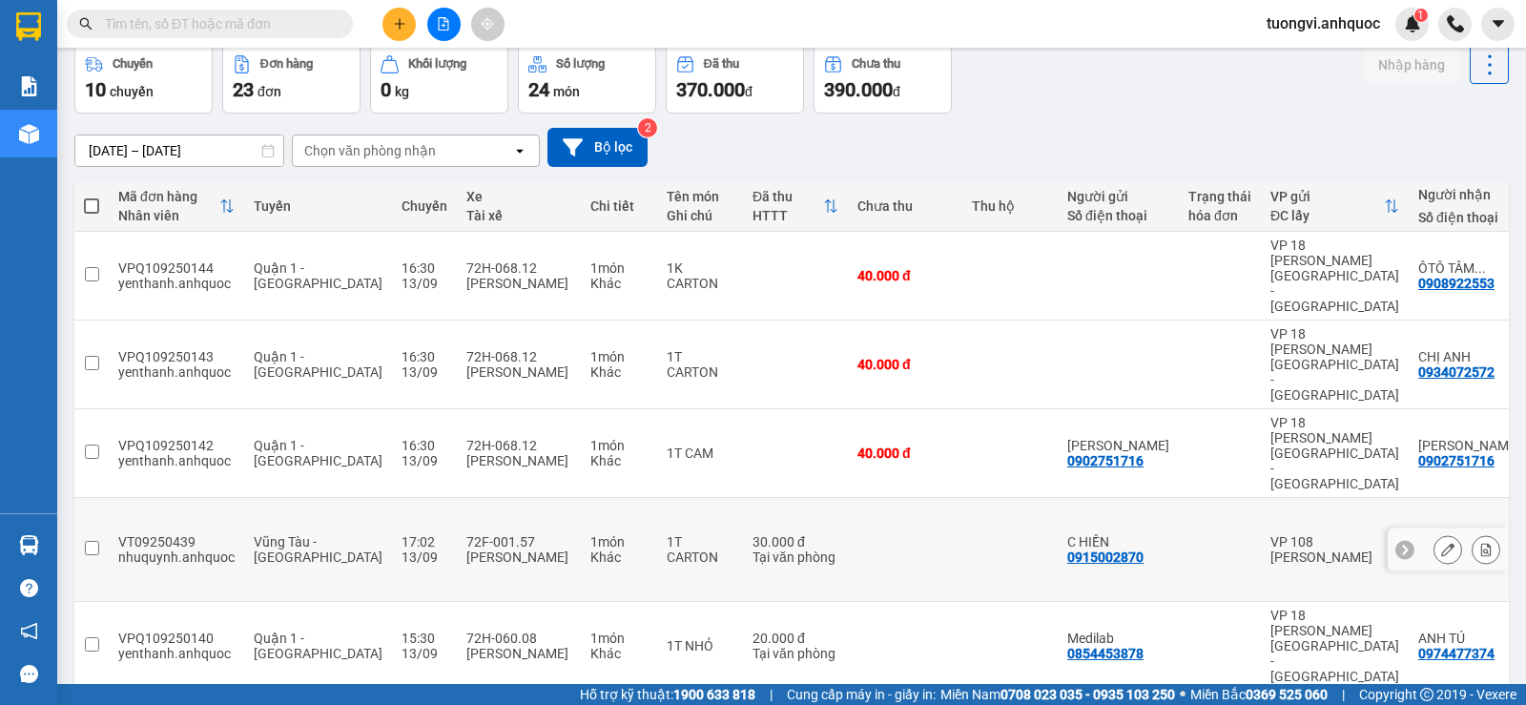
click at [1481, 543] on icon at bounding box center [1486, 549] width 10 height 13
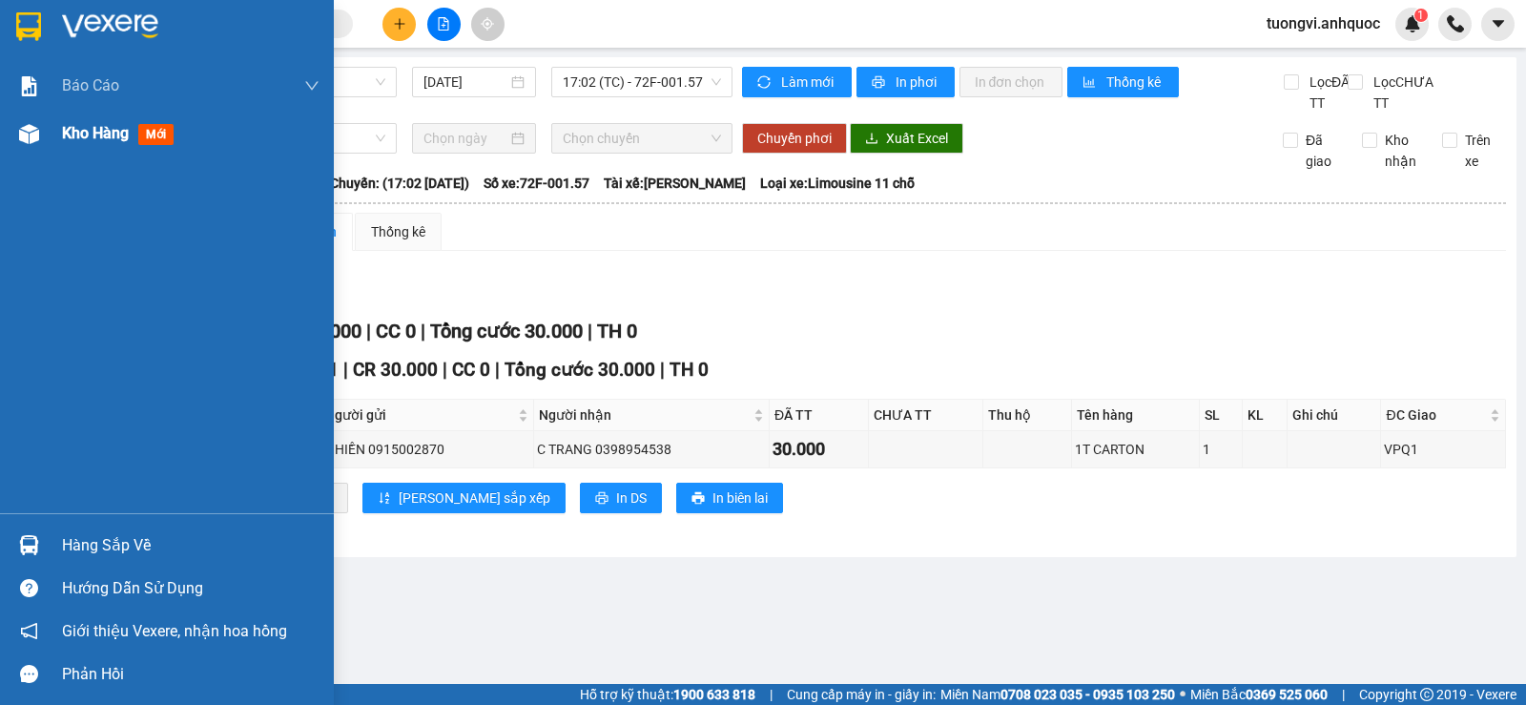
click at [61, 144] on div "Kho hàng mới" at bounding box center [167, 134] width 334 height 48
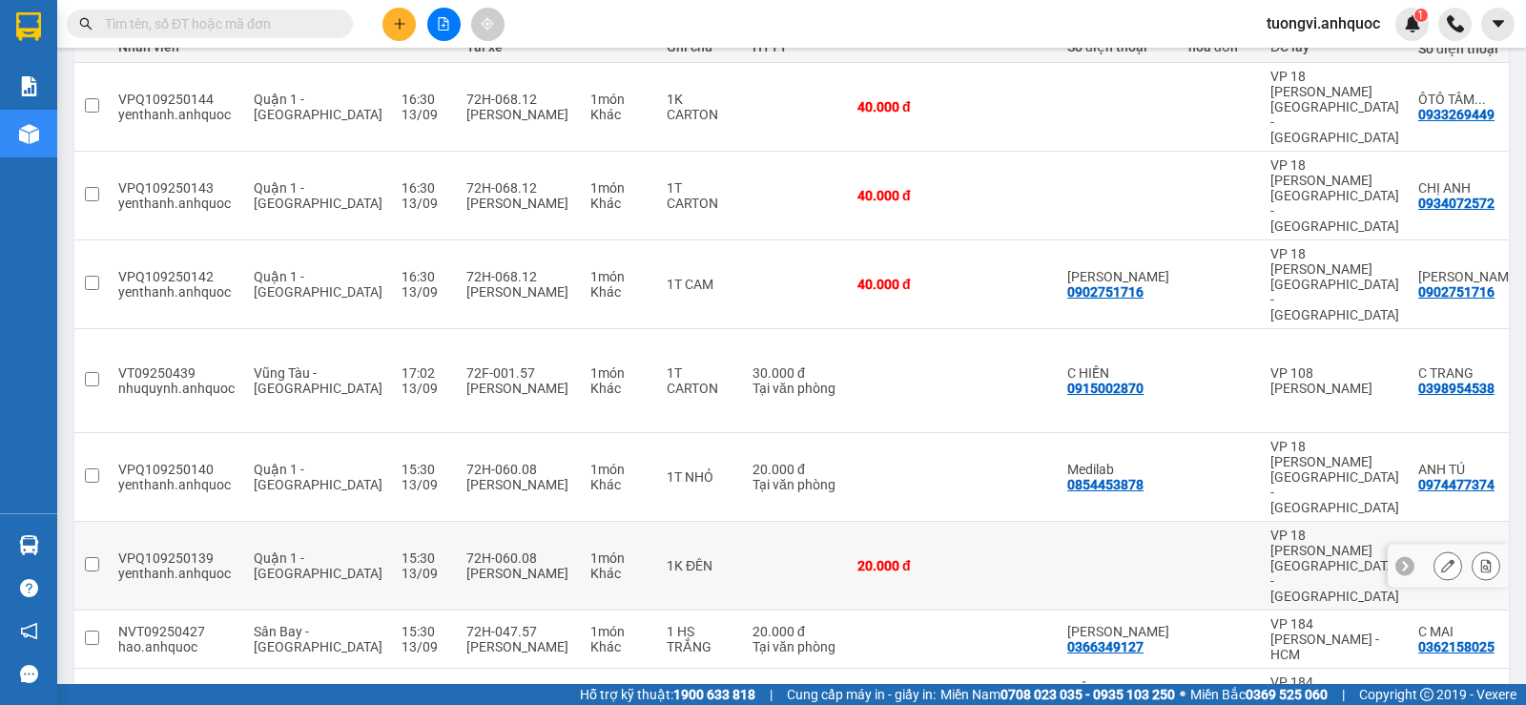
scroll to position [286, 0]
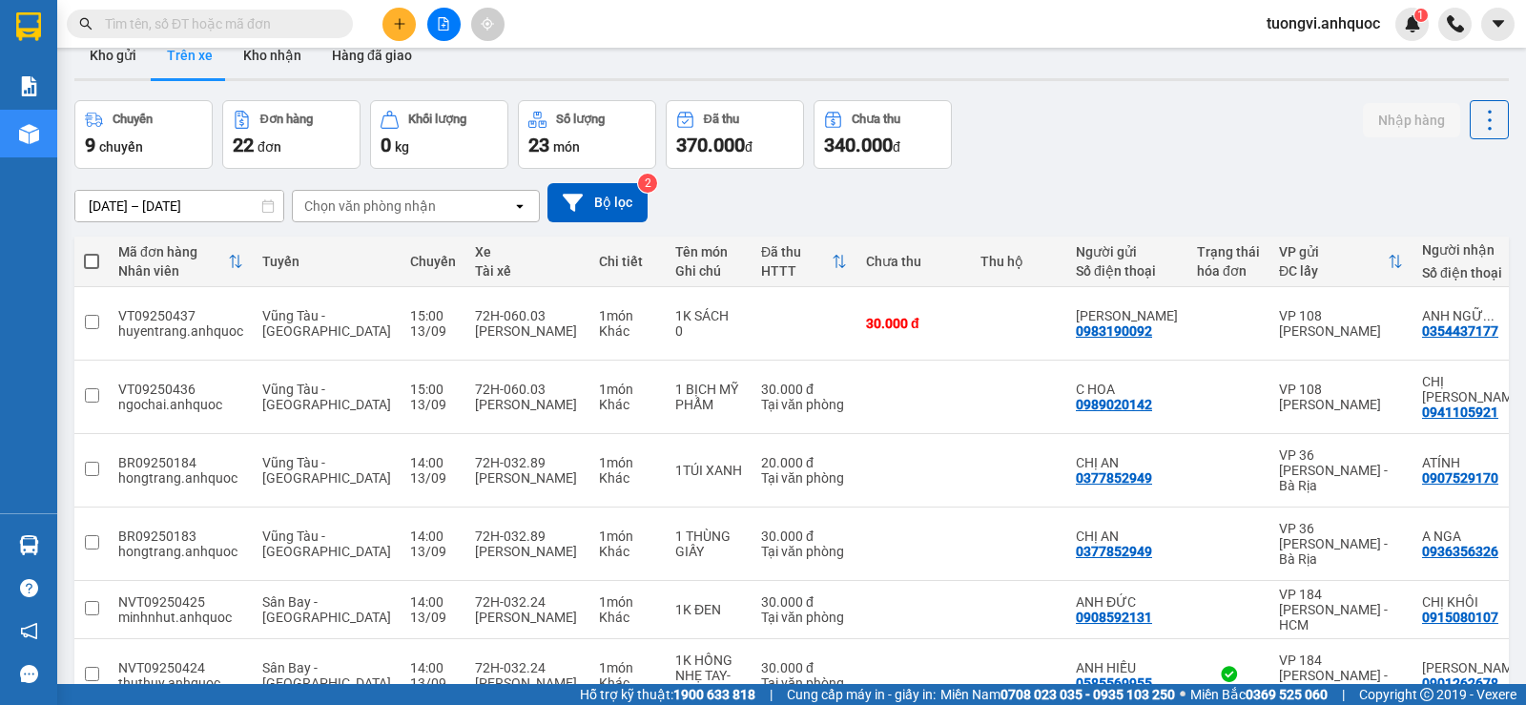
scroll to position [0, 0]
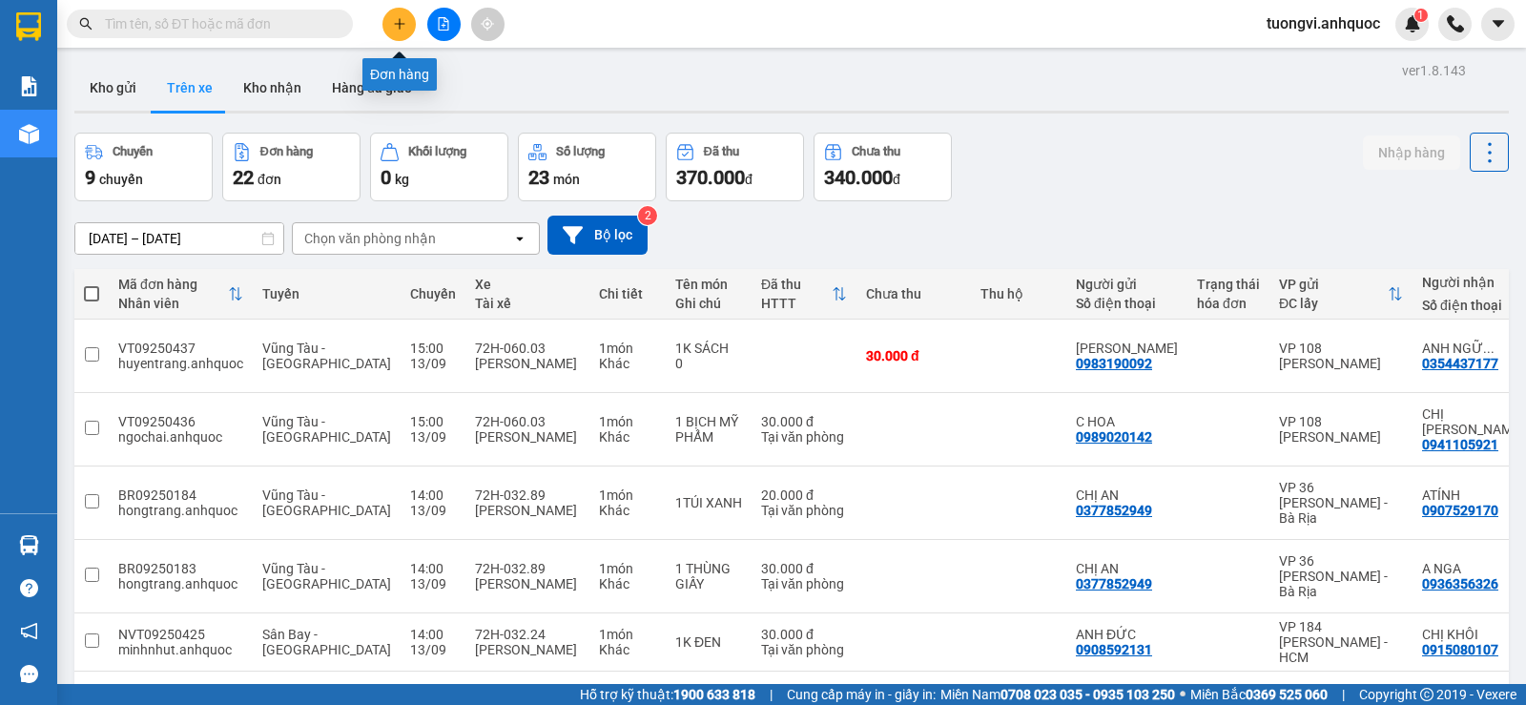
click at [451, 36] on button at bounding box center [443, 24] width 33 height 33
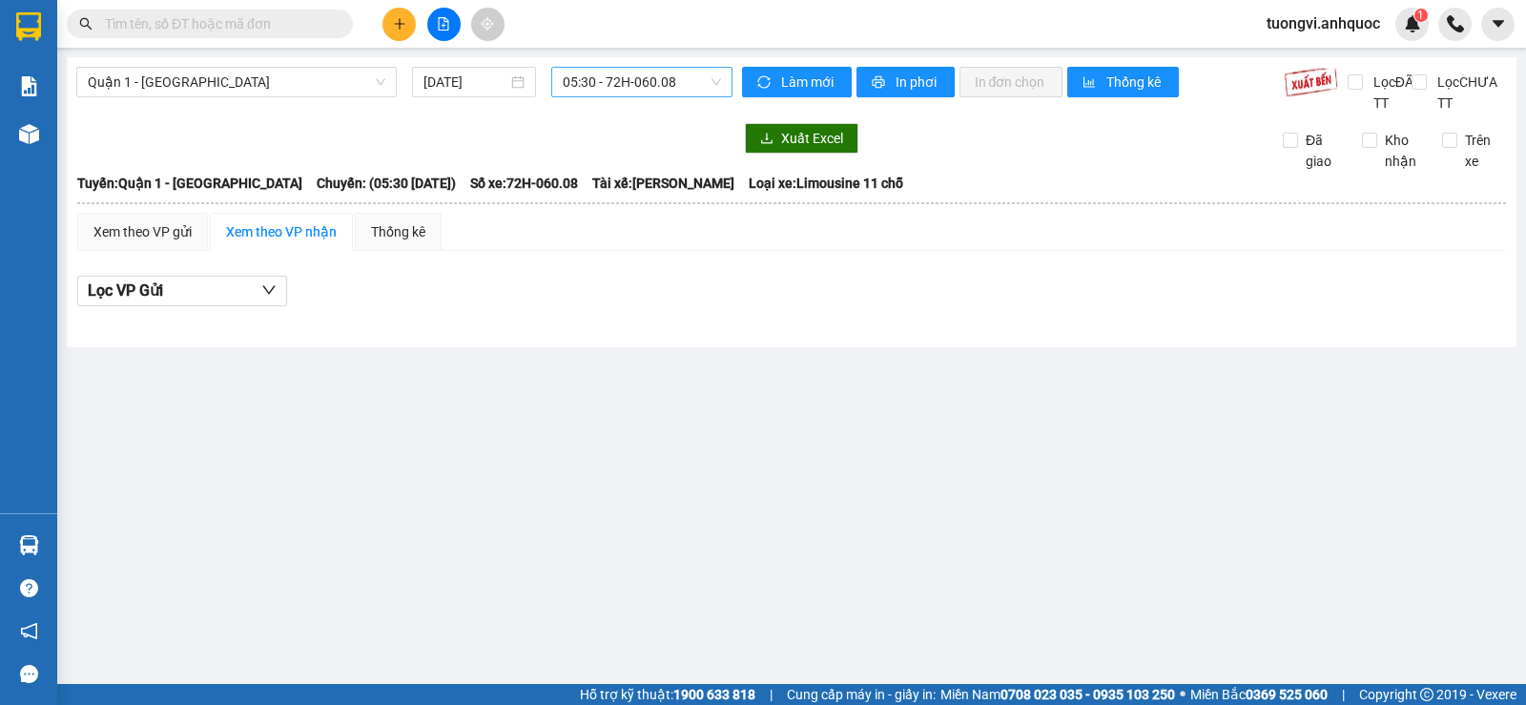
click at [587, 86] on span "05:30 - 72H-060.08" at bounding box center [641, 82] width 157 height 29
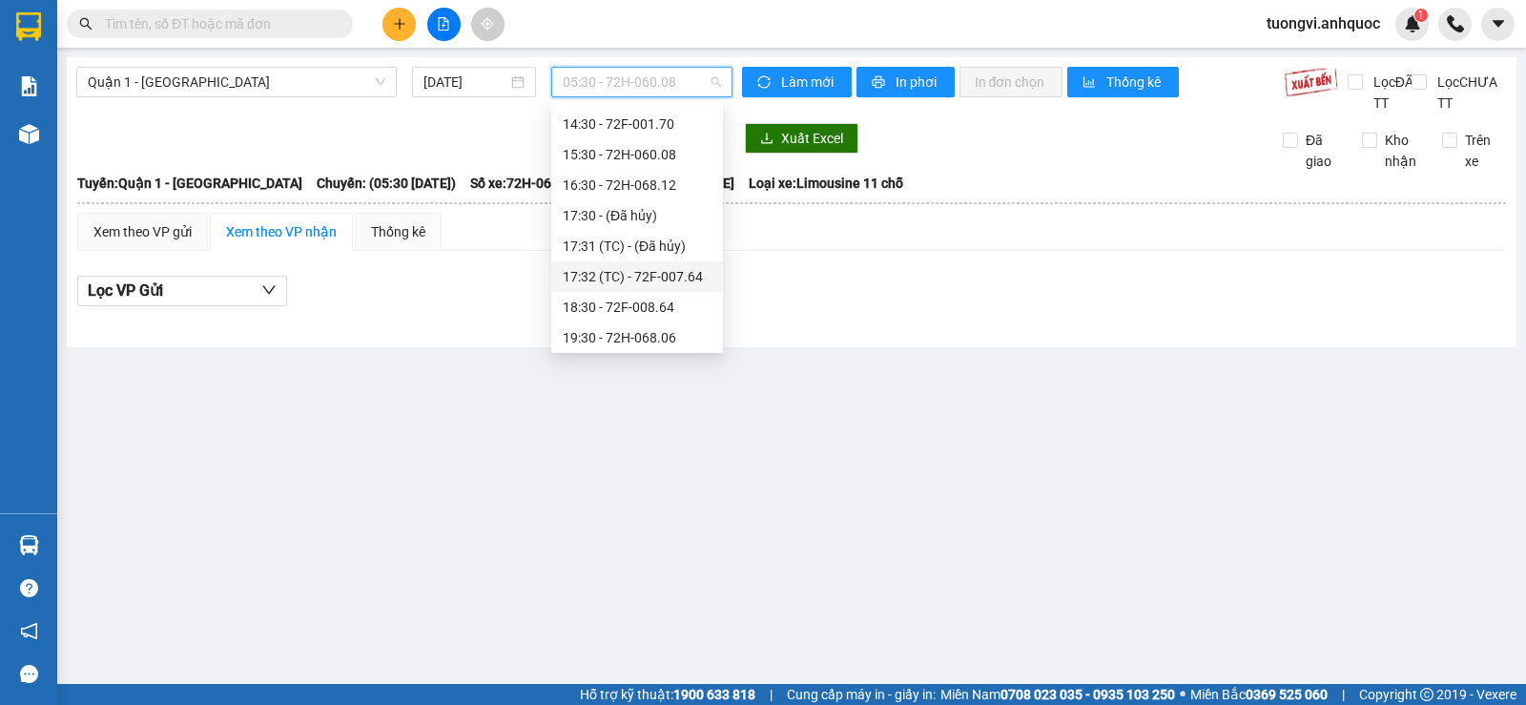
scroll to position [111, 0]
click at [640, 197] on div "10:30 - 72F-001.57" at bounding box center [637, 192] width 149 height 21
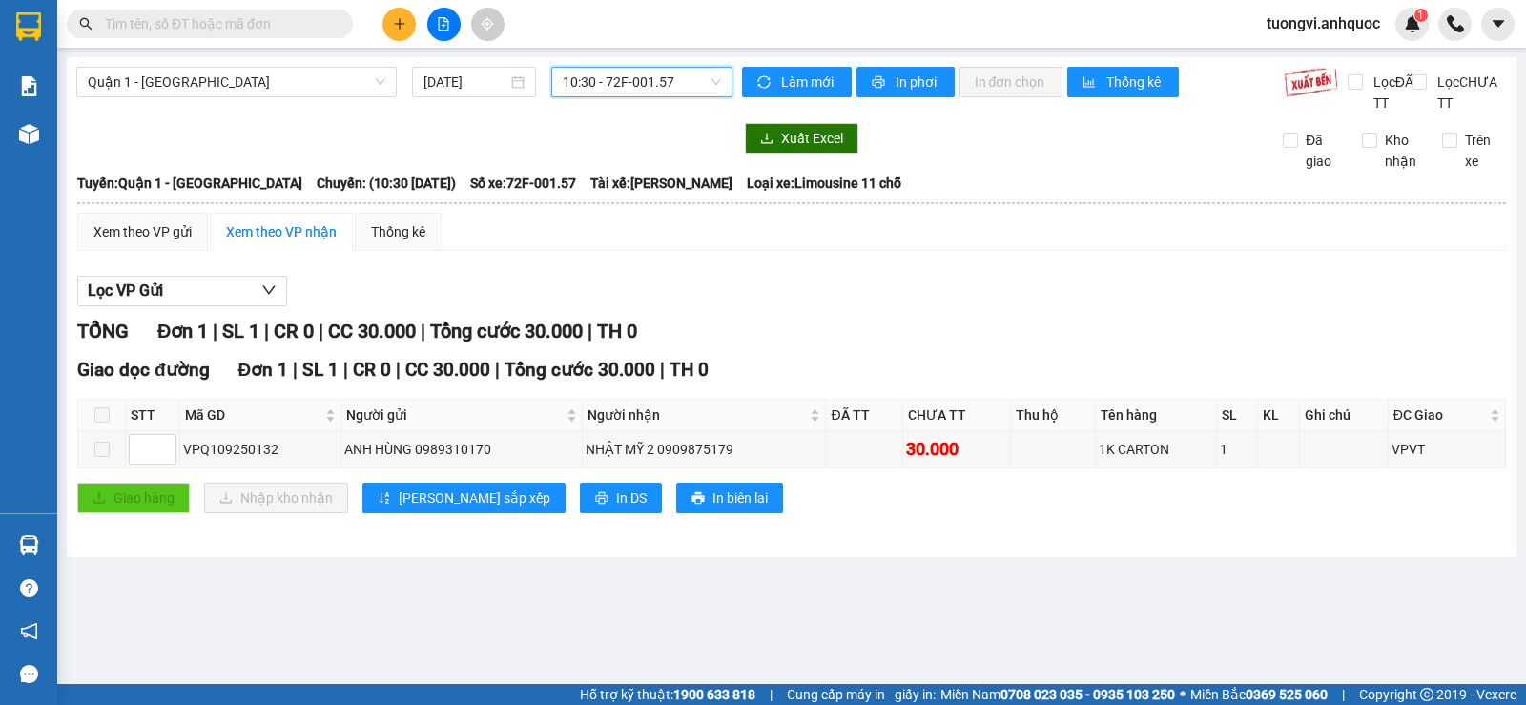
click at [598, 91] on span "10:30 - 72F-001.57" at bounding box center [641, 82] width 157 height 29
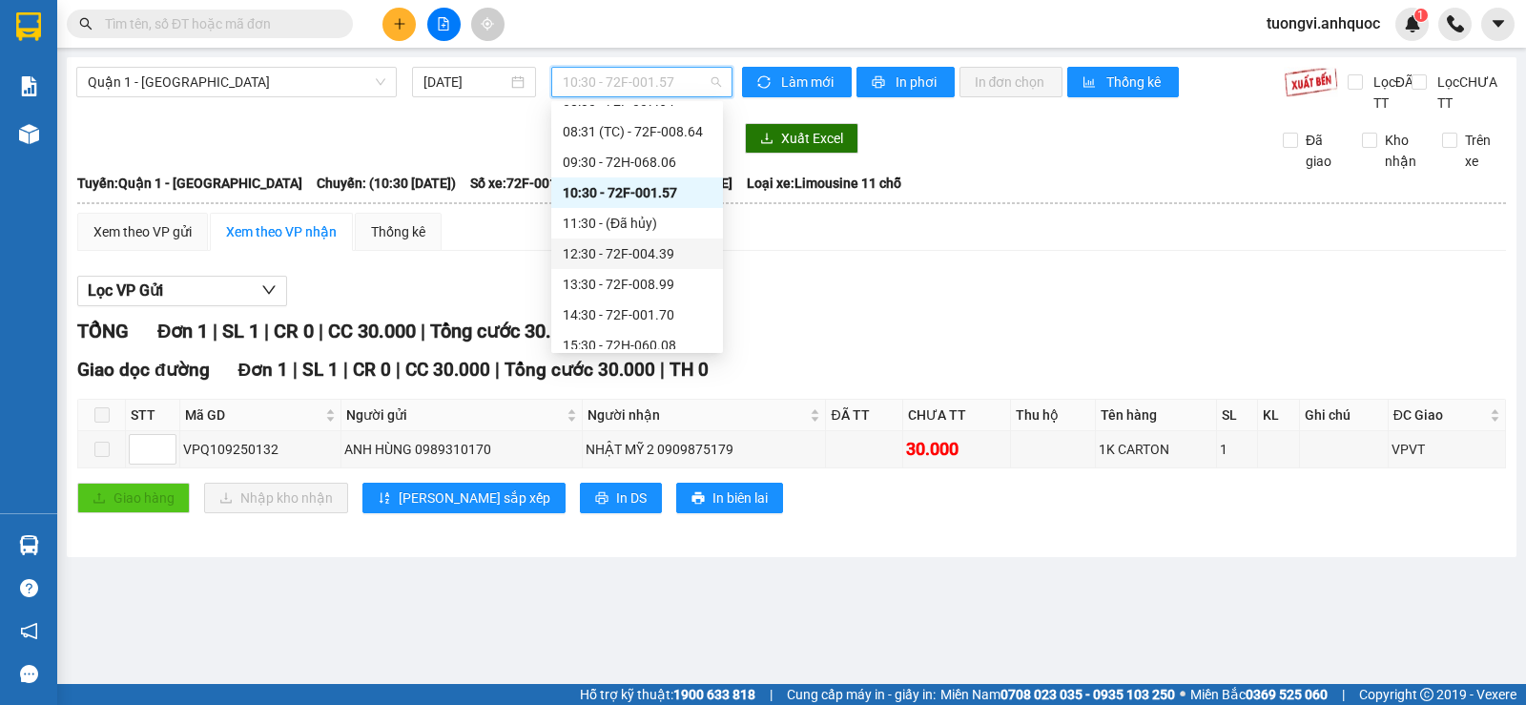
click at [638, 241] on div "12:30 - 72F-004.39" at bounding box center [637, 253] width 172 height 31
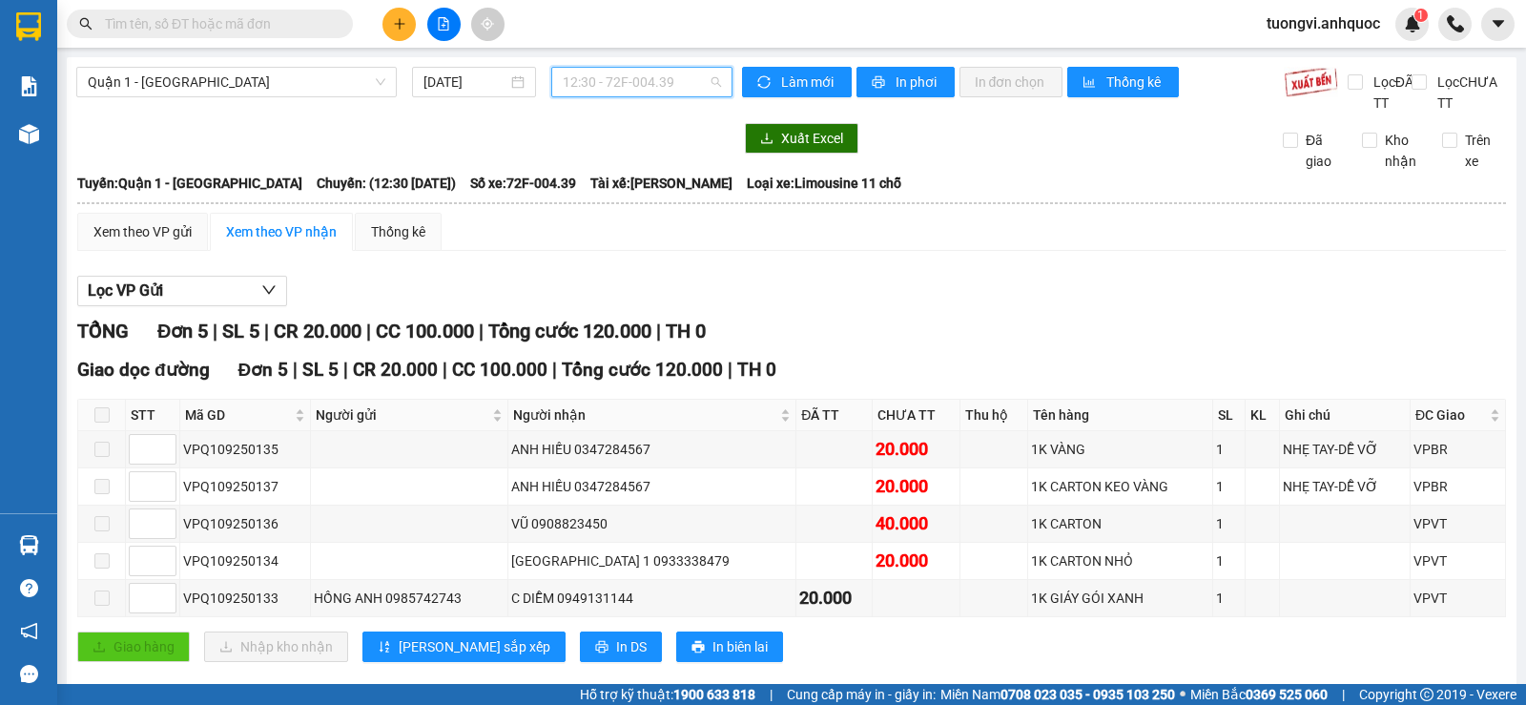
click at [637, 73] on span "12:30 - 72F-004.39" at bounding box center [641, 82] width 157 height 29
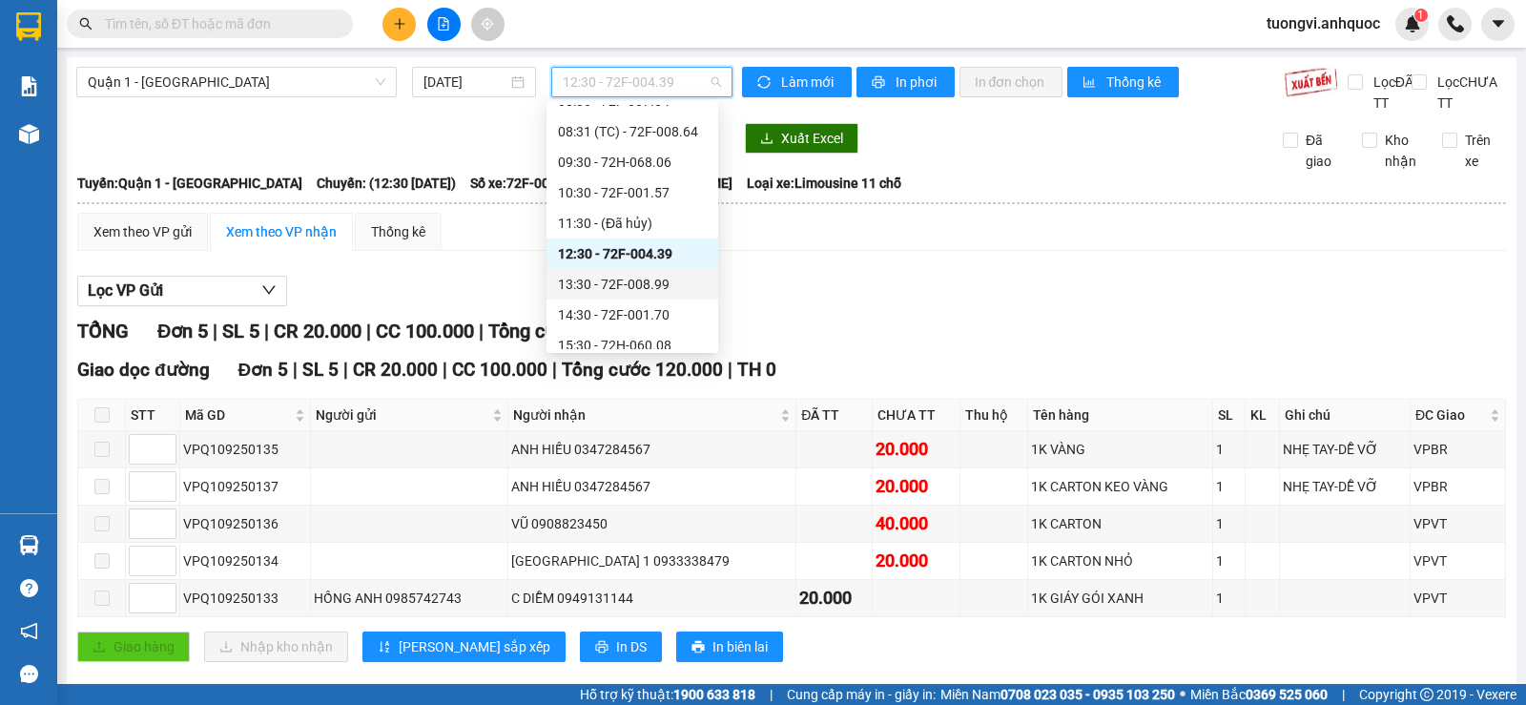
click at [609, 286] on div "13:30 - 72F-008.99" at bounding box center [632, 284] width 149 height 21
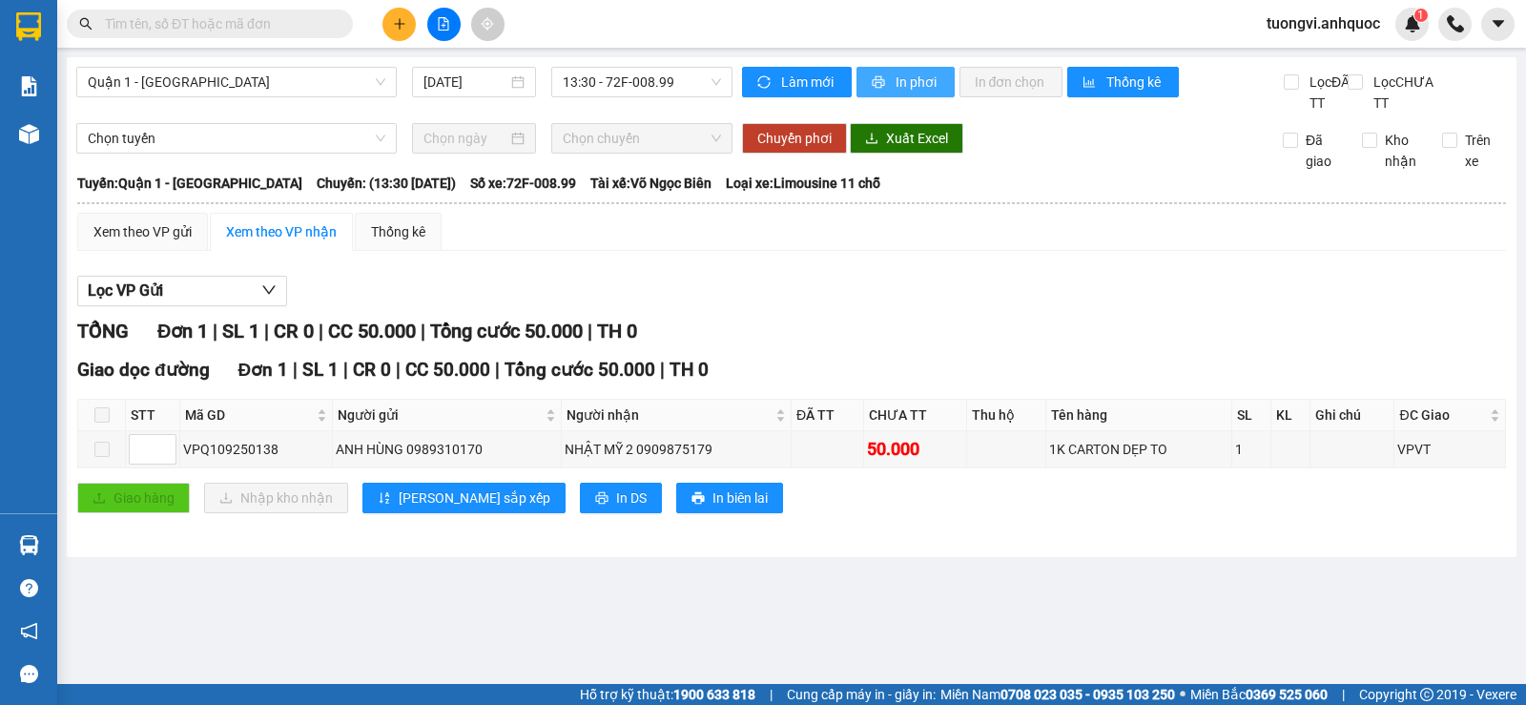
click at [865, 83] on button "In phơi" at bounding box center [906, 82] width 98 height 31
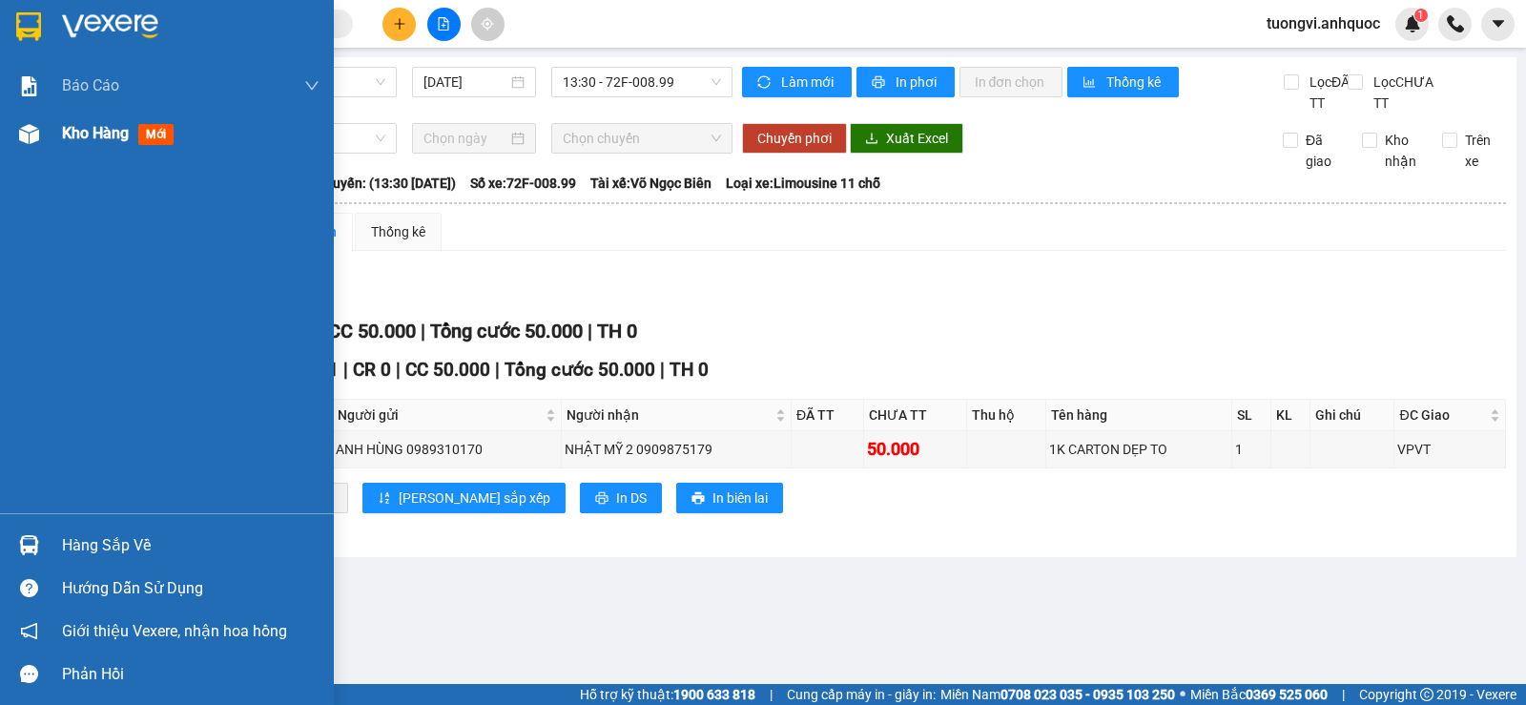
click at [47, 139] on div "Kho hàng mới" at bounding box center [167, 134] width 334 height 48
